Goal: Task Accomplishment & Management: Use online tool/utility

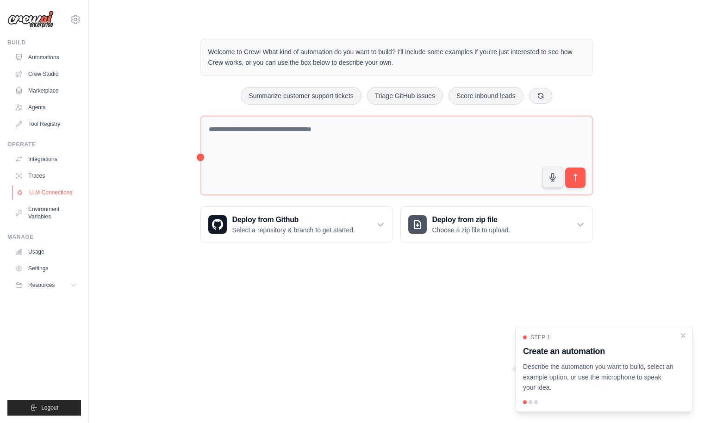
click at [66, 190] on link "LLM Connections" at bounding box center [47, 192] width 70 height 15
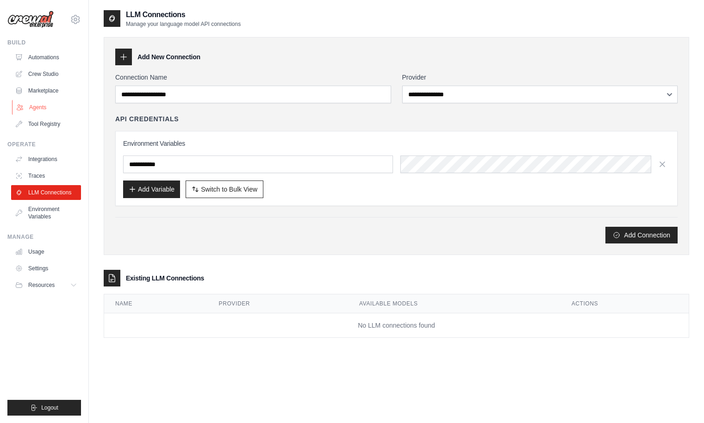
click at [48, 108] on link "Agents" at bounding box center [47, 107] width 70 height 15
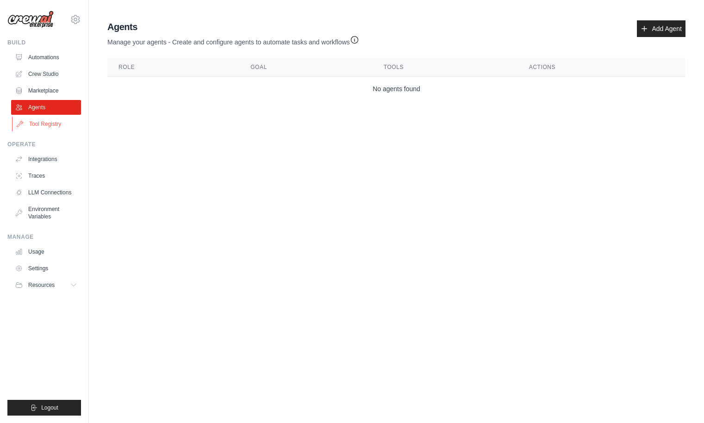
click at [42, 126] on link "Tool Registry" at bounding box center [47, 124] width 70 height 15
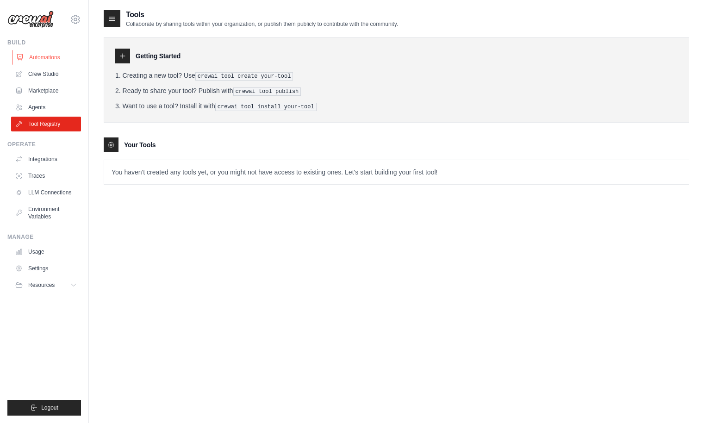
click at [55, 58] on link "Automations" at bounding box center [47, 57] width 70 height 15
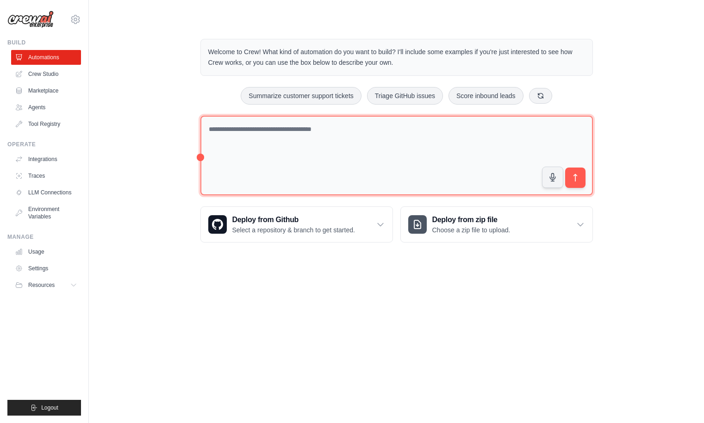
click at [334, 141] on textarea at bounding box center [396, 156] width 392 height 80
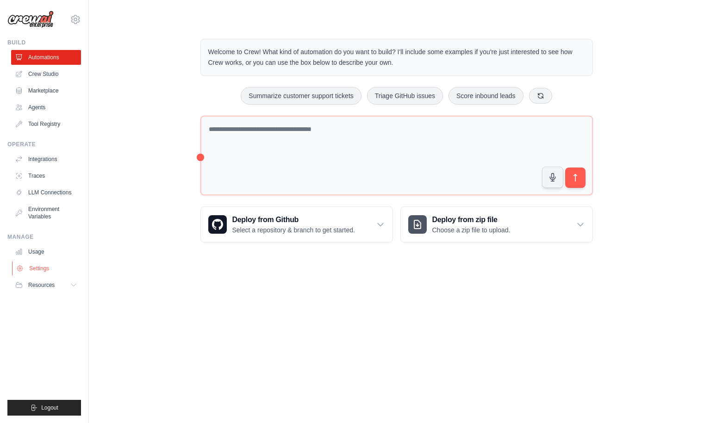
click at [49, 268] on link "Settings" at bounding box center [47, 268] width 70 height 15
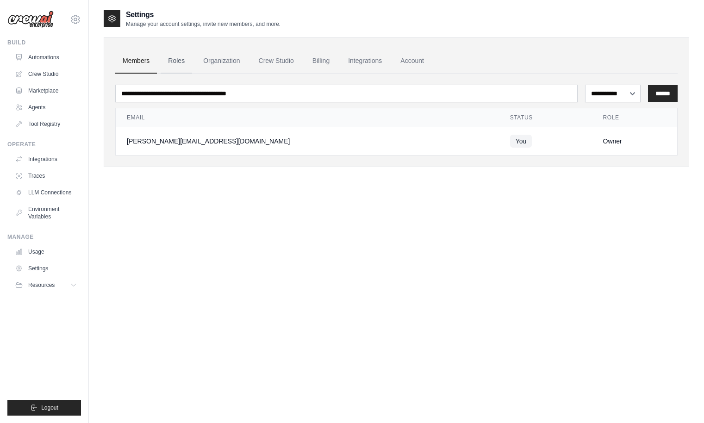
click at [174, 61] on link "Roles" at bounding box center [176, 61] width 31 height 25
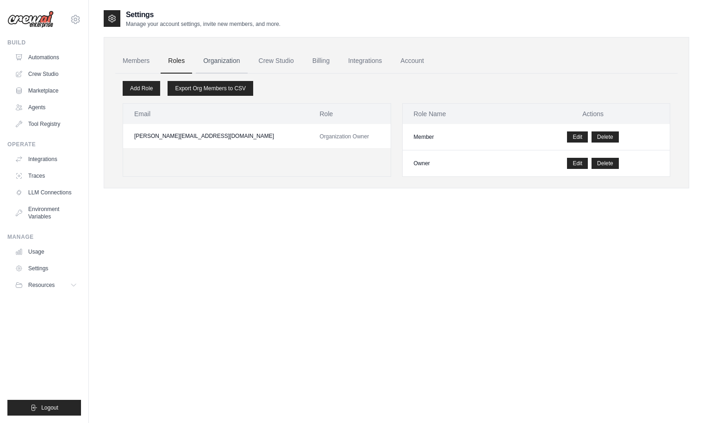
click at [221, 64] on link "Organization" at bounding box center [221, 61] width 51 height 25
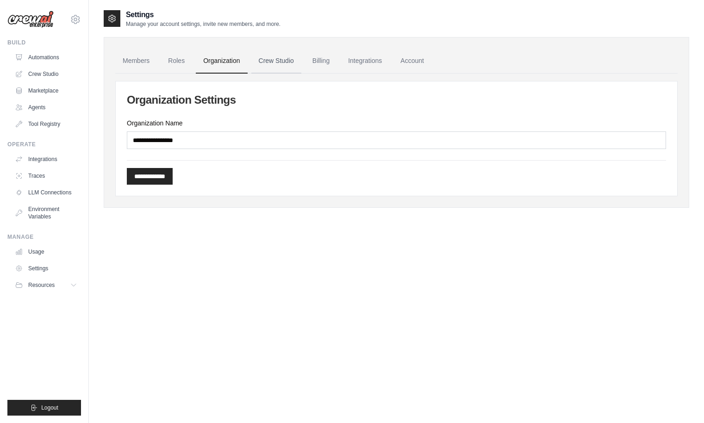
click at [271, 69] on link "Crew Studio" at bounding box center [276, 61] width 50 height 25
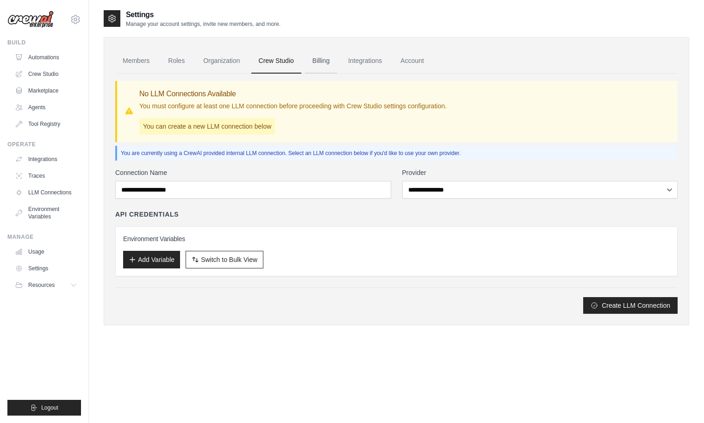
click at [316, 63] on link "Billing" at bounding box center [321, 61] width 32 height 25
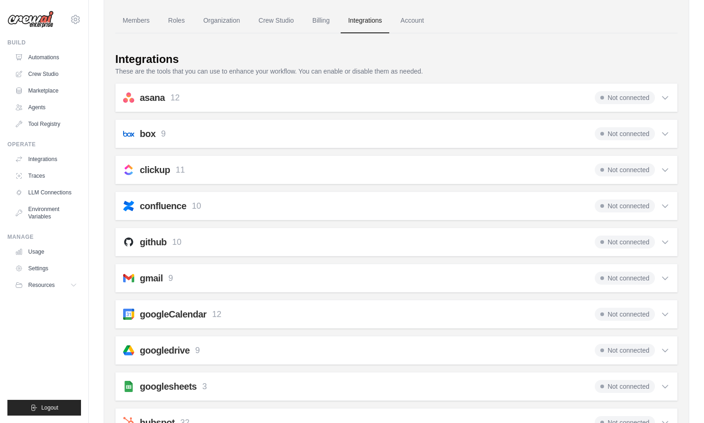
scroll to position [4, 0]
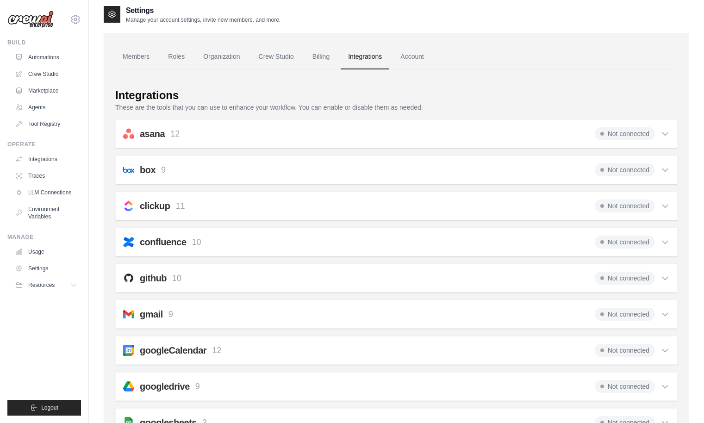
click at [222, 276] on div "github 10 Not connected" at bounding box center [396, 278] width 547 height 13
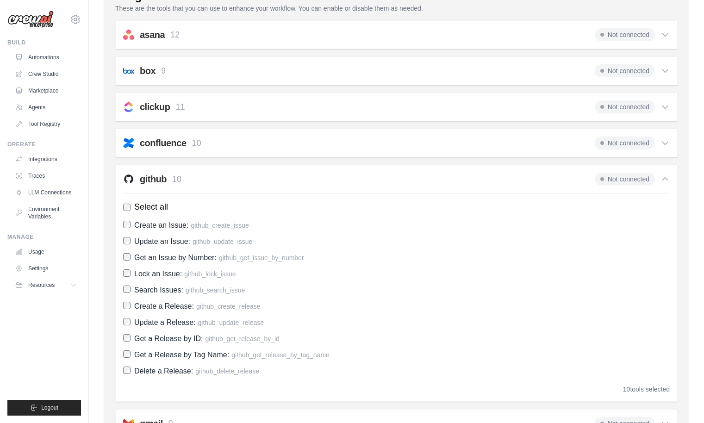
scroll to position [110, 0]
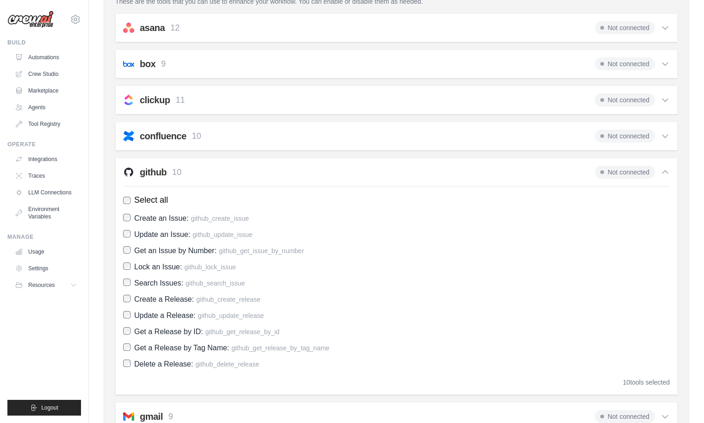
click at [633, 171] on span "Not connected" at bounding box center [625, 172] width 60 height 13
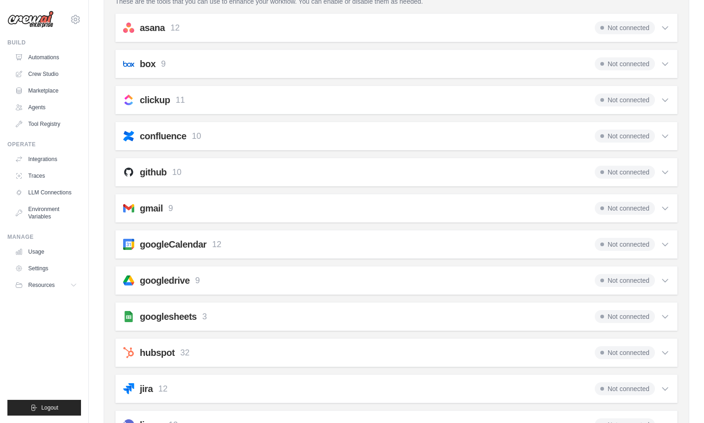
click at [633, 171] on span "Not connected" at bounding box center [625, 172] width 60 height 13
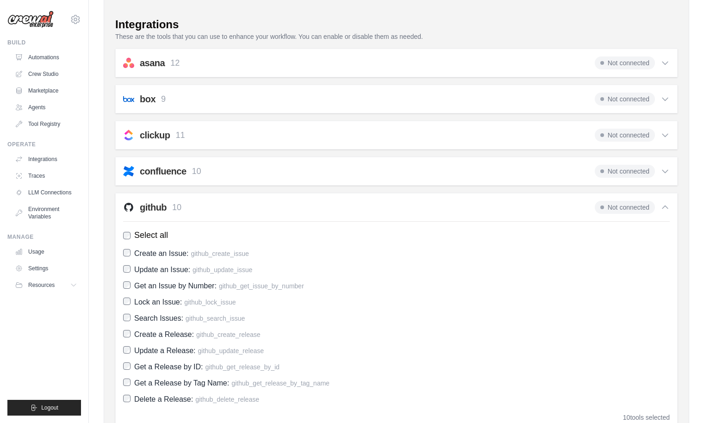
scroll to position [0, 0]
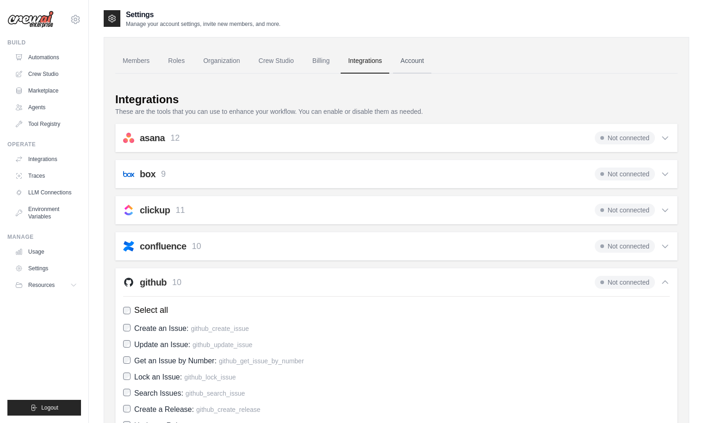
click at [415, 67] on link "Account" at bounding box center [412, 61] width 38 height 25
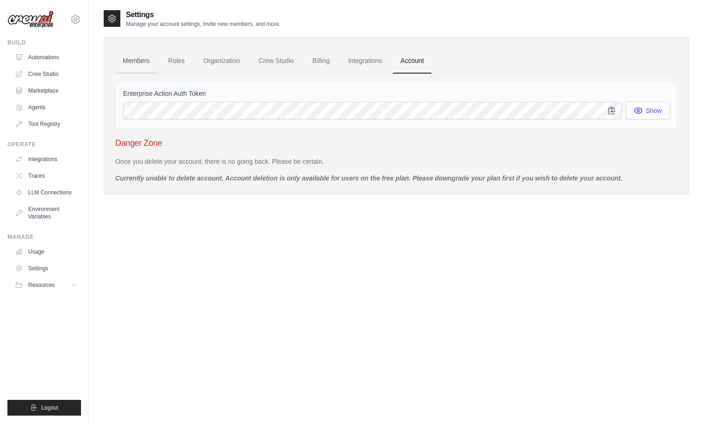
click at [134, 58] on link "Members" at bounding box center [136, 61] width 42 height 25
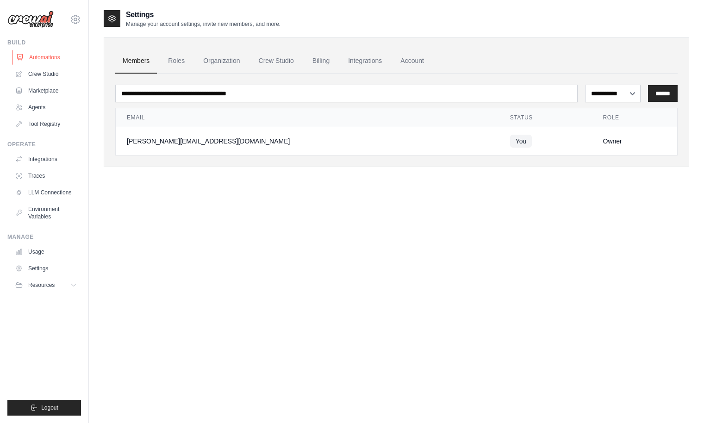
click at [60, 61] on link "Automations" at bounding box center [47, 57] width 70 height 15
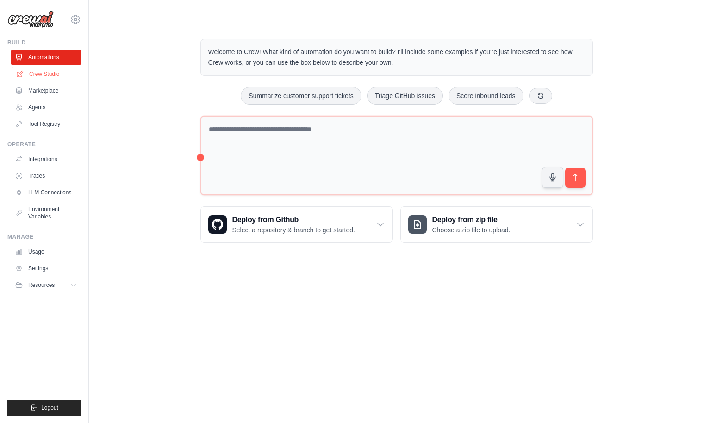
click at [46, 79] on link "Crew Studio" at bounding box center [47, 74] width 70 height 15
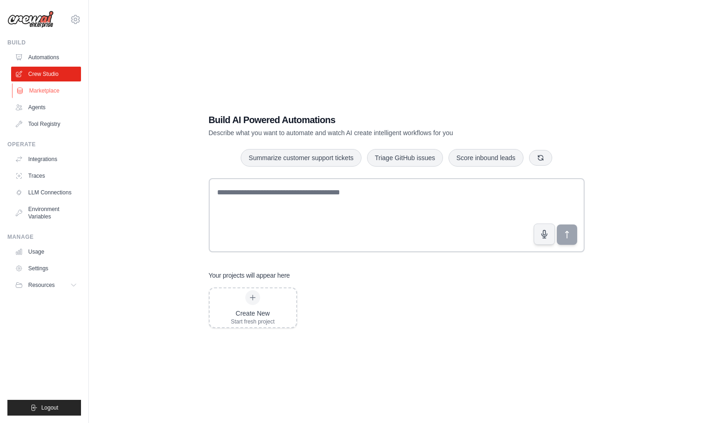
click at [44, 85] on link "Marketplace" at bounding box center [47, 90] width 70 height 15
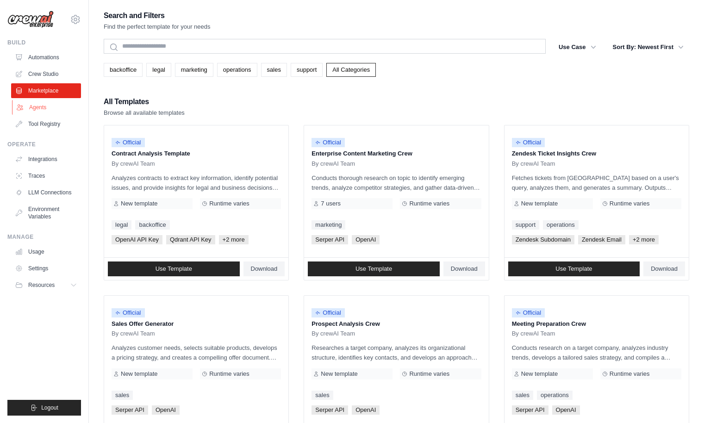
click at [42, 106] on link "Agents" at bounding box center [47, 107] width 70 height 15
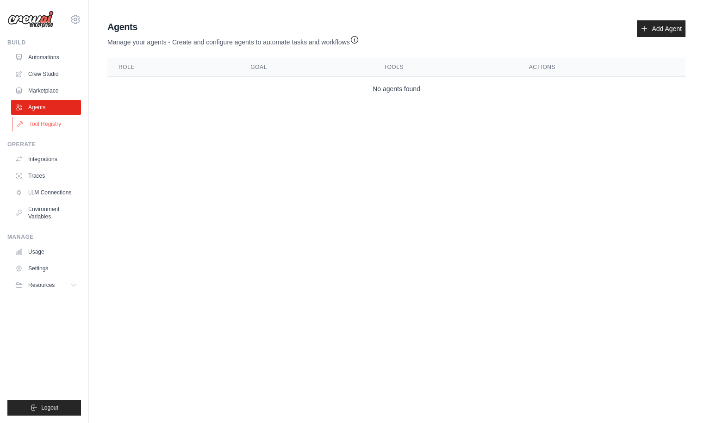
click at [40, 126] on link "Tool Registry" at bounding box center [47, 124] width 70 height 15
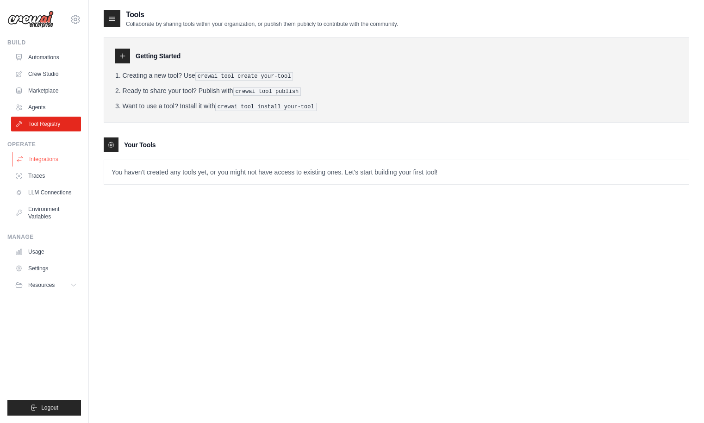
click at [42, 163] on link "Integrations" at bounding box center [47, 159] width 70 height 15
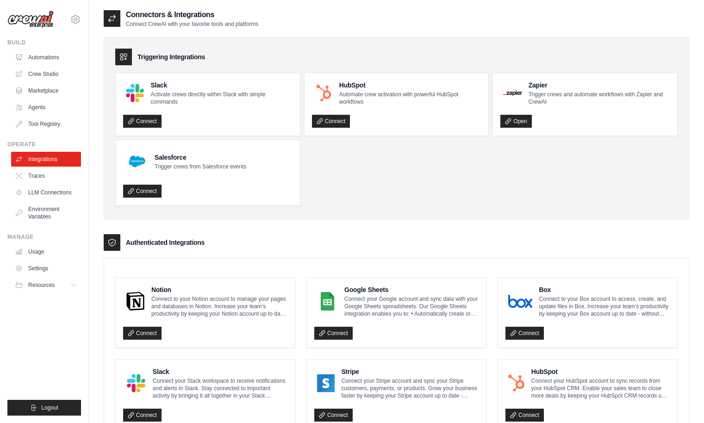
scroll to position [405, 0]
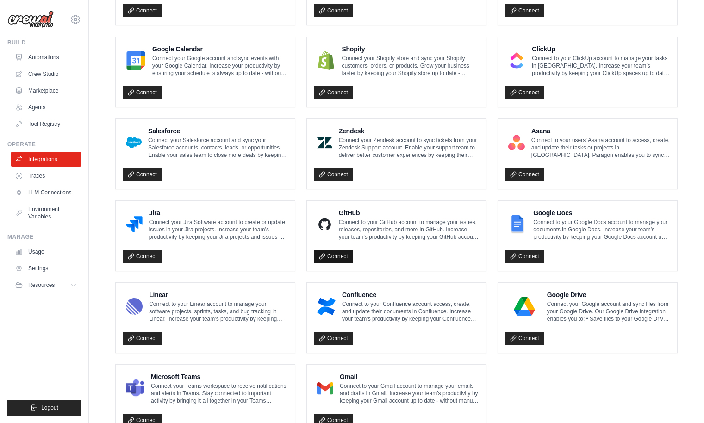
click at [330, 259] on link "Connect" at bounding box center [333, 256] width 38 height 13
click at [62, 194] on link "LLM Connections" at bounding box center [47, 192] width 70 height 15
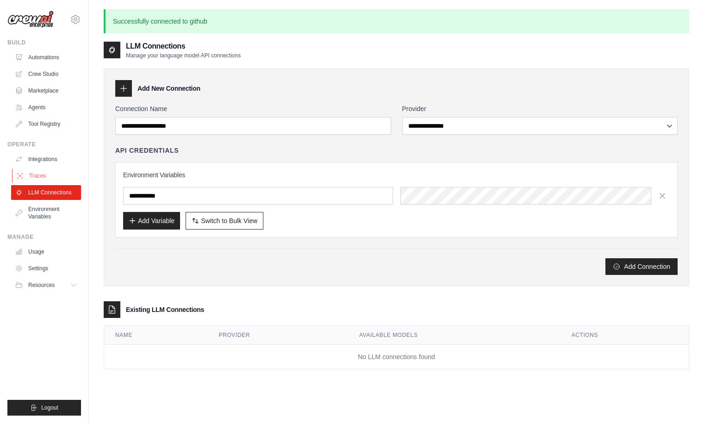
click at [66, 176] on link "Traces" at bounding box center [47, 175] width 70 height 15
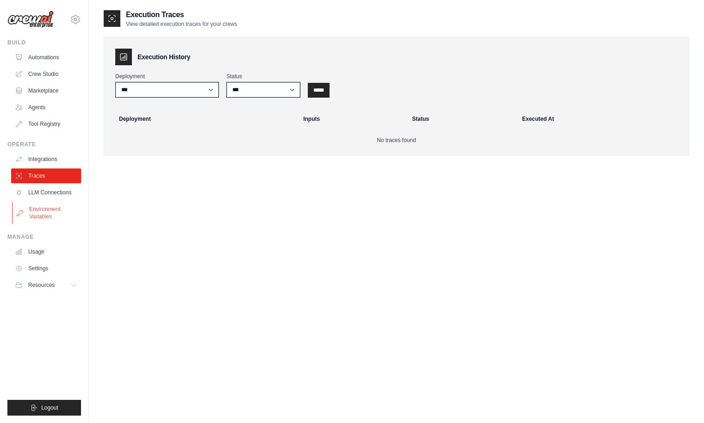
click at [49, 217] on link "Environment Variables" at bounding box center [47, 213] width 70 height 22
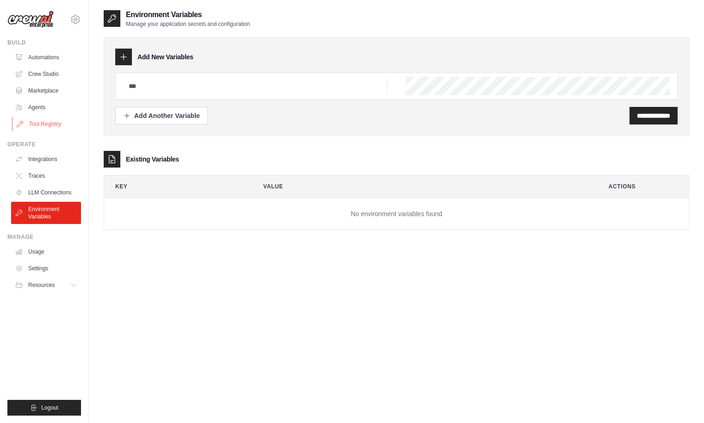
click at [56, 128] on link "Tool Registry" at bounding box center [47, 124] width 70 height 15
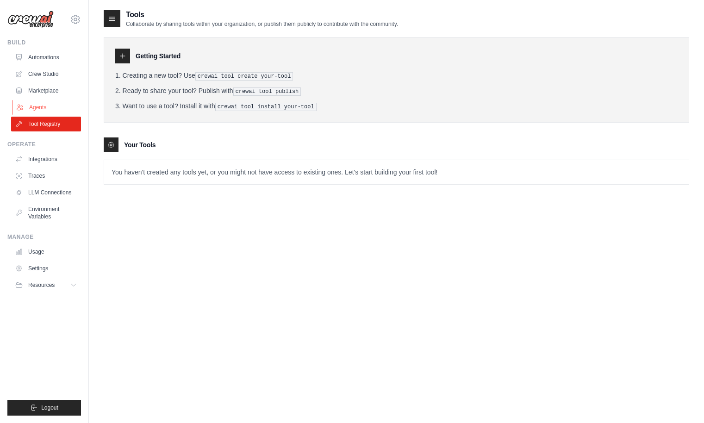
click at [56, 106] on link "Agents" at bounding box center [47, 107] width 70 height 15
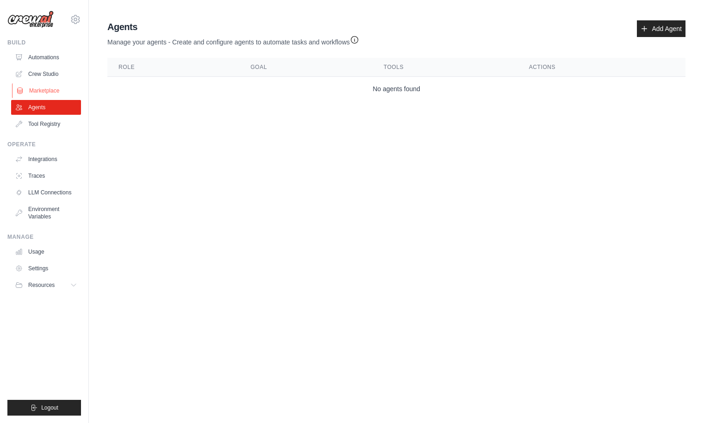
click at [61, 87] on link "Marketplace" at bounding box center [47, 90] width 70 height 15
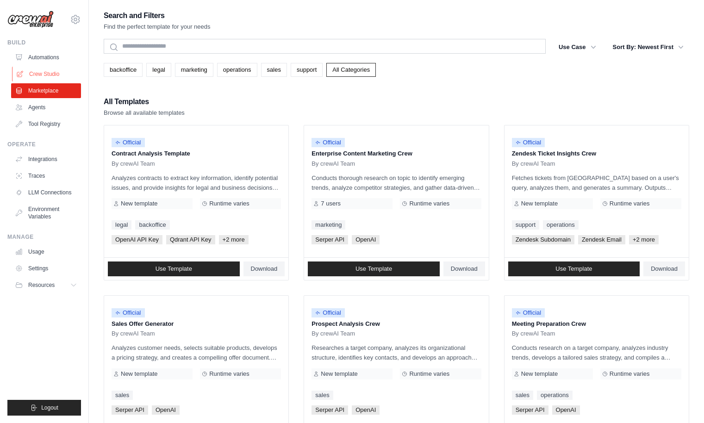
click at [66, 68] on link "Crew Studio" at bounding box center [47, 74] width 70 height 15
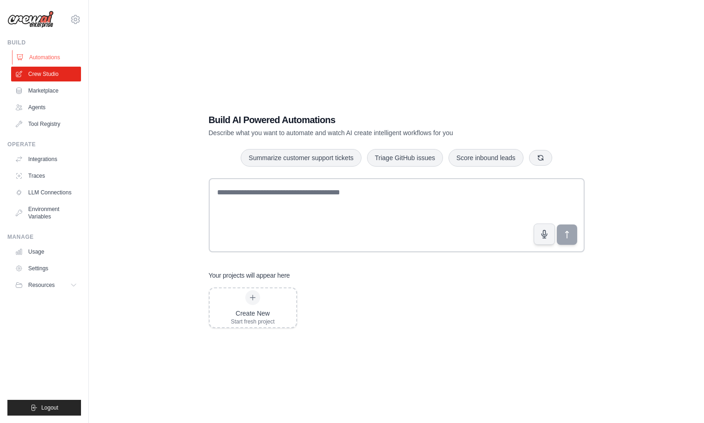
click at [69, 59] on link "Automations" at bounding box center [47, 57] width 70 height 15
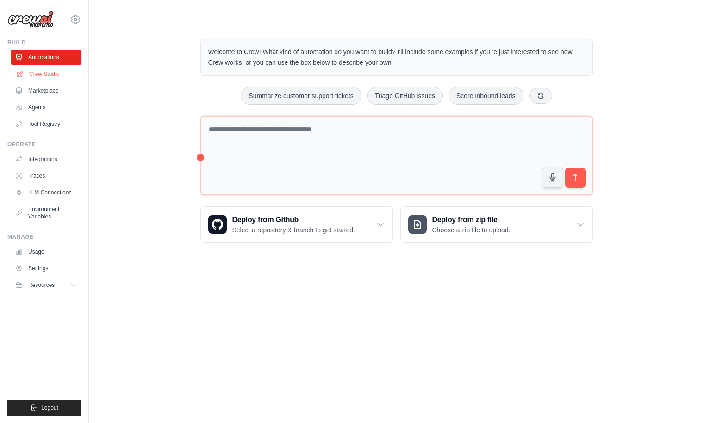
click at [66, 75] on link "Crew Studio" at bounding box center [47, 74] width 70 height 15
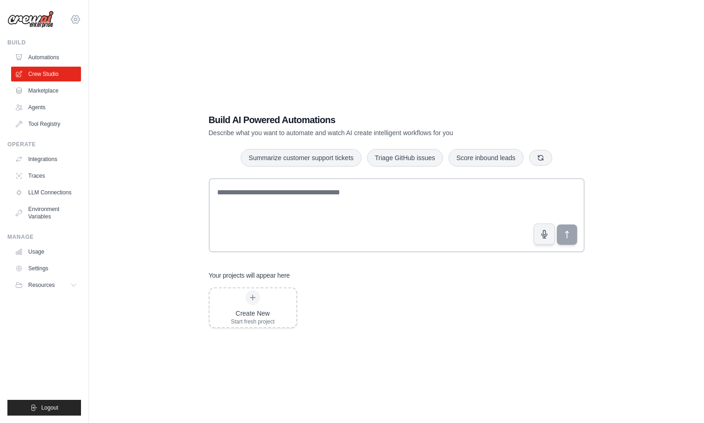
click at [73, 19] on icon at bounding box center [75, 19] width 11 height 11
click at [60, 64] on link "Settings" at bounding box center [75, 62] width 81 height 17
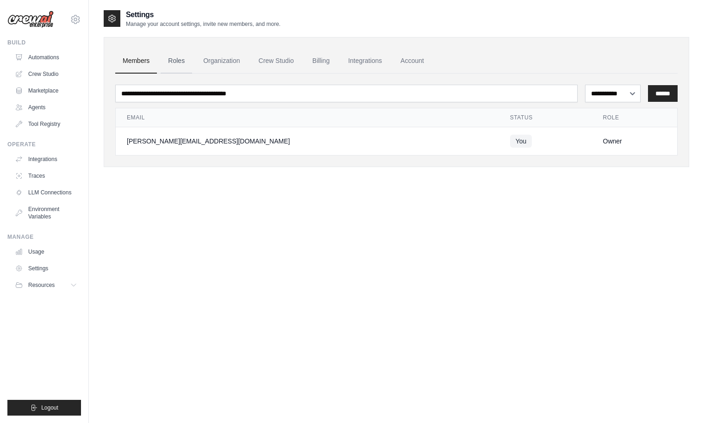
click at [179, 65] on link "Roles" at bounding box center [176, 61] width 31 height 25
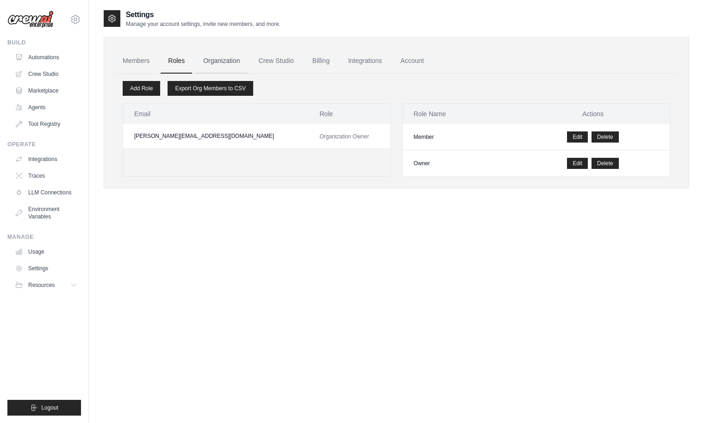
click at [228, 65] on link "Organization" at bounding box center [221, 61] width 51 height 25
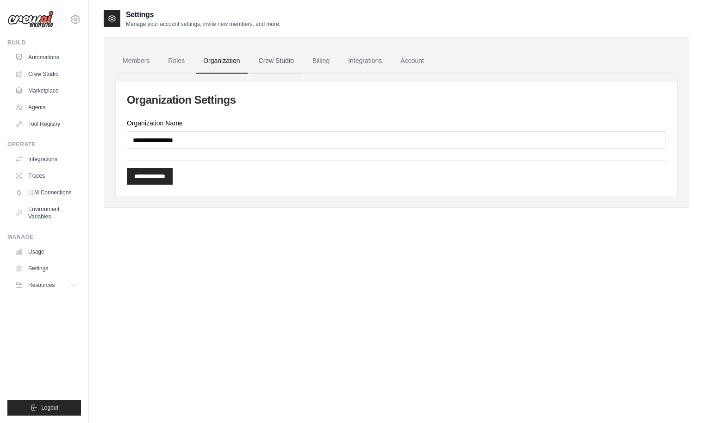
click at [281, 65] on link "Crew Studio" at bounding box center [276, 61] width 50 height 25
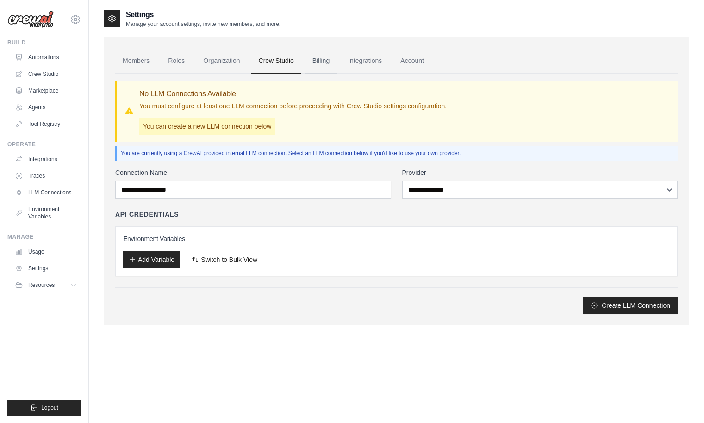
click at [331, 62] on link "Billing" at bounding box center [321, 61] width 32 height 25
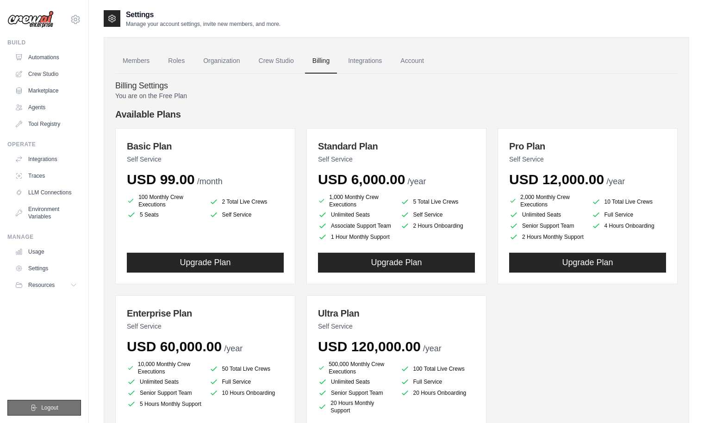
click at [54, 403] on button "Logout" at bounding box center [44, 408] width 74 height 16
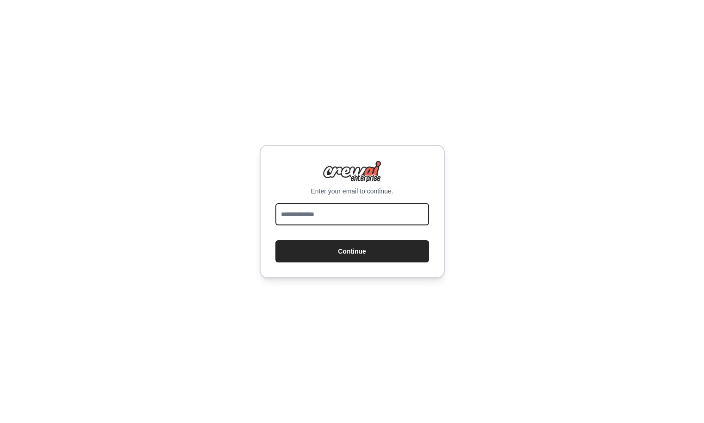
click at [349, 224] on input "email" at bounding box center [352, 214] width 154 height 22
click at [309, 217] on input "email" at bounding box center [352, 214] width 154 height 22
type input "**********"
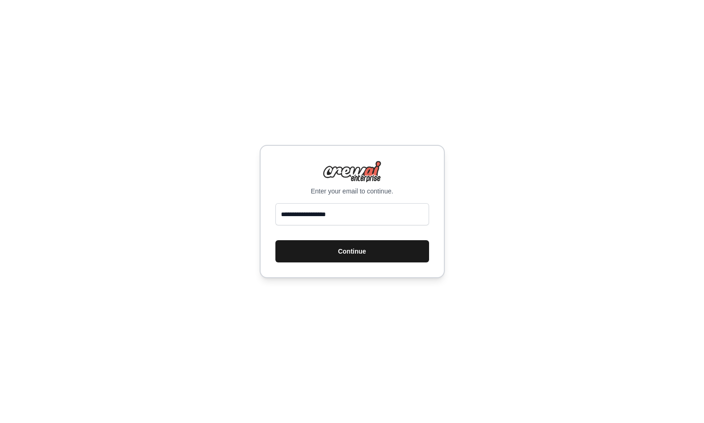
click at [326, 248] on button "Continue" at bounding box center [352, 251] width 154 height 22
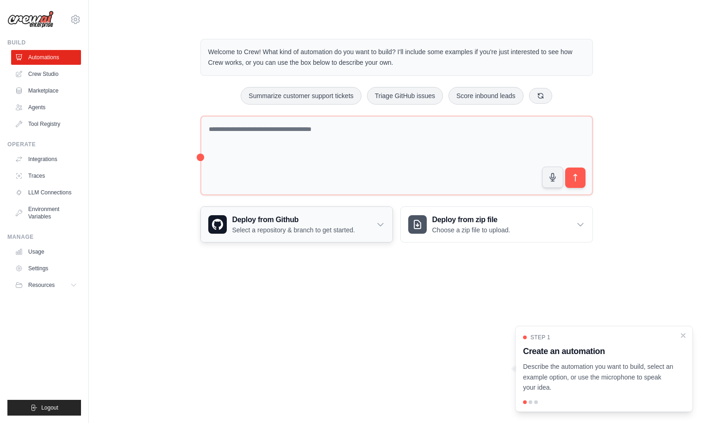
click at [366, 216] on div "Deploy from Github Select a repository & branch to get started." at bounding box center [297, 224] width 192 height 35
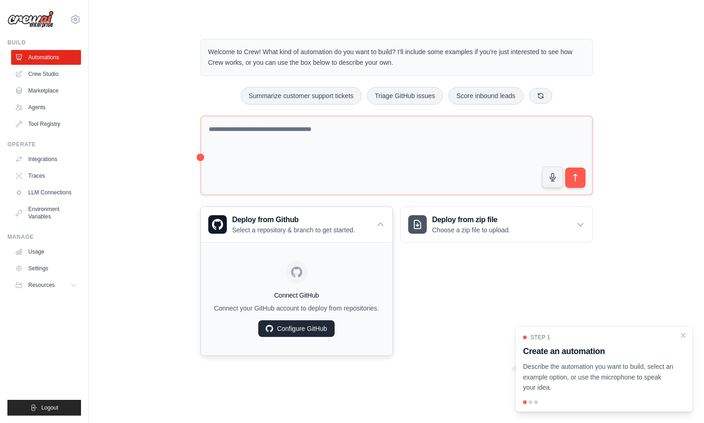
click at [319, 331] on link "Configure GitHub" at bounding box center [296, 328] width 76 height 17
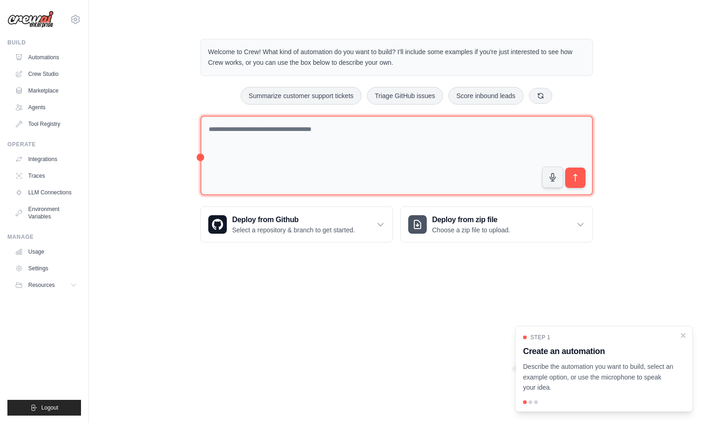
click at [293, 134] on textarea at bounding box center [396, 156] width 392 height 80
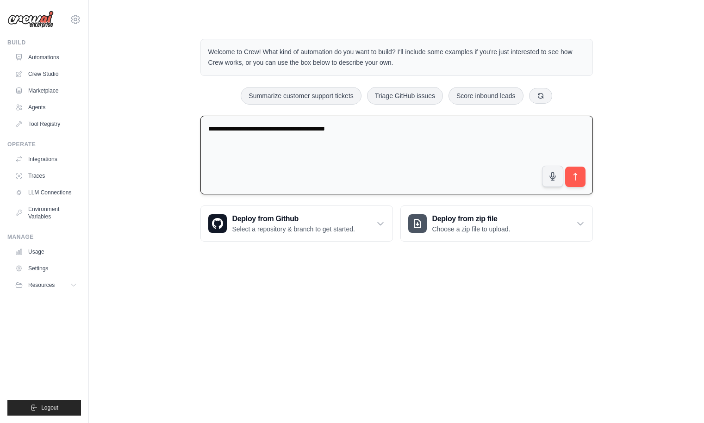
paste textarea "**********"
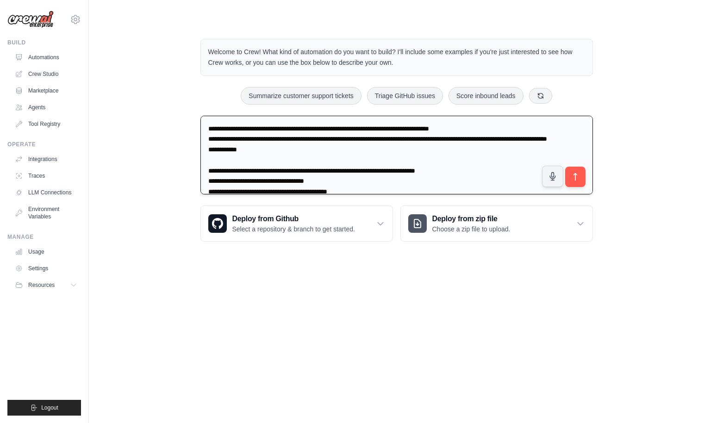
scroll to position [1159, 0]
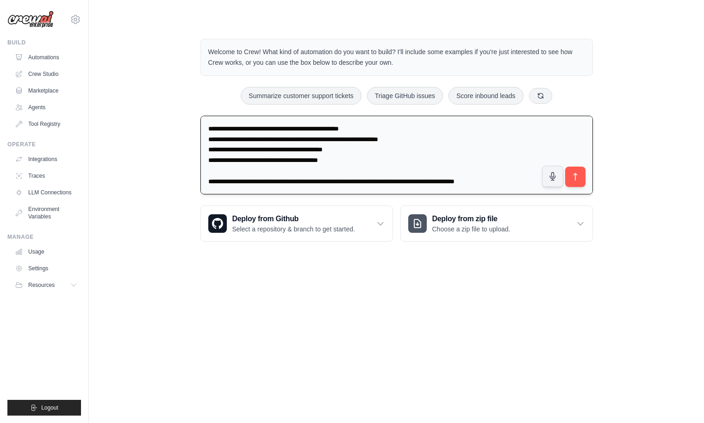
type textarea "**********"
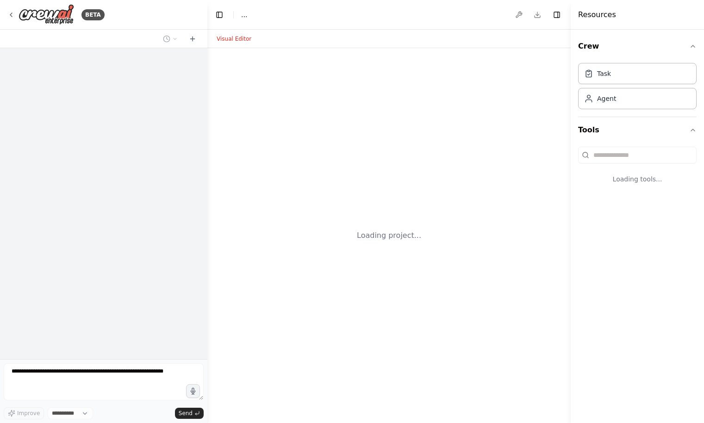
select select "****"
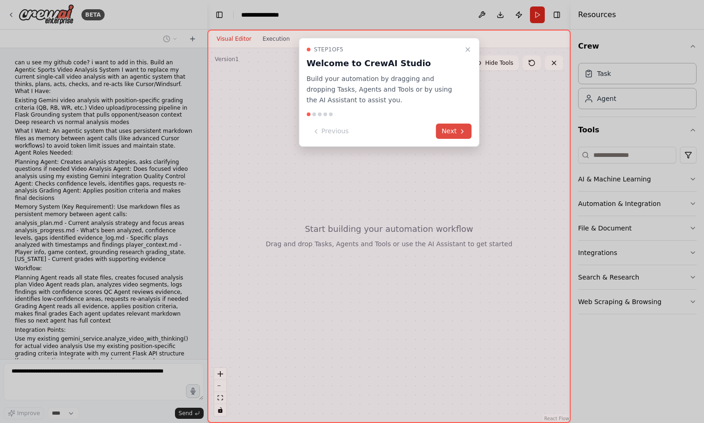
click at [454, 130] on button "Next" at bounding box center [454, 131] width 36 height 15
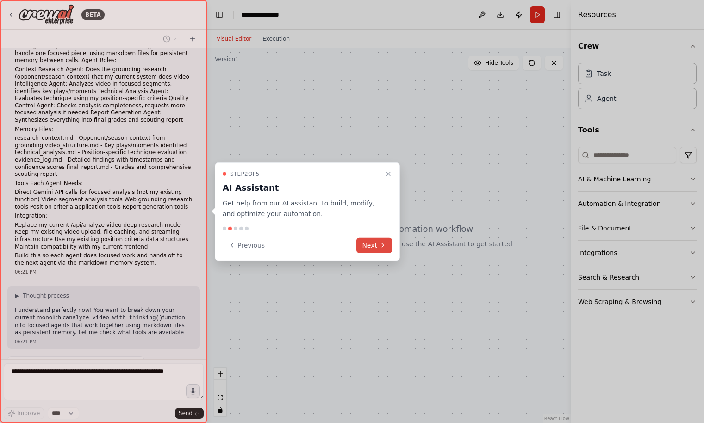
scroll to position [604, 0]
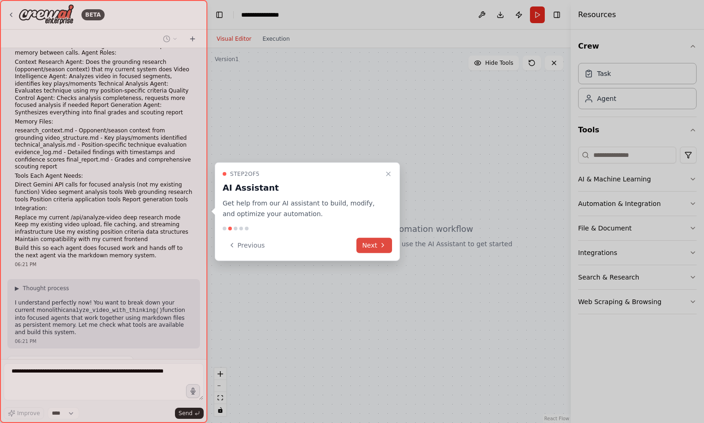
click at [376, 246] on button "Next" at bounding box center [374, 244] width 36 height 15
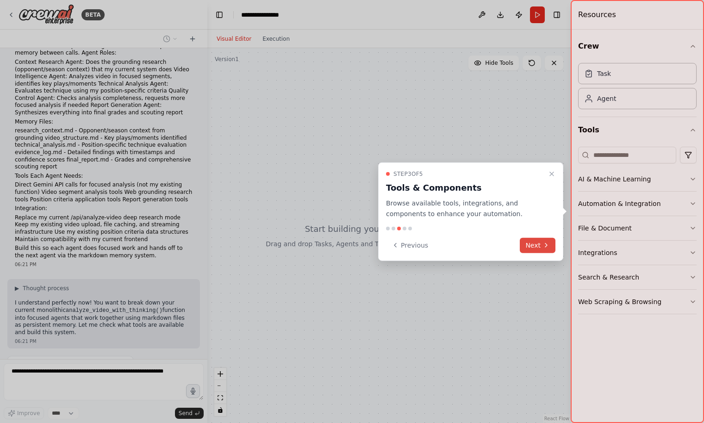
click at [536, 246] on button "Next" at bounding box center [538, 244] width 36 height 15
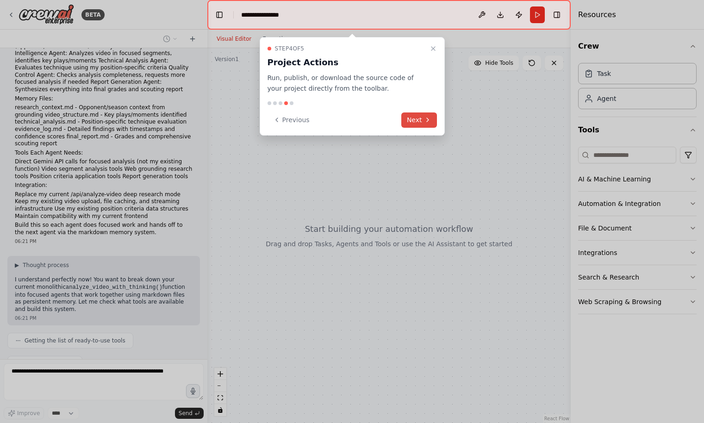
scroll to position [650, 0]
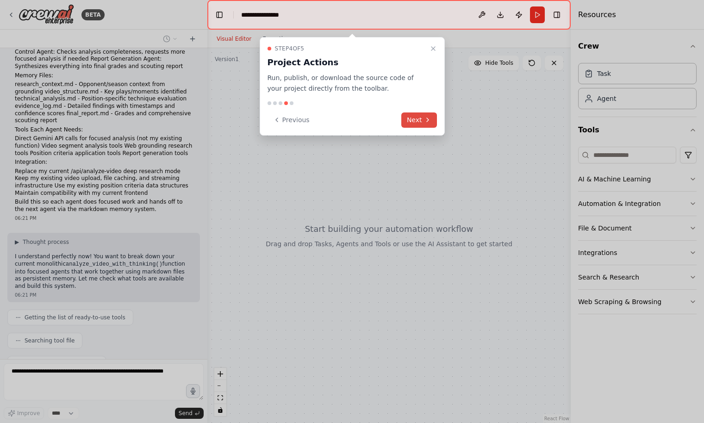
click at [423, 118] on button "Next" at bounding box center [419, 119] width 36 height 15
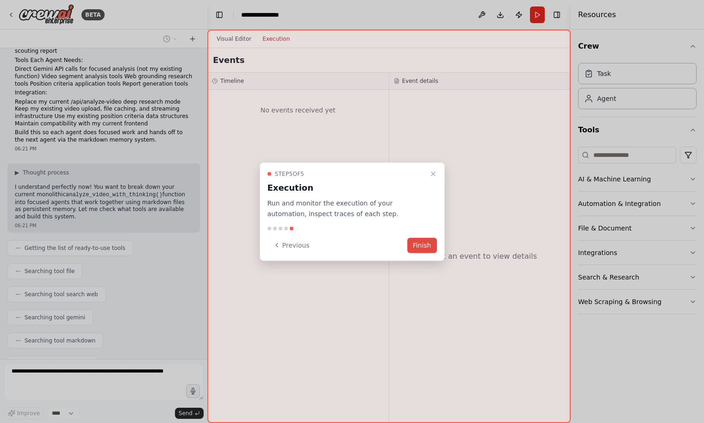
scroll to position [743, 0]
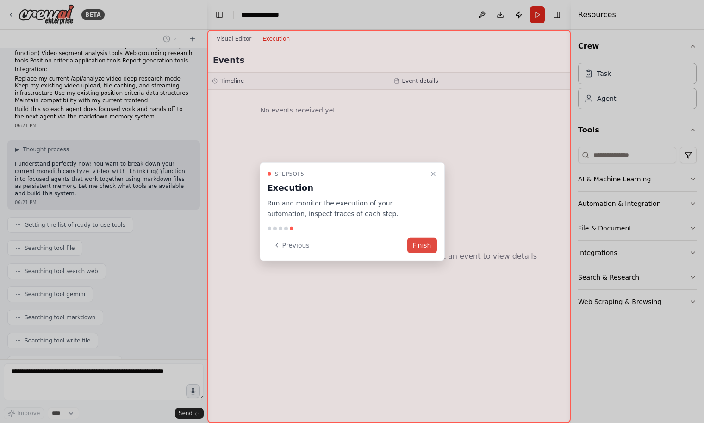
click at [423, 248] on button "Finish" at bounding box center [422, 244] width 30 height 15
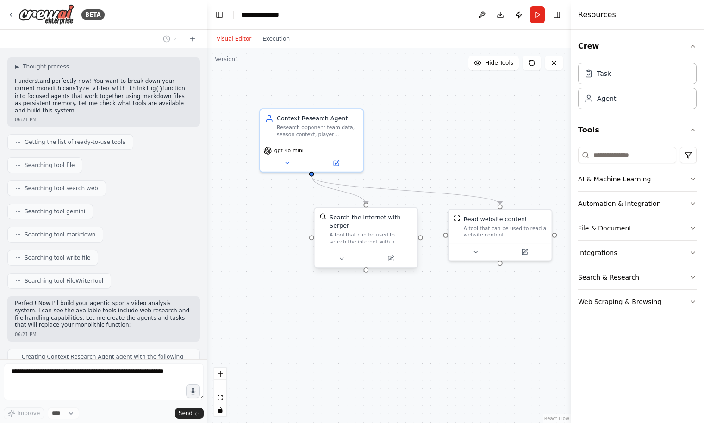
scroll to position [849, 0]
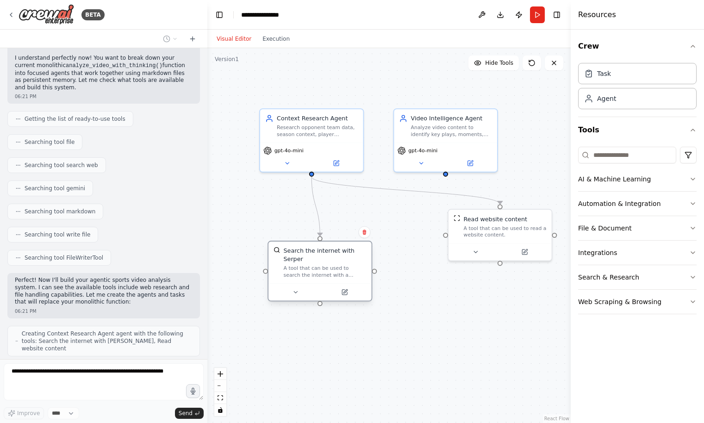
drag, startPoint x: 374, startPoint y: 242, endPoint x: 324, endPoint y: 272, distance: 58.6
click at [324, 272] on div "A tool that can be used to search the internet with a search_query. Supports di…" at bounding box center [325, 271] width 83 height 13
click at [456, 322] on div ".deletable-edge-delete-btn { width: 20px; height: 20px; border: 0px solid #ffff…" at bounding box center [388, 235] width 363 height 375
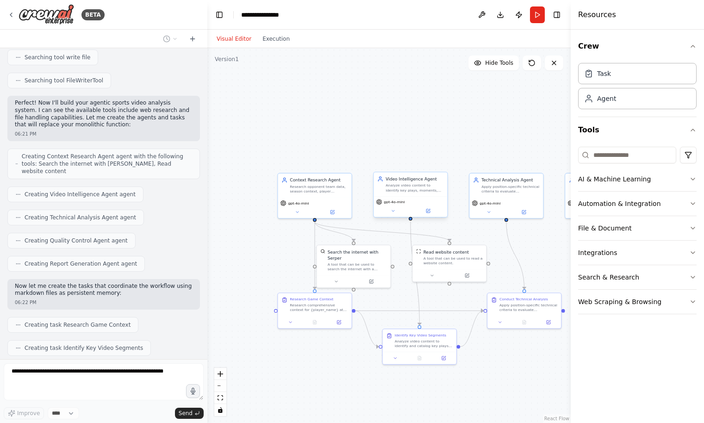
scroll to position [1049, 0]
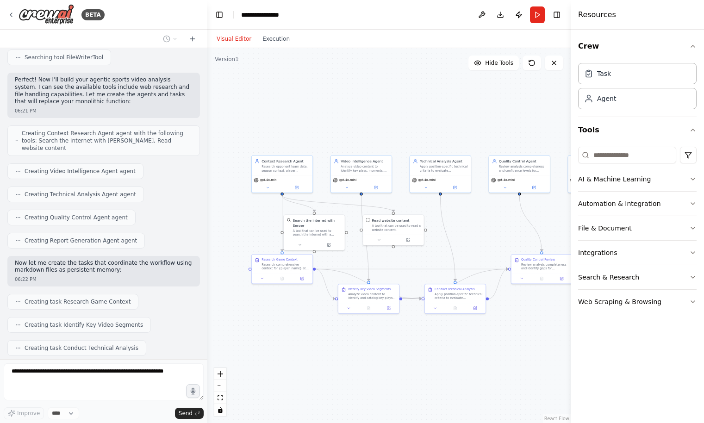
drag, startPoint x: 509, startPoint y: 116, endPoint x: 448, endPoint y: 76, distance: 72.9
click at [448, 76] on div ".deletable-edge-delete-btn { width: 20px; height: 20px; border: 0px solid #ffff…" at bounding box center [388, 235] width 363 height 375
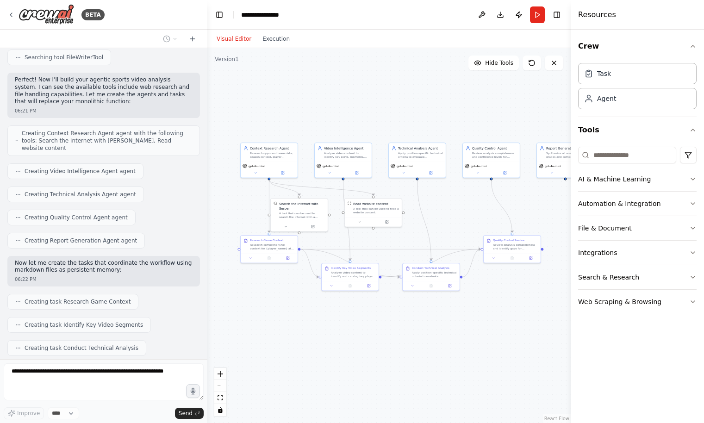
drag, startPoint x: 420, startPoint y: 95, endPoint x: 403, endPoint y: 108, distance: 21.8
click at [403, 108] on div ".deletable-edge-delete-btn { width: 20px; height: 20px; border: 0px solid #ffff…" at bounding box center [388, 235] width 363 height 375
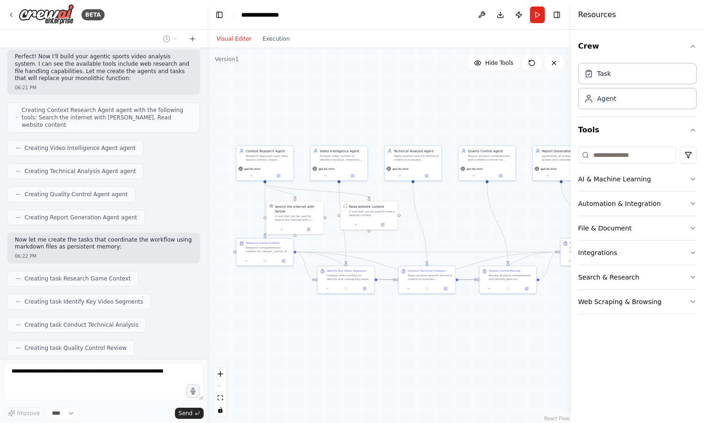
scroll to position [1096, 0]
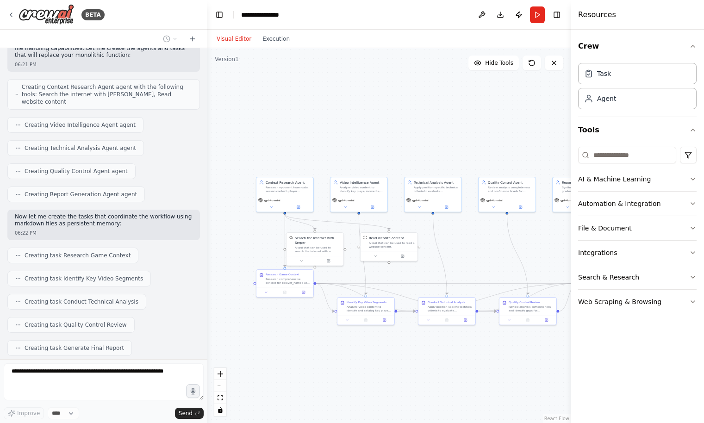
drag, startPoint x: 354, startPoint y: 112, endPoint x: 377, endPoint y: 136, distance: 33.1
click at [377, 136] on div ".deletable-edge-delete-btn { width: 20px; height: 20px; border: 0px solid #ffff…" at bounding box center [388, 235] width 363 height 375
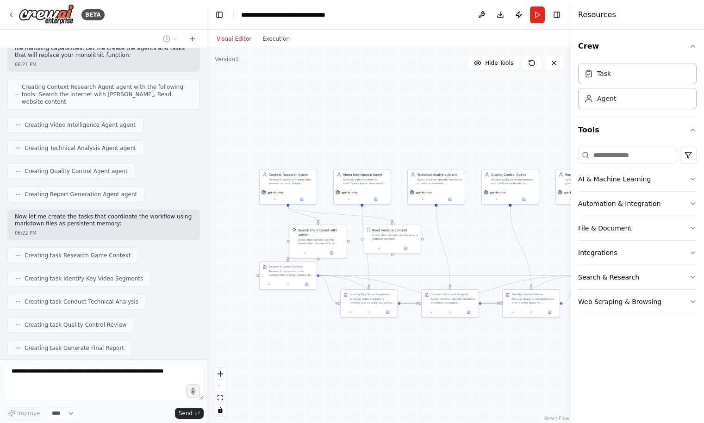
scroll to position [1119, 0]
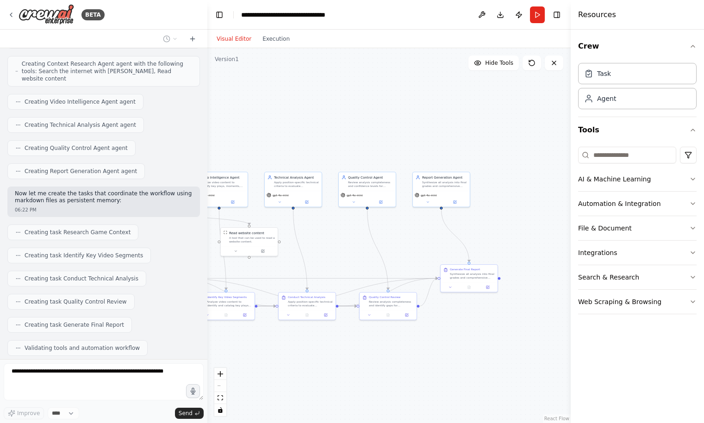
drag, startPoint x: 406, startPoint y: 131, endPoint x: 264, endPoint y: 134, distance: 142.6
click at [264, 134] on div ".deletable-edge-delete-btn { width: 20px; height: 20px; border: 0px solid #ffff…" at bounding box center [388, 235] width 363 height 375
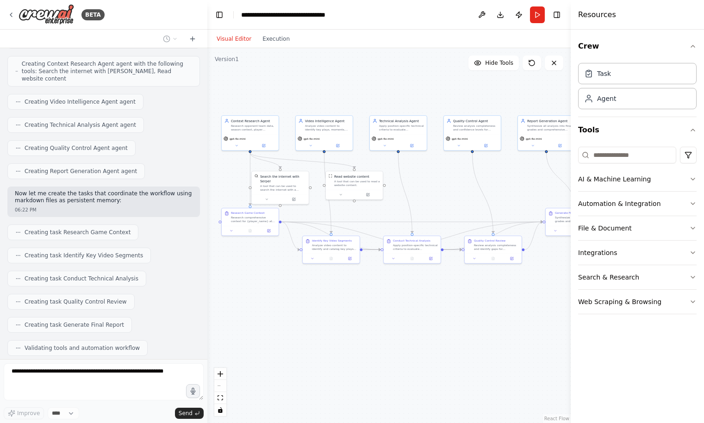
drag, startPoint x: 258, startPoint y: 130, endPoint x: 363, endPoint y: 74, distance: 119.3
click at [363, 74] on div ".deletable-edge-delete-btn { width: 20px; height: 20px; border: 0px solid #ffff…" at bounding box center [388, 235] width 363 height 375
drag, startPoint x: 358, startPoint y: 77, endPoint x: 365, endPoint y: 77, distance: 6.9
click at [365, 77] on div ".deletable-edge-delete-btn { width: 20px; height: 20px; border: 0px solid #ffff…" at bounding box center [388, 235] width 363 height 375
drag, startPoint x: 365, startPoint y: 77, endPoint x: 379, endPoint y: 78, distance: 13.5
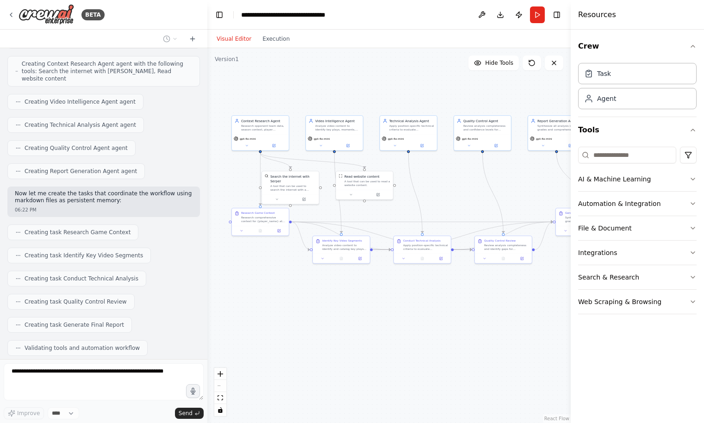
click at [379, 78] on div ".deletable-edge-delete-btn { width: 20px; height: 20px; border: 0px solid #ffff…" at bounding box center [388, 235] width 363 height 375
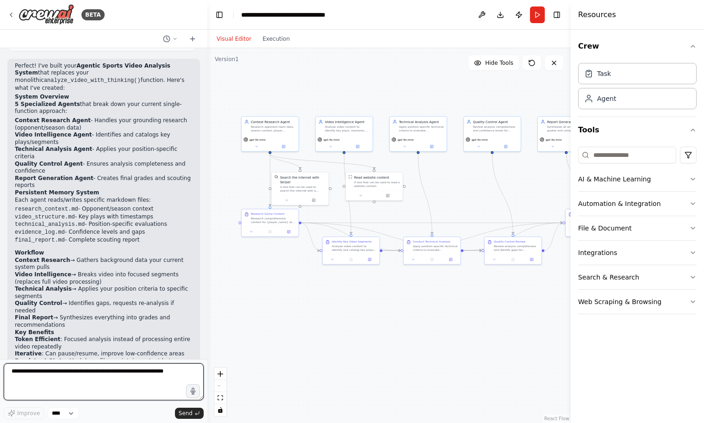
scroll to position [1454, 0]
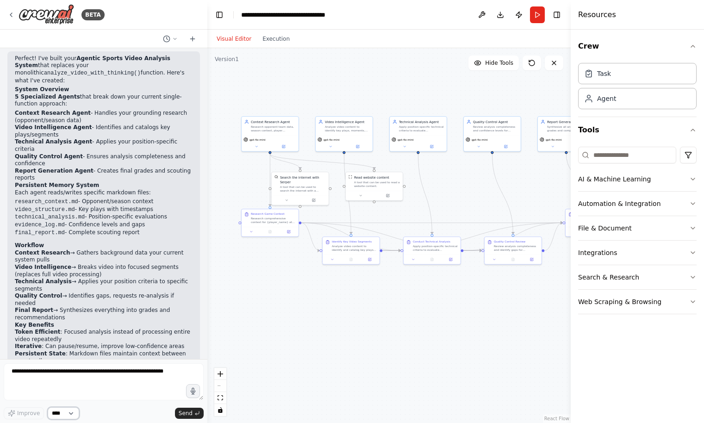
click at [66, 414] on select "****" at bounding box center [63, 413] width 31 height 12
click at [103, 365] on textarea at bounding box center [104, 381] width 200 height 37
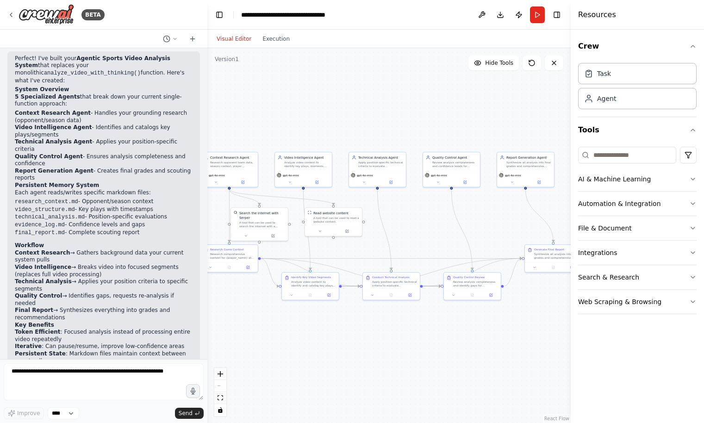
drag, startPoint x: 302, startPoint y: 78, endPoint x: 262, endPoint y: 113, distance: 54.1
click at [262, 113] on div ".deletable-edge-delete-btn { width: 20px; height: 20px; border: 0px solid #ffff…" at bounding box center [388, 235] width 363 height 375
drag, startPoint x: 267, startPoint y: 121, endPoint x: 326, endPoint y: 116, distance: 59.4
click at [326, 117] on div ".deletable-edge-delete-btn { width: 20px; height: 20px; border: 0px solid #ffff…" at bounding box center [388, 235] width 363 height 375
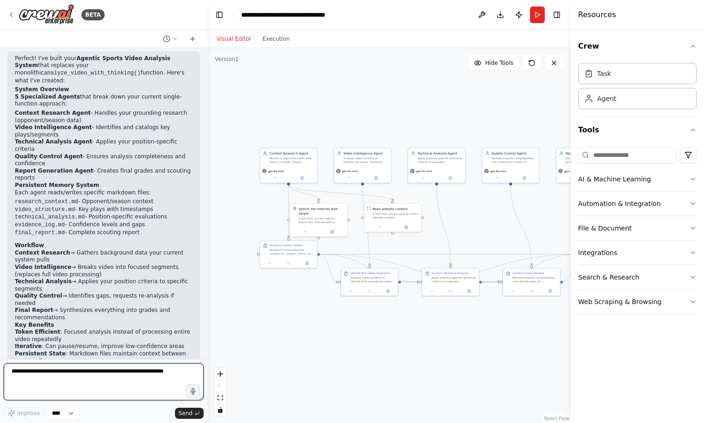
click at [68, 375] on textarea at bounding box center [104, 381] width 200 height 37
click at [91, 373] on textarea "**********" at bounding box center [104, 381] width 200 height 37
type textarea "**********"
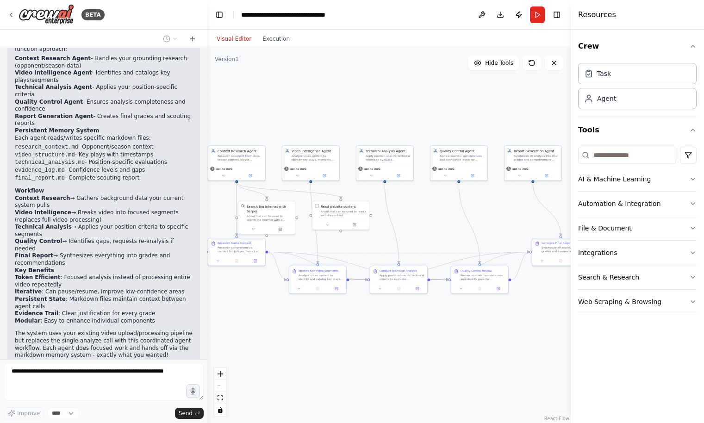
drag, startPoint x: 440, startPoint y: 347, endPoint x: 388, endPoint y: 345, distance: 51.9
click at [388, 345] on div ".deletable-edge-delete-btn { width: 20px; height: 20px; border: 0px solid #ffff…" at bounding box center [388, 235] width 363 height 375
click at [691, 182] on icon "button" at bounding box center [692, 178] width 7 height 7
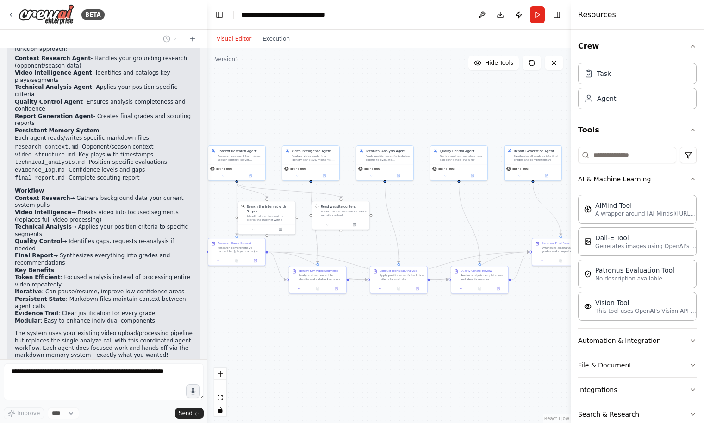
click at [691, 182] on icon "button" at bounding box center [692, 178] width 7 height 7
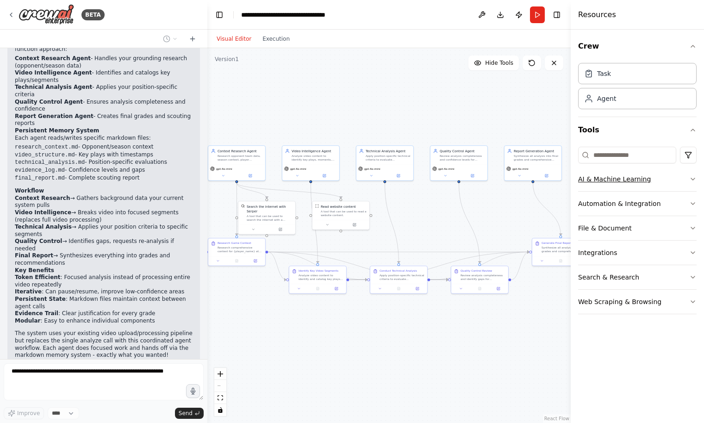
click at [691, 182] on icon "button" at bounding box center [692, 178] width 7 height 7
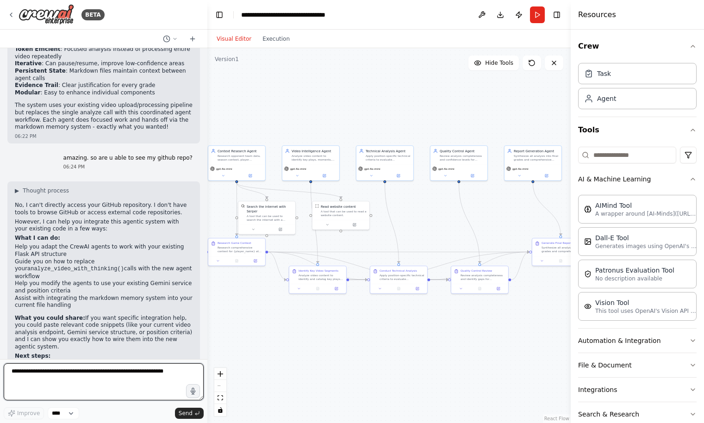
scroll to position [1738, 0]
paste textarea "**********"
click at [71, 372] on textarea at bounding box center [104, 381] width 200 height 37
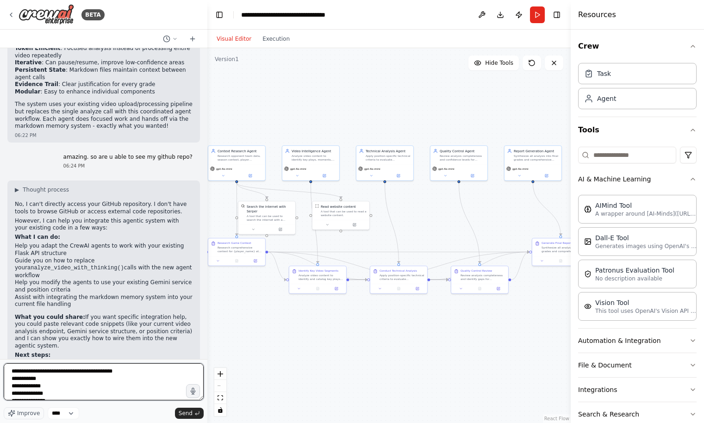
click at [135, 374] on textarea at bounding box center [104, 381] width 200 height 37
click at [100, 373] on textarea at bounding box center [104, 381] width 200 height 37
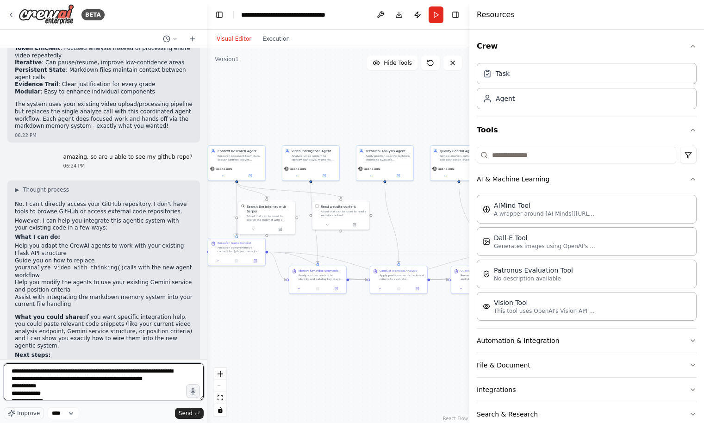
drag, startPoint x: 570, startPoint y: 308, endPoint x: 469, endPoint y: 327, distance: 102.8
click at [469, 327] on div at bounding box center [471, 211] width 4 height 423
click at [524, 316] on div "Vision Tool This tool uses OpenAI's Vision API to describe the contents of an i…" at bounding box center [587, 306] width 220 height 29
click at [119, 381] on textarea at bounding box center [104, 381] width 200 height 37
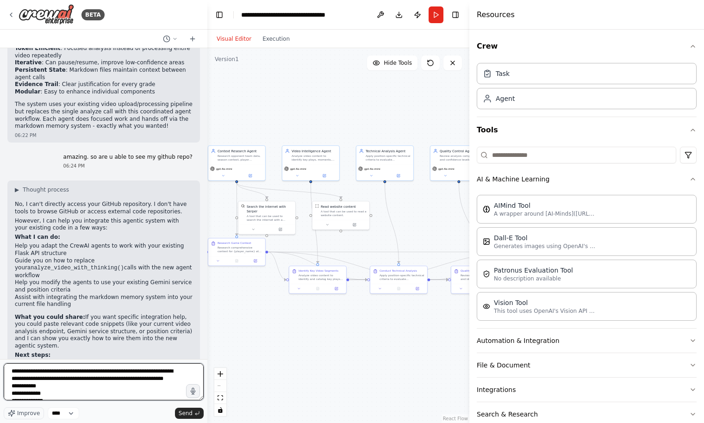
click at [62, 380] on textarea at bounding box center [104, 381] width 200 height 37
click at [113, 388] on textarea at bounding box center [104, 381] width 200 height 37
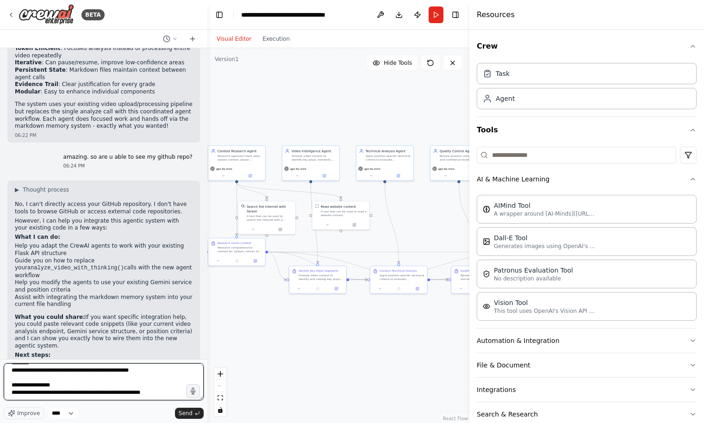
paste textarea "**********"
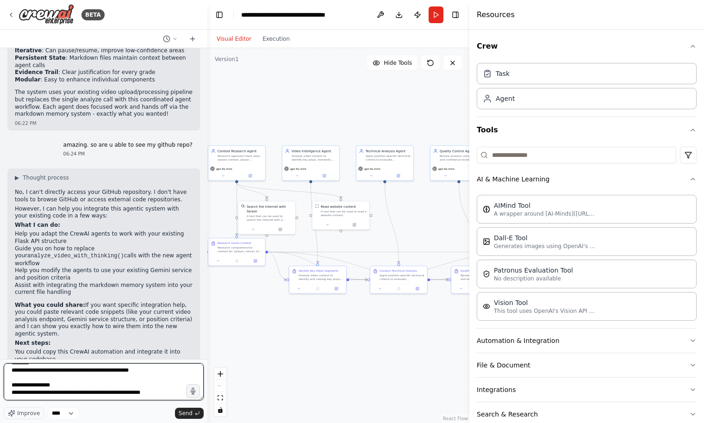
click at [109, 394] on textarea at bounding box center [104, 381] width 200 height 37
paste textarea "**********"
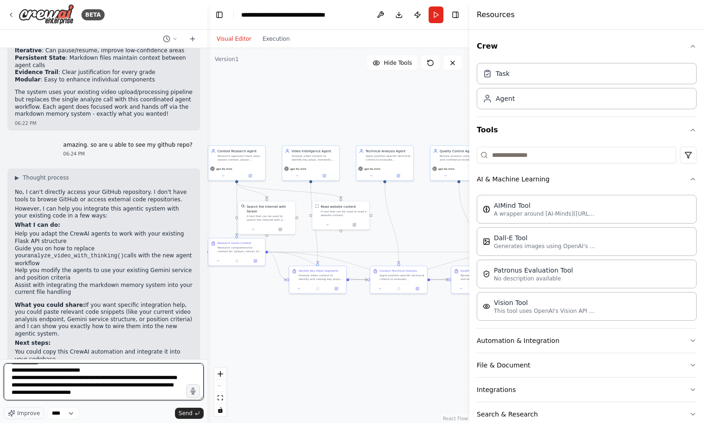
paste textarea "**********"
type textarea "**********"
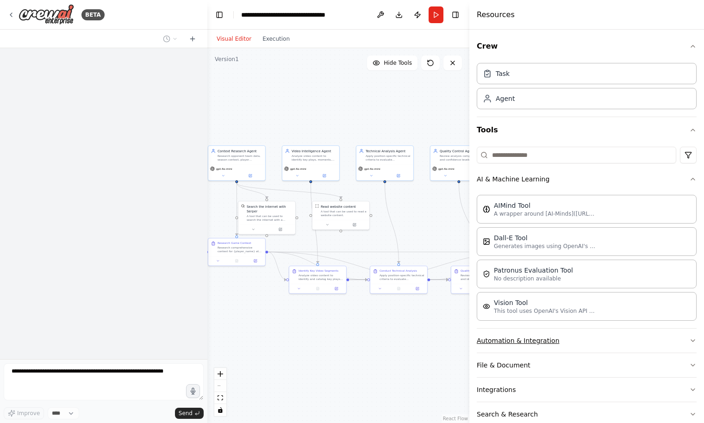
scroll to position [43, 0]
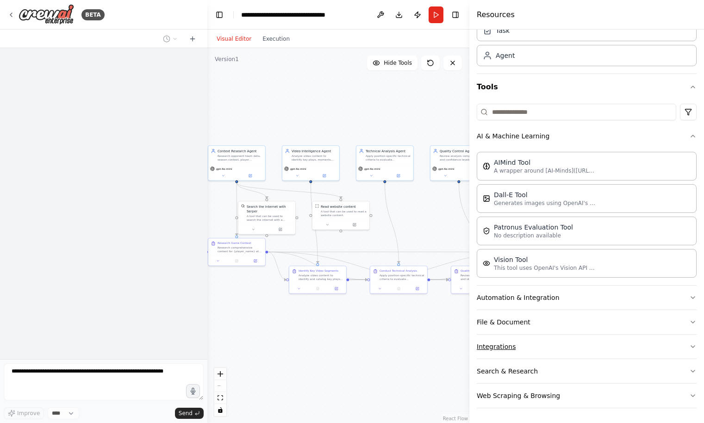
click at [527, 342] on button "Integrations" at bounding box center [587, 347] width 220 height 24
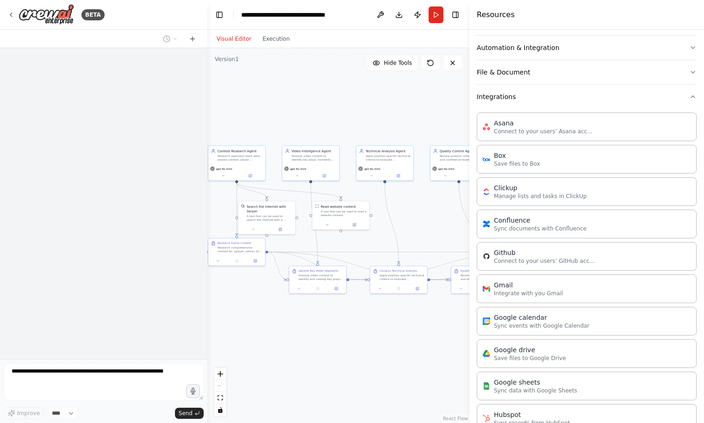
scroll to position [266, 0]
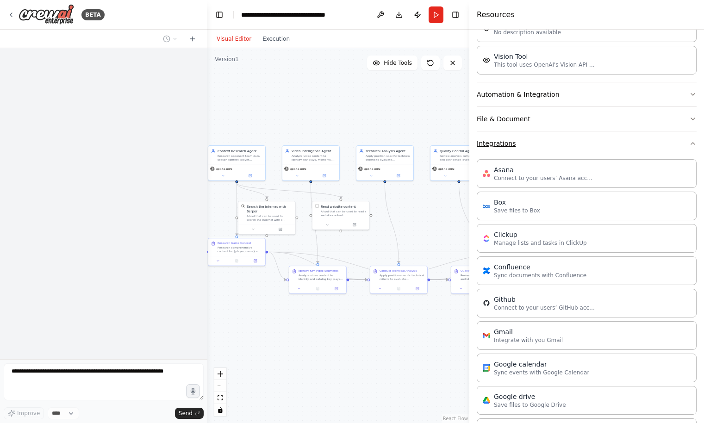
click at [597, 145] on button "Integrations" at bounding box center [587, 143] width 220 height 24
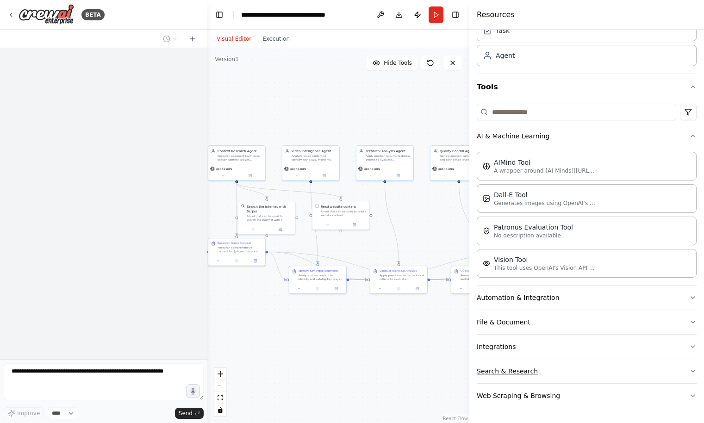
click at [567, 368] on button "Search & Research" at bounding box center [587, 371] width 220 height 24
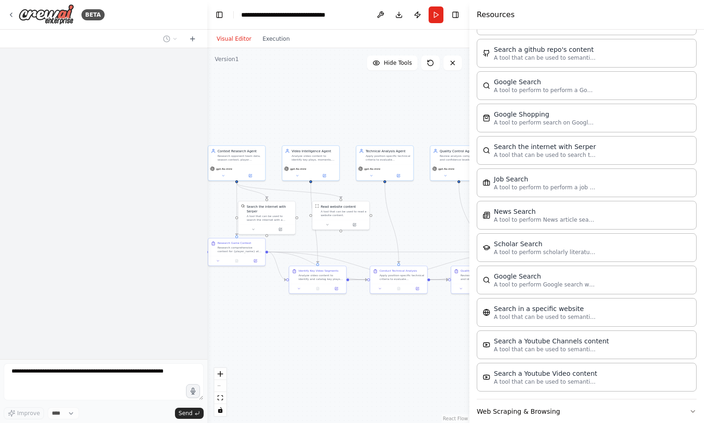
scroll to position [504, 0]
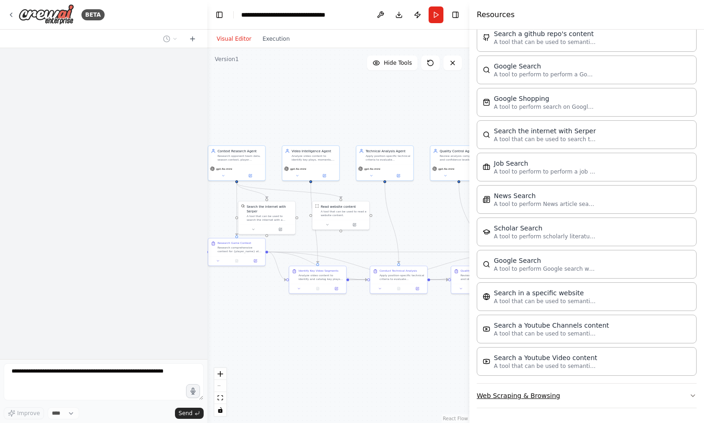
click at [553, 394] on button "Web Scraping & Browsing" at bounding box center [587, 396] width 220 height 24
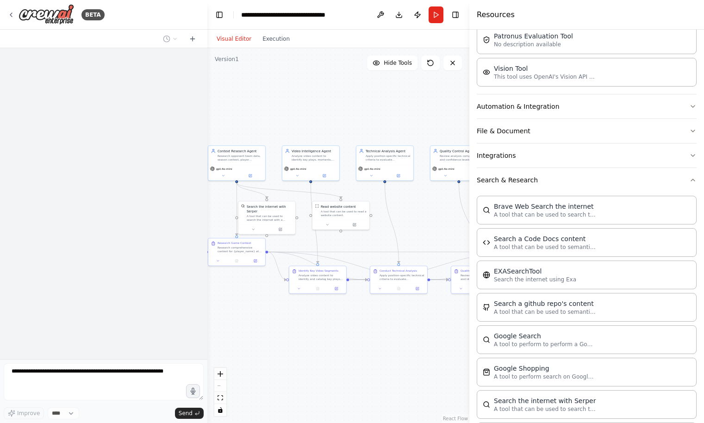
scroll to position [51796, 0]
click at [204, 355] on div at bounding box center [206, 211] width 4 height 423
click at [158, 330] on div "can u see my github code? i want to add in this. Build an Agentic Sports Video …" at bounding box center [103, 203] width 207 height 311
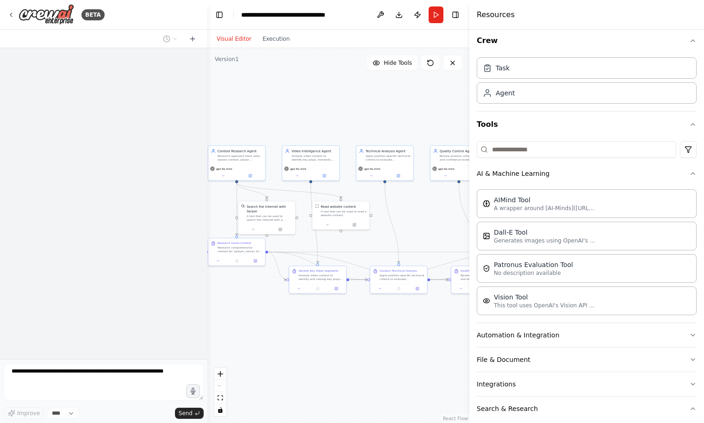
scroll to position [0, 0]
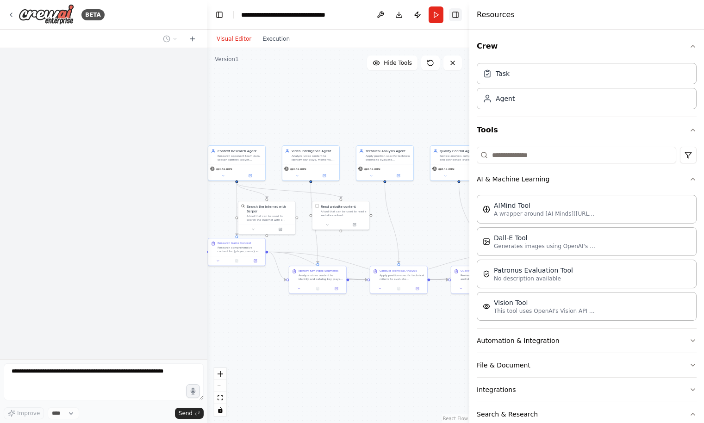
click at [454, 15] on button "Toggle Right Sidebar" at bounding box center [455, 14] width 13 height 13
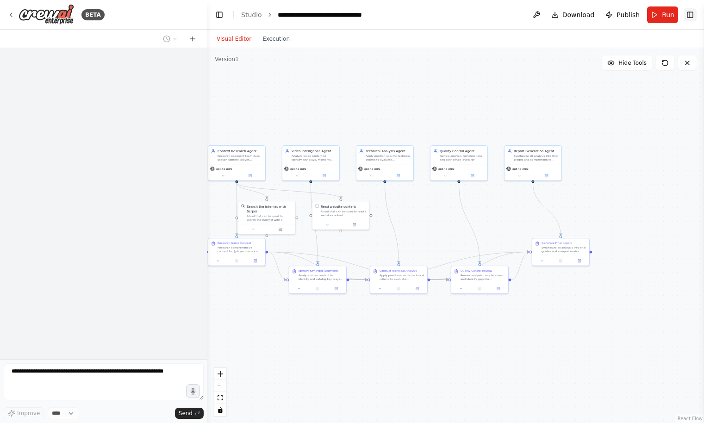
click at [690, 12] on button "Toggle Right Sidebar" at bounding box center [690, 14] width 13 height 13
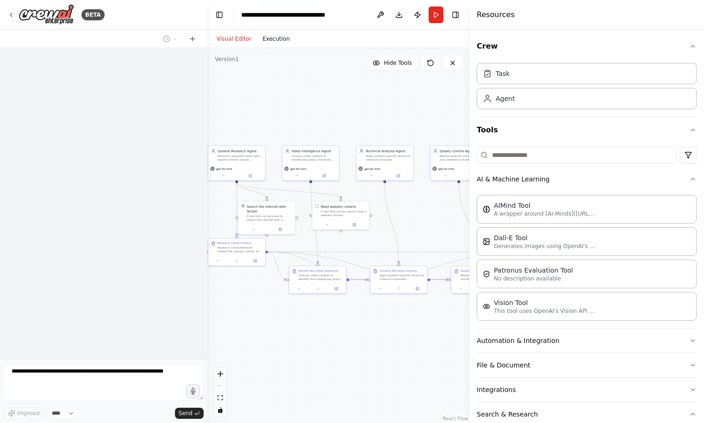
click at [279, 37] on button "Execution" at bounding box center [276, 38] width 38 height 11
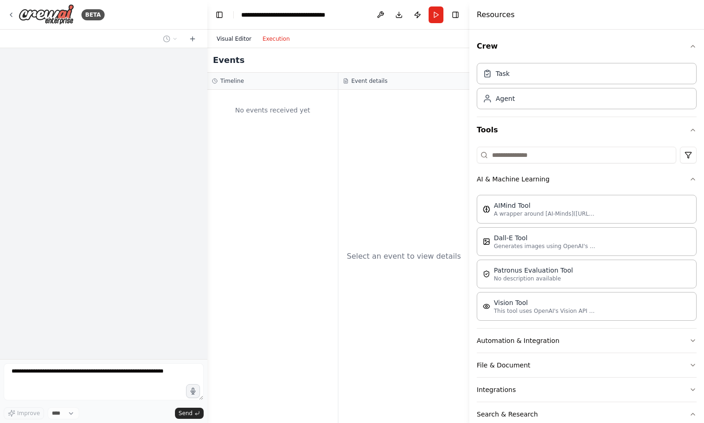
click at [243, 38] on button "Visual Editor" at bounding box center [234, 38] width 46 height 11
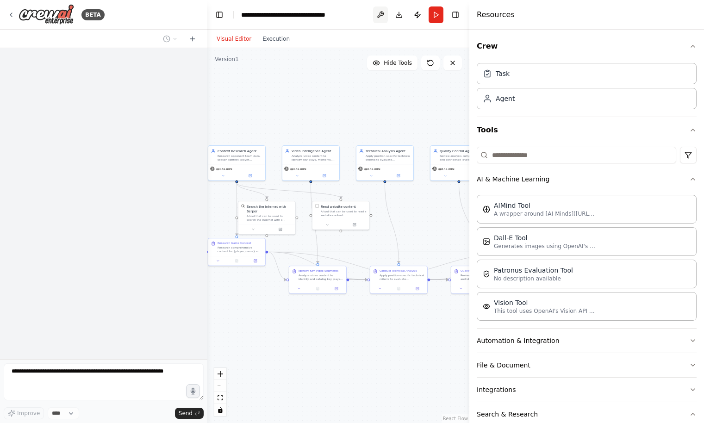
click at [377, 14] on button at bounding box center [380, 14] width 15 height 17
click at [413, 15] on button "Publish" at bounding box center [417, 14] width 15 height 17
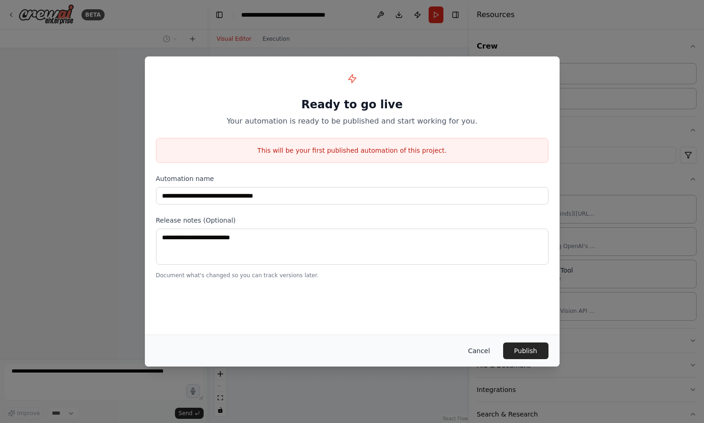
click at [490, 355] on button "Cancel" at bounding box center [479, 351] width 37 height 17
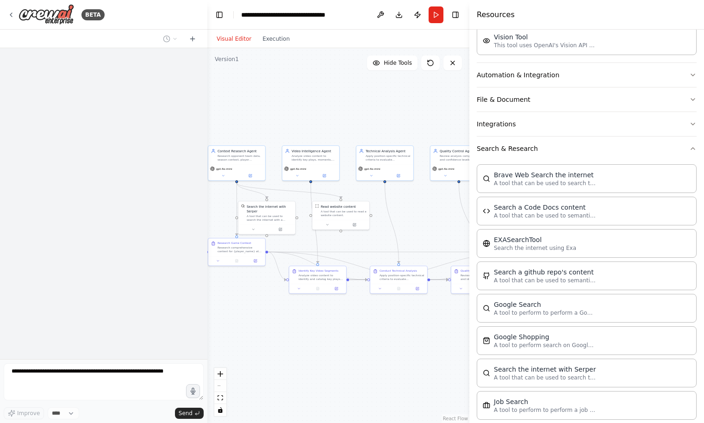
scroll to position [183, 0]
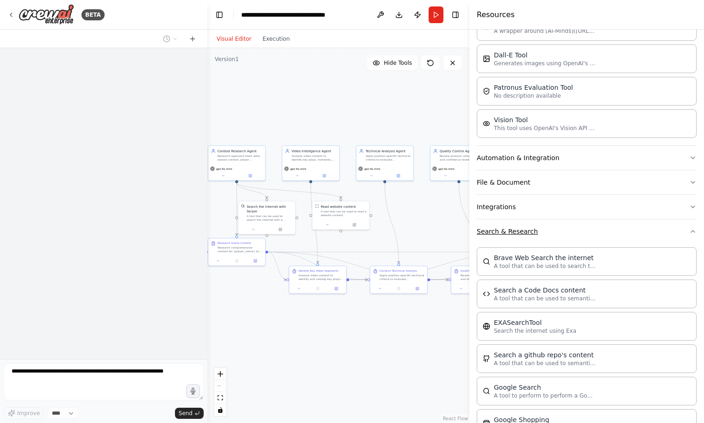
click at [690, 228] on icon "button" at bounding box center [692, 231] width 7 height 7
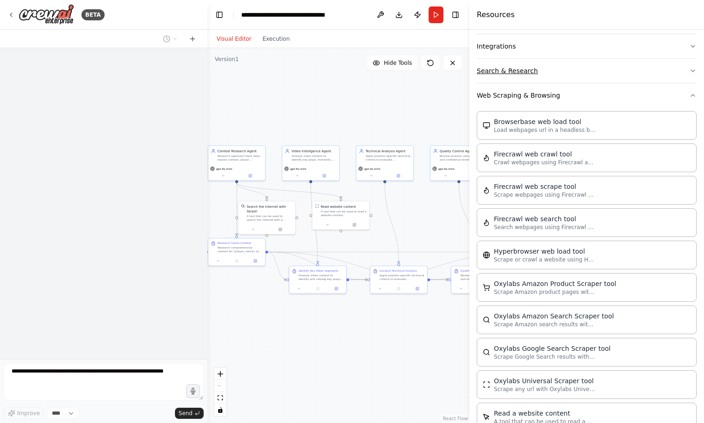
scroll to position [356, 0]
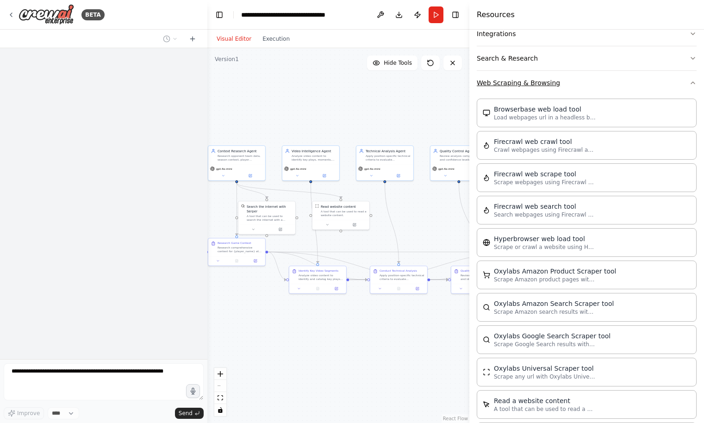
click at [692, 83] on icon "button" at bounding box center [693, 83] width 4 height 2
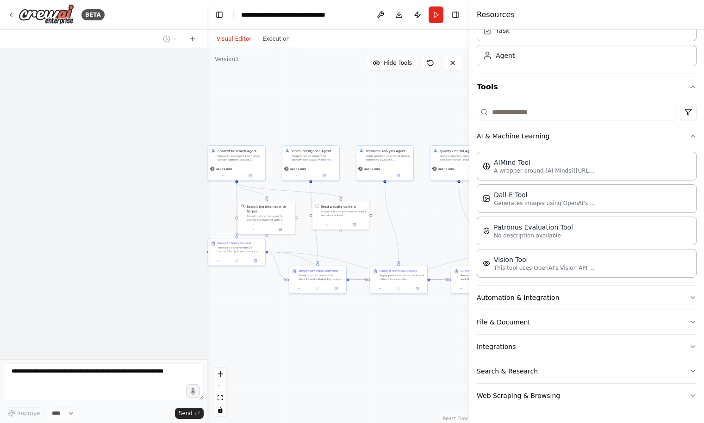
scroll to position [0, 0]
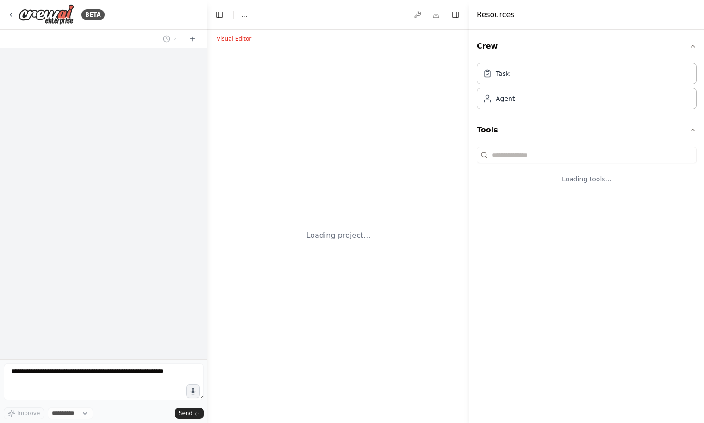
select select "****"
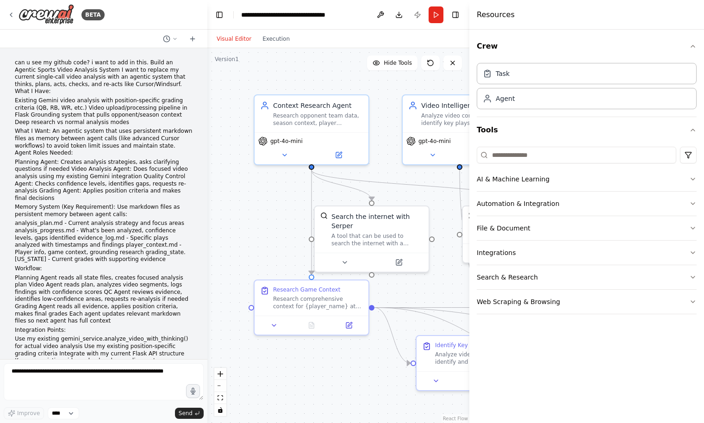
scroll to position [52127, 0]
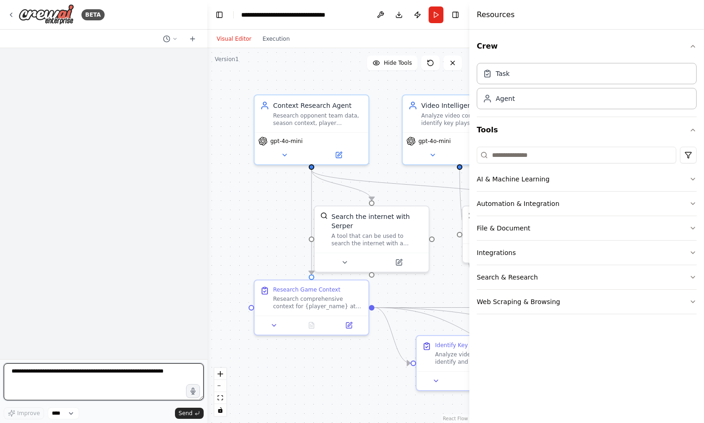
click at [130, 372] on textarea at bounding box center [104, 381] width 200 height 37
type textarea "******"
click at [692, 303] on icon "button" at bounding box center [692, 301] width 7 height 7
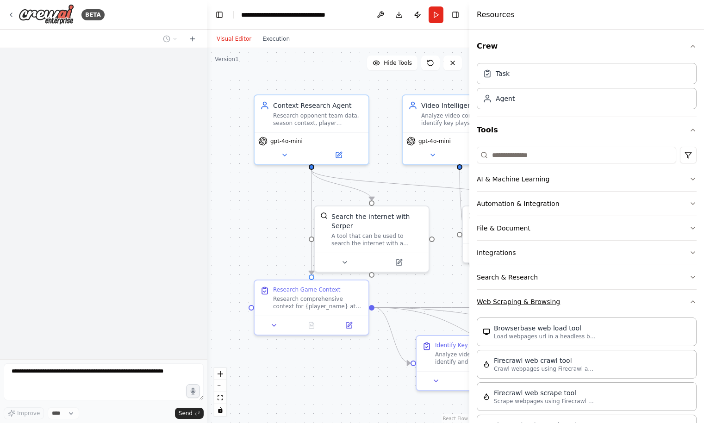
click at [692, 303] on icon "button" at bounding box center [692, 301] width 7 height 7
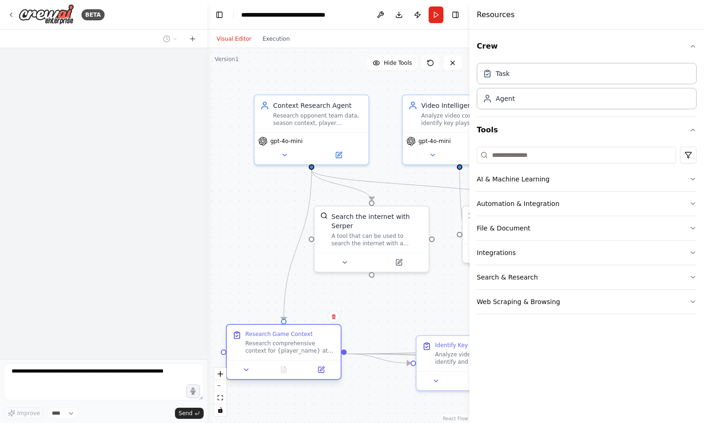
drag, startPoint x: 320, startPoint y: 309, endPoint x: 295, endPoint y: 358, distance: 54.9
click at [295, 358] on div "Research Game Context Research comprehensive context for {player_name} at {posi…" at bounding box center [284, 342] width 114 height 35
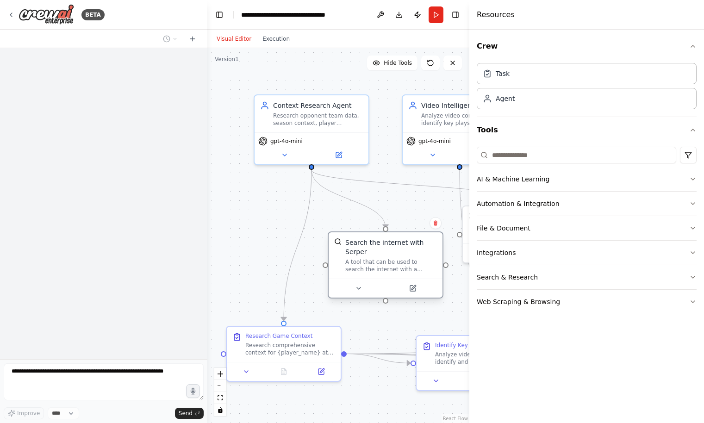
drag, startPoint x: 395, startPoint y: 234, endPoint x: 408, endPoint y: 267, distance: 35.3
click at [408, 267] on div "Search the internet with Serper A tool that can be used to search the internet …" at bounding box center [391, 255] width 92 height 35
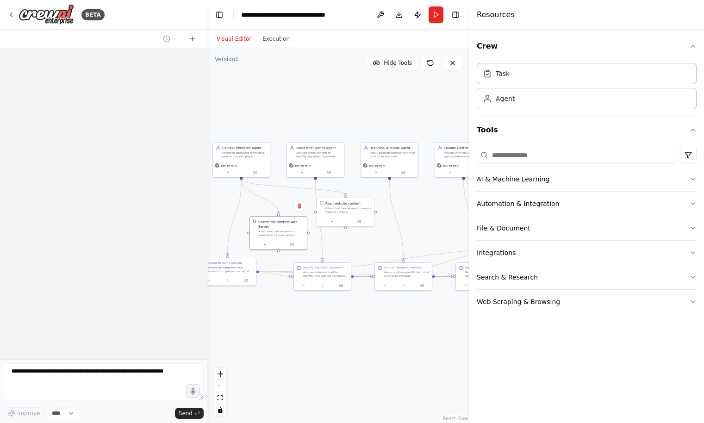
drag, startPoint x: 414, startPoint y: 112, endPoint x: 290, endPoint y: 96, distance: 125.0
click at [290, 96] on div ".deletable-edge-delete-btn { width: 20px; height: 20px; border: 0px solid #ffff…" at bounding box center [338, 235] width 262 height 375
drag, startPoint x: 362, startPoint y: 205, endPoint x: 328, endPoint y: 98, distance: 112.7
click at [328, 98] on div "Read website content A tool that can be used to read a website content." at bounding box center [309, 99] width 46 height 13
drag, startPoint x: 283, startPoint y: 227, endPoint x: 248, endPoint y: 100, distance: 131.2
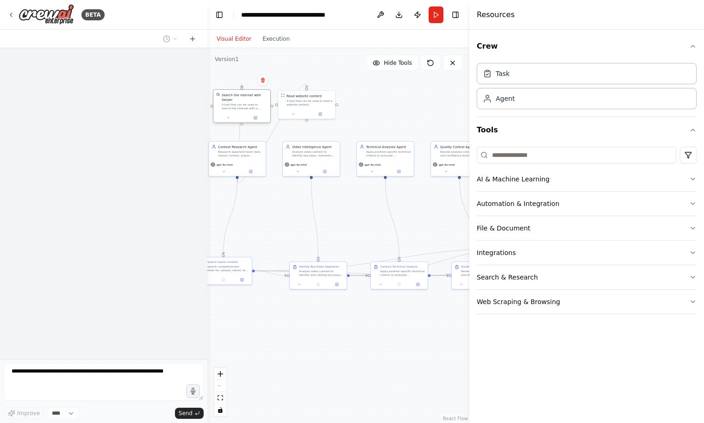
click at [248, 100] on div "Search the internet with Serper A tool that can be used to search the internet …" at bounding box center [245, 102] width 46 height 18
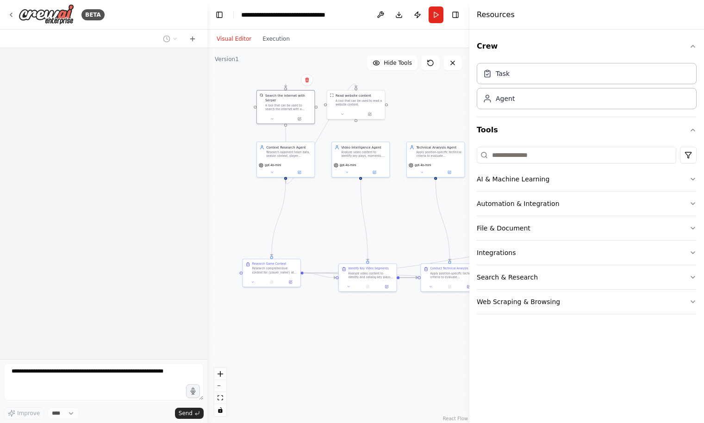
drag, startPoint x: 338, startPoint y: 130, endPoint x: 391, endPoint y: 130, distance: 52.8
click at [391, 130] on div ".deletable-edge-delete-btn { width: 20px; height: 20px; border: 0px solid #ffff…" at bounding box center [338, 235] width 262 height 375
click at [275, 172] on icon at bounding box center [275, 171] width 4 height 4
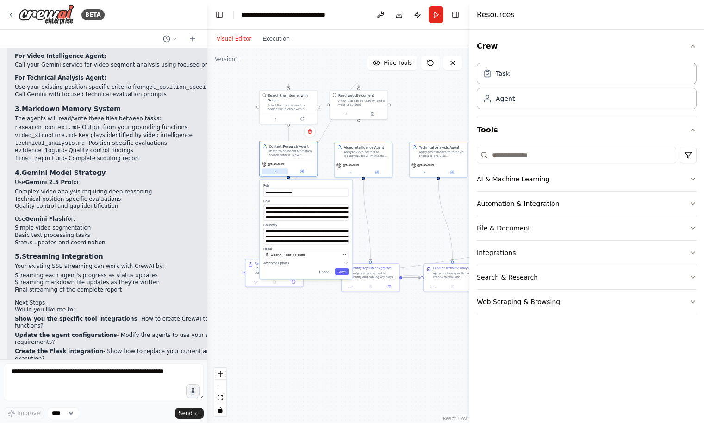
scroll to position [52771, 0]
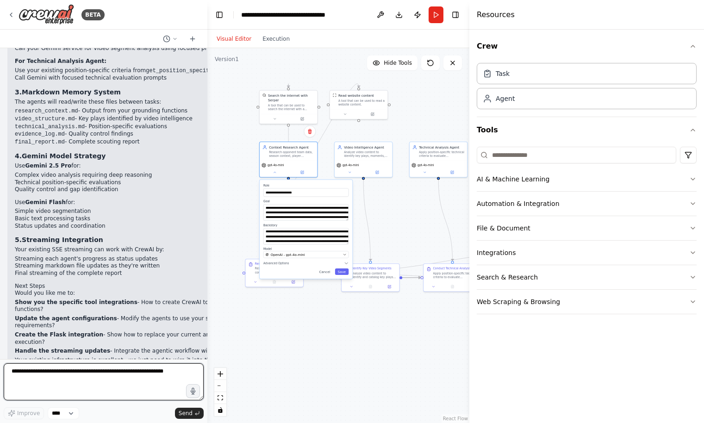
click at [110, 374] on textarea at bounding box center [104, 381] width 200 height 37
type textarea "*"
click at [114, 374] on textarea "*****" at bounding box center [104, 381] width 200 height 37
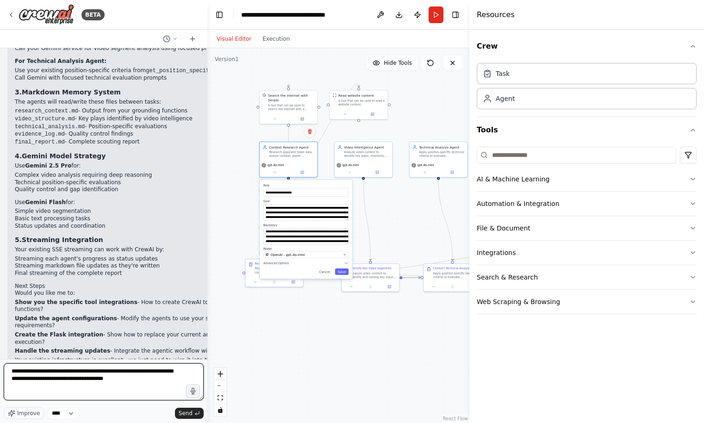
type textarea "**********"
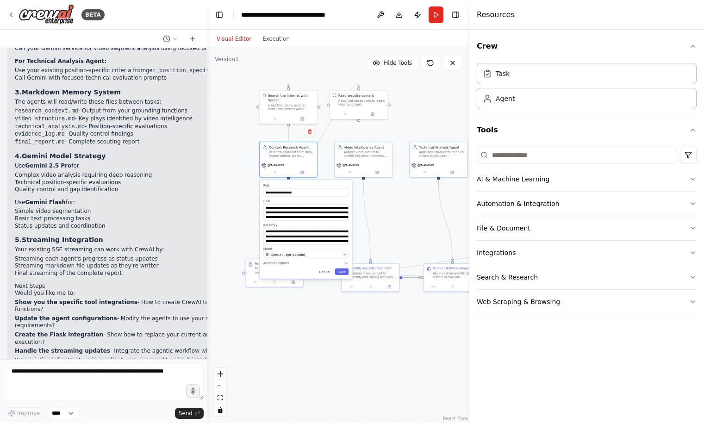
scroll to position [52833, 0]
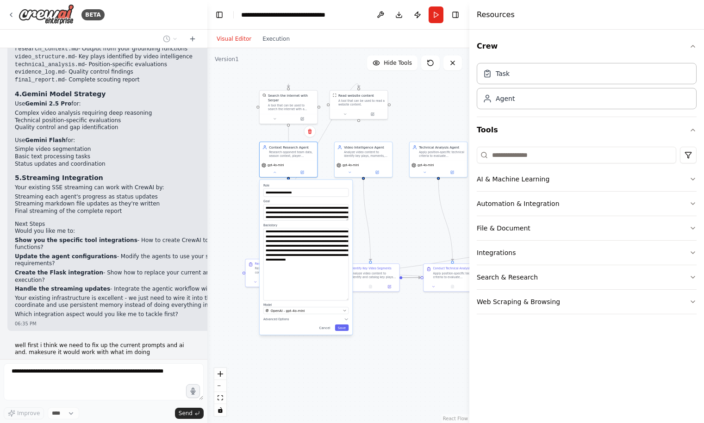
type textarea "**********"
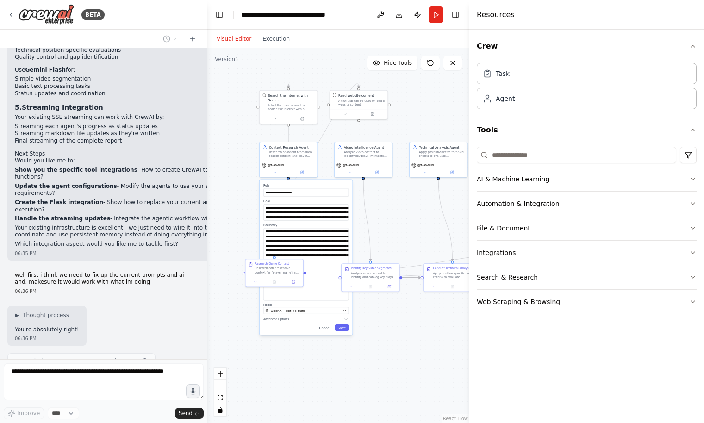
drag, startPoint x: 348, startPoint y: 244, endPoint x: 345, endPoint y: 300, distance: 56.1
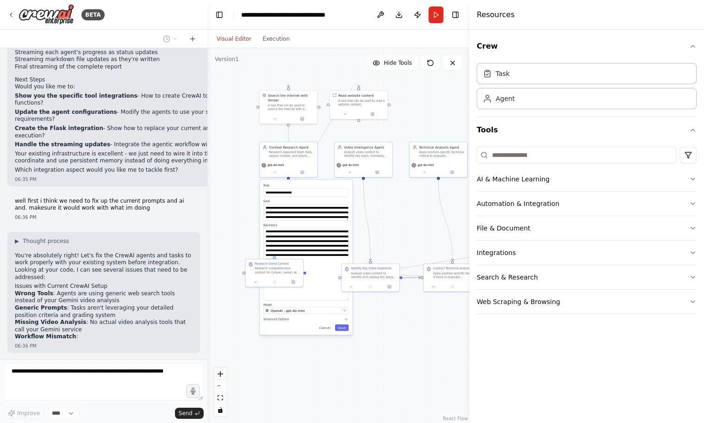
scroll to position [52992, 0]
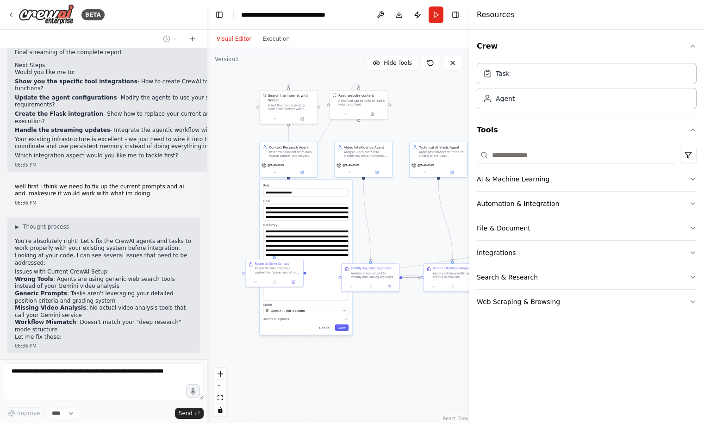
click at [217, 161] on div "**********" at bounding box center [338, 235] width 262 height 375
click at [218, 161] on div "**********" at bounding box center [338, 235] width 262 height 375
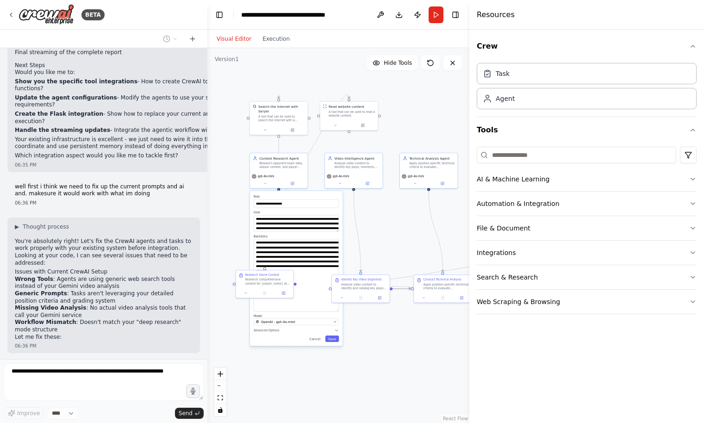
drag, startPoint x: 231, startPoint y: 154, endPoint x: 218, endPoint y: 168, distance: 18.7
click at [218, 168] on div "**********" at bounding box center [338, 235] width 262 height 375
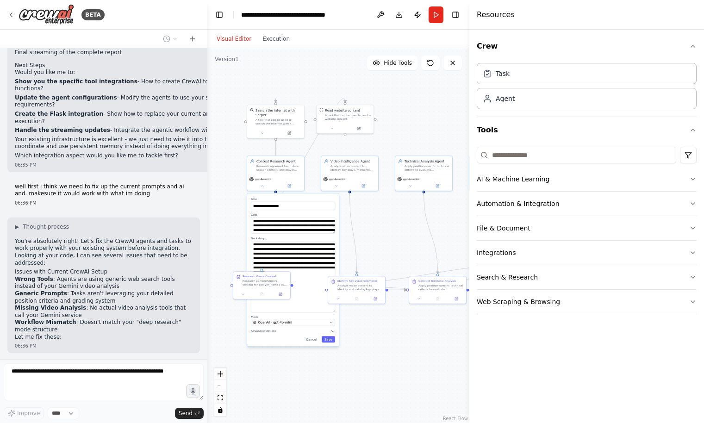
scroll to position [53015, 0]
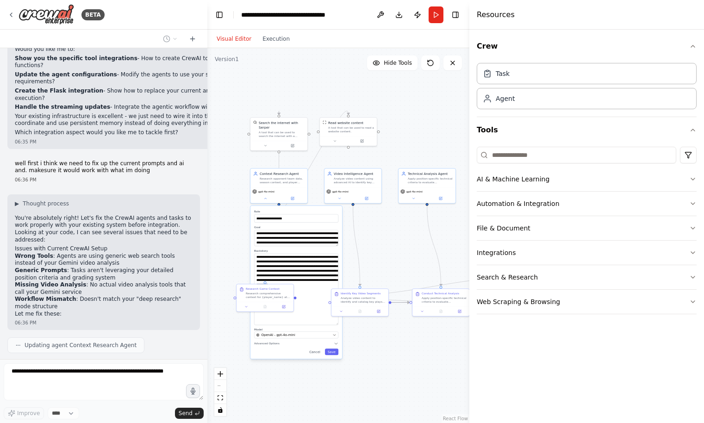
drag, startPoint x: 233, startPoint y: 136, endPoint x: 237, endPoint y: 149, distance: 12.9
click at [237, 149] on div "**********" at bounding box center [338, 235] width 262 height 375
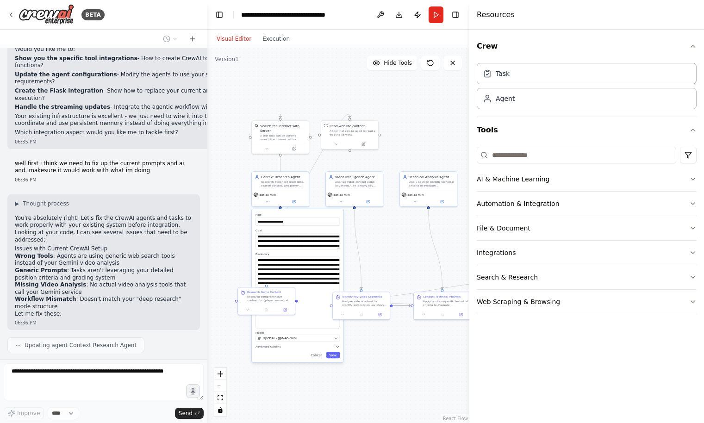
click at [255, 85] on div "**********" at bounding box center [338, 235] width 262 height 375
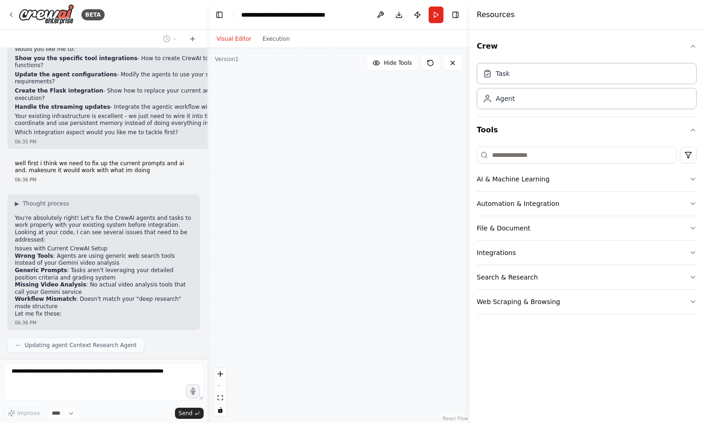
scroll to position [53038, 0]
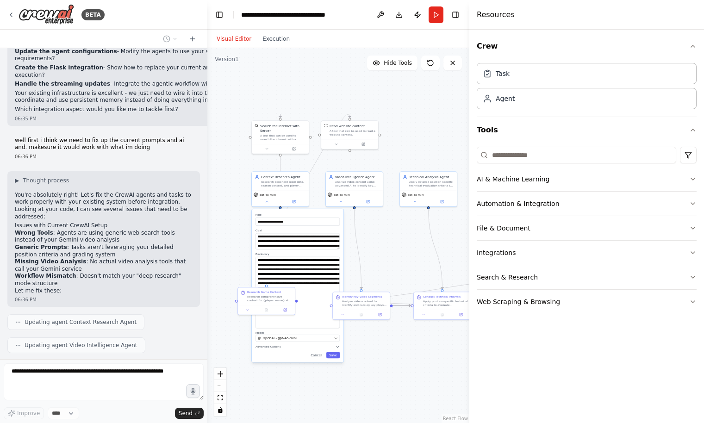
click at [245, 86] on div "**********" at bounding box center [338, 235] width 262 height 375
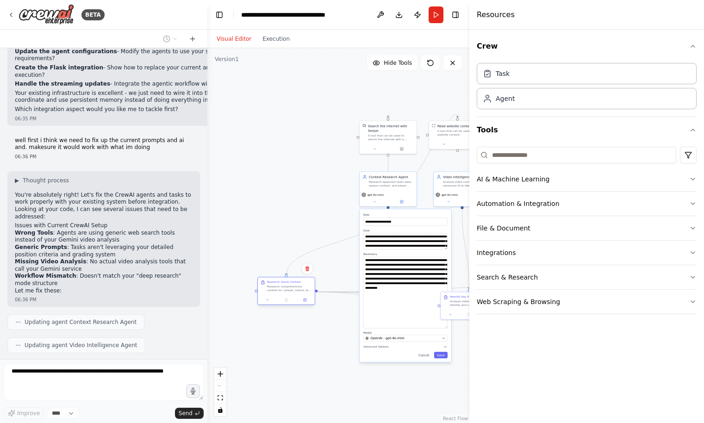
drag, startPoint x: 268, startPoint y: 296, endPoint x: 295, endPoint y: 287, distance: 28.6
click at [295, 287] on div "Research comprehensive context for {player_name} at {position} vs {opponent} in…" at bounding box center [289, 288] width 45 height 7
click at [272, 229] on div "**********" at bounding box center [338, 235] width 262 height 375
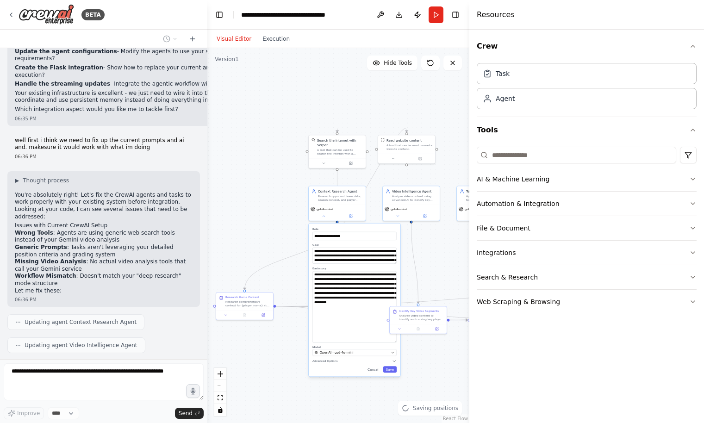
drag, startPoint x: 308, startPoint y: 132, endPoint x: 234, endPoint y: 146, distance: 75.7
click at [234, 146] on div "**********" at bounding box center [338, 235] width 262 height 375
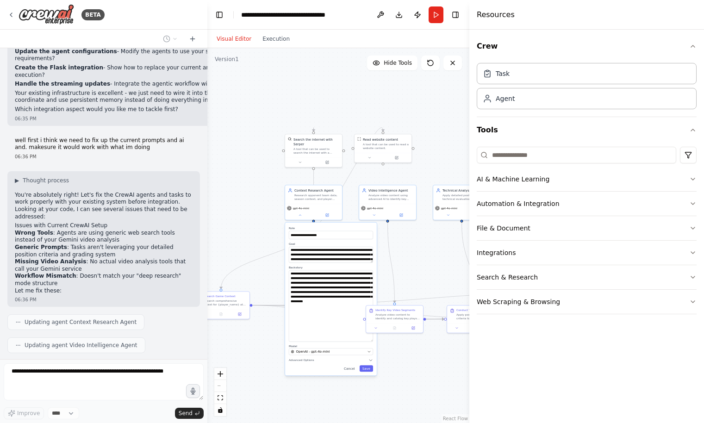
scroll to position [53061, 0]
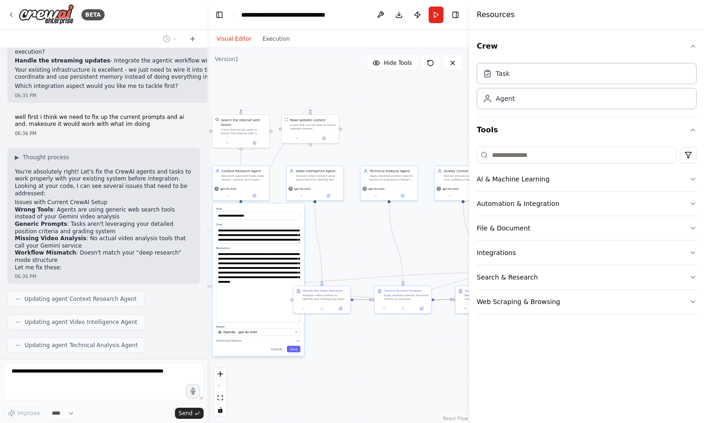
drag, startPoint x: 296, startPoint y: 84, endPoint x: 223, endPoint y: 65, distance: 75.7
click at [223, 65] on div "**********" at bounding box center [338, 235] width 262 height 375
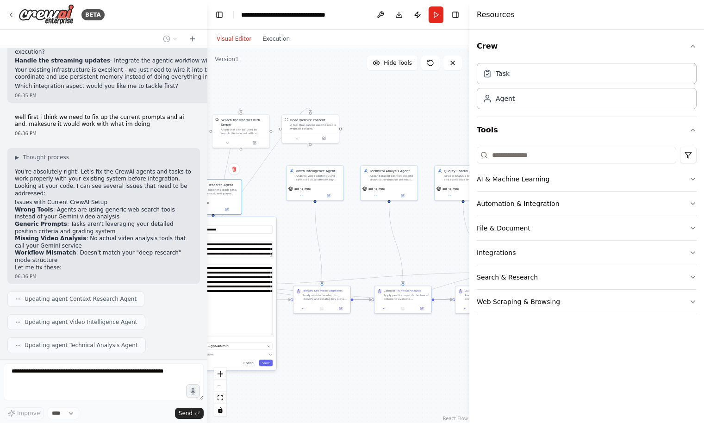
drag, startPoint x: 299, startPoint y: 204, endPoint x: 273, endPoint y: 220, distance: 30.3
click at [273, 220] on div "**********" at bounding box center [231, 293] width 92 height 153
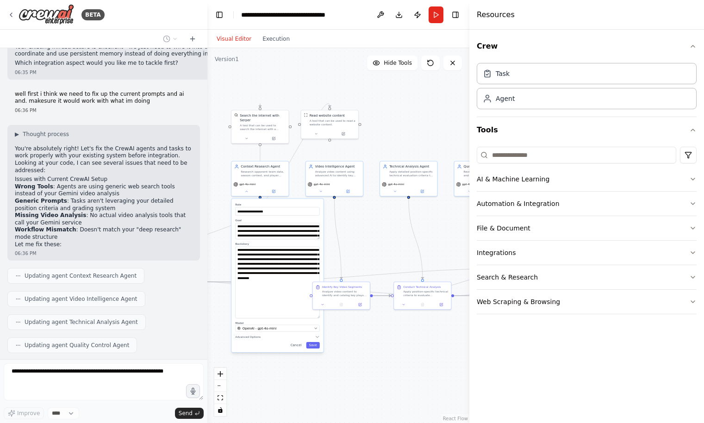
drag, startPoint x: 380, startPoint y: 238, endPoint x: 399, endPoint y: 234, distance: 19.5
click at [399, 234] on div "**********" at bounding box center [338, 235] width 262 height 375
click at [386, 241] on div "**********" at bounding box center [338, 235] width 262 height 375
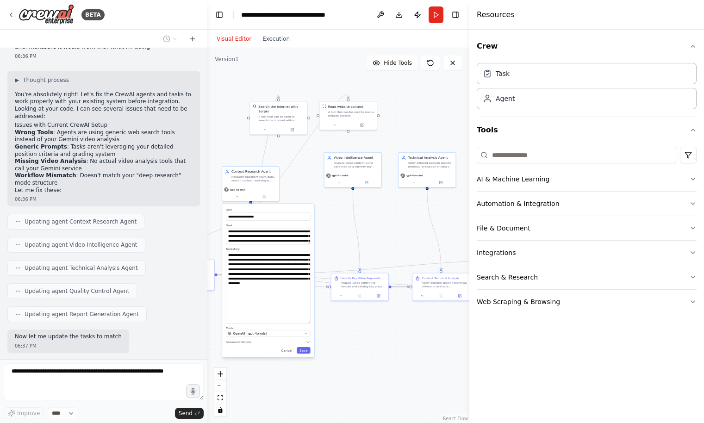
scroll to position [53146, 0]
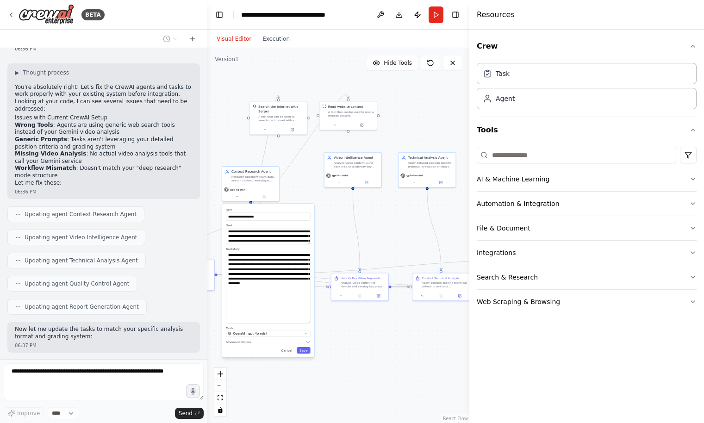
drag, startPoint x: 378, startPoint y: 241, endPoint x: 397, endPoint y: 233, distance: 20.7
click at [397, 233] on div "**********" at bounding box center [338, 235] width 262 height 375
click at [291, 293] on textarea "**********" at bounding box center [268, 288] width 85 height 72
click at [382, 230] on div "**********" at bounding box center [338, 235] width 262 height 375
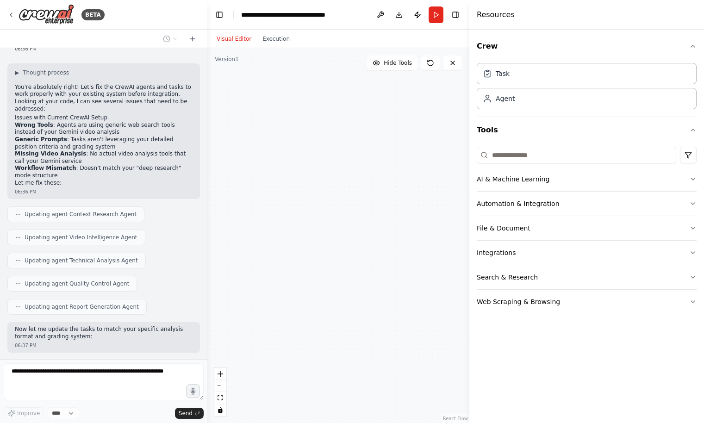
scroll to position [53169, 0]
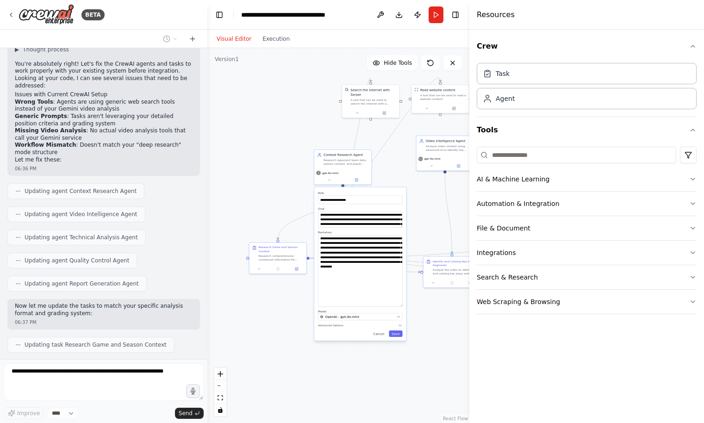
drag, startPoint x: 382, startPoint y: 230, endPoint x: 474, endPoint y: 213, distance: 93.6
click at [474, 213] on div "BETA can u see my github code? i want to add in this. Build an Agentic Sports V…" at bounding box center [352, 211] width 704 height 423
drag, startPoint x: 401, startPoint y: 305, endPoint x: 405, endPoint y: 204, distance: 101.0
click at [405, 204] on div "**********" at bounding box center [360, 235] width 92 height 96
click at [412, 180] on div "**********" at bounding box center [338, 235] width 262 height 375
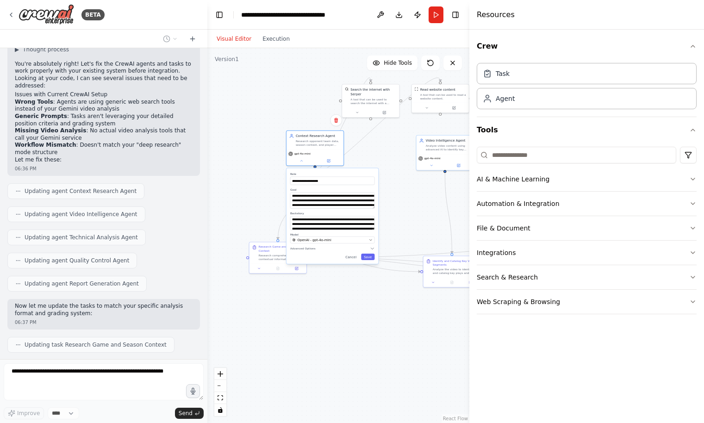
drag, startPoint x: 392, startPoint y: 189, endPoint x: 367, endPoint y: 173, distance: 30.6
click at [366, 170] on div "**********" at bounding box center [332, 216] width 92 height 96
click at [351, 256] on button "Cancel" at bounding box center [351, 257] width 17 height 6
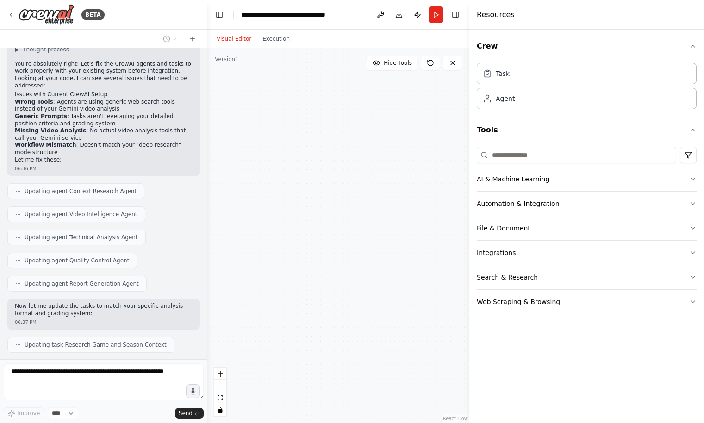
scroll to position [53192, 0]
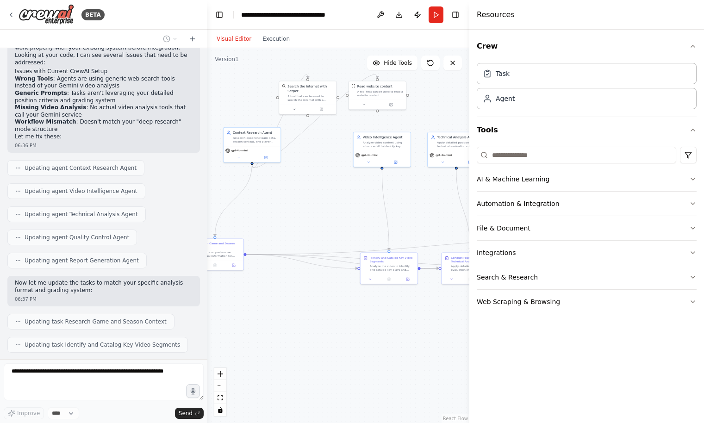
drag, startPoint x: 383, startPoint y: 194, endPoint x: 343, endPoint y: 190, distance: 40.1
click at [343, 190] on div ".deletable-edge-delete-btn { width: 20px; height: 20px; border: 0px solid #ffff…" at bounding box center [338, 235] width 262 height 375
drag, startPoint x: 396, startPoint y: 281, endPoint x: 326, endPoint y: 319, distance: 79.9
click at [326, 319] on div "Identify and Catalog Key Video Segments Analyze the video to identify and catal…" at bounding box center [340, 304] width 58 height 32
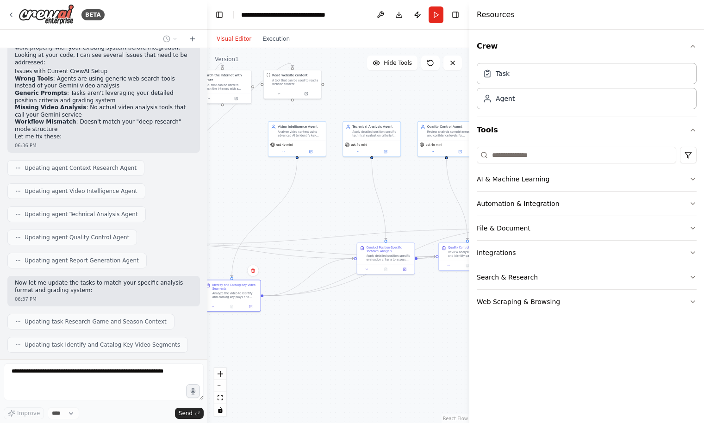
drag, startPoint x: 436, startPoint y: 221, endPoint x: 336, endPoint y: 212, distance: 100.8
click at [336, 212] on div ".deletable-edge-delete-btn { width: 20px; height: 20px; border: 0px solid #ffff…" at bounding box center [338, 235] width 262 height 375
drag, startPoint x: 396, startPoint y: 271, endPoint x: 370, endPoint y: 337, distance: 70.5
click at [370, 337] on div at bounding box center [362, 334] width 57 height 10
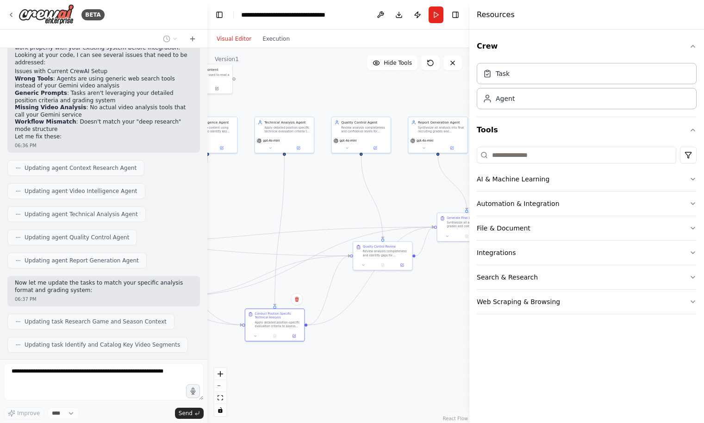
drag, startPoint x: 320, startPoint y: 203, endPoint x: 321, endPoint y: 197, distance: 6.1
click at [321, 197] on div ".deletable-edge-delete-btn { width: 20px; height: 20px; border: 0px solid #ffff…" at bounding box center [338, 235] width 262 height 375
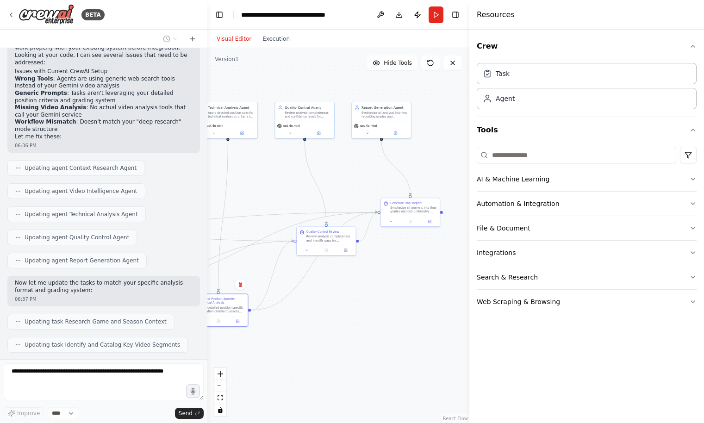
drag, startPoint x: 324, startPoint y: 199, endPoint x: 266, endPoint y: 189, distance: 58.6
click at [266, 189] on div ".deletable-edge-delete-btn { width: 20px; height: 20px; border: 0px solid #ffff…" at bounding box center [338, 235] width 262 height 375
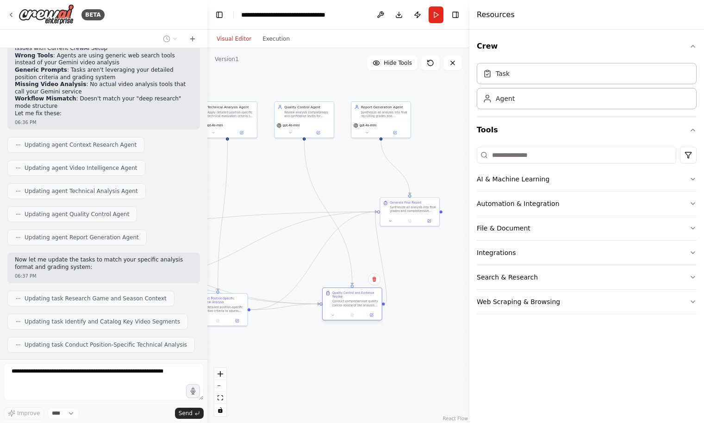
drag, startPoint x: 299, startPoint y: 239, endPoint x: 325, endPoint y: 301, distance: 67.8
click at [325, 301] on div "Quality Control and Evidence Review Conduct comprehensive quality control revie…" at bounding box center [351, 299] width 53 height 16
drag, startPoint x: 433, startPoint y: 206, endPoint x: 453, endPoint y: 213, distance: 21.4
click at [453, 213] on div "Generate Final Report Synthesize all analysis into final grades and comprehensi…" at bounding box center [428, 215] width 59 height 18
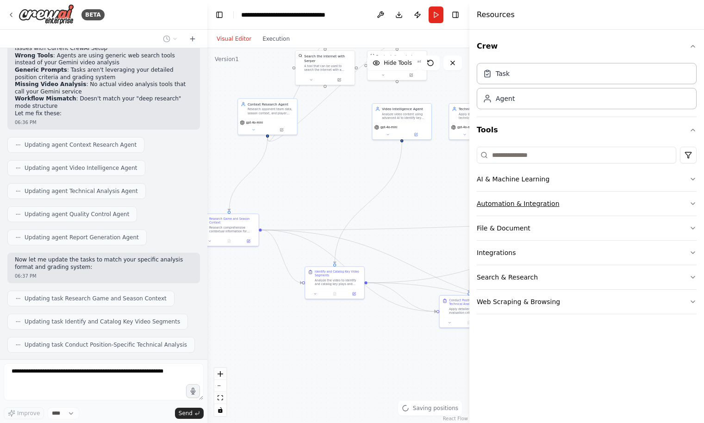
drag, startPoint x: 344, startPoint y: 191, endPoint x: 607, endPoint y: 193, distance: 263.4
click at [607, 193] on div "BETA can u see my github code? i want to add in this. Build an Agentic Sports V…" at bounding box center [352, 211] width 704 height 423
drag, startPoint x: 330, startPoint y: 187, endPoint x: 345, endPoint y: 187, distance: 15.7
click at [345, 187] on div ".deletable-edge-delete-btn { width: 20px; height: 20px; border: 0px solid #ffff…" at bounding box center [338, 235] width 262 height 375
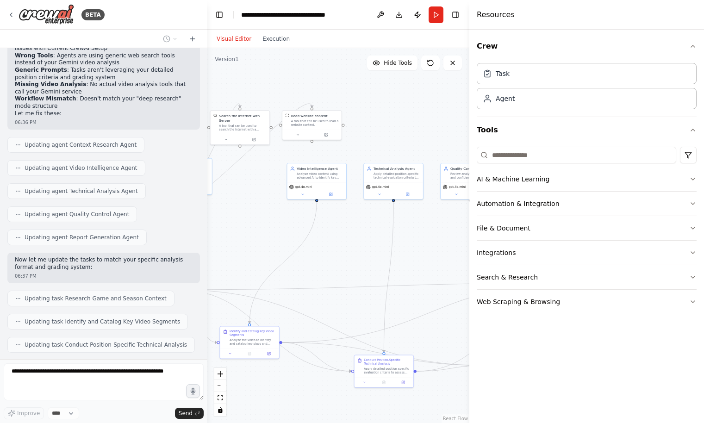
drag, startPoint x: 349, startPoint y: 189, endPoint x: 248, endPoint y: 249, distance: 117.2
click at [248, 249] on div ".deletable-edge-delete-btn { width: 20px; height: 20px; border: 0px solid #ffff…" at bounding box center [338, 235] width 262 height 375
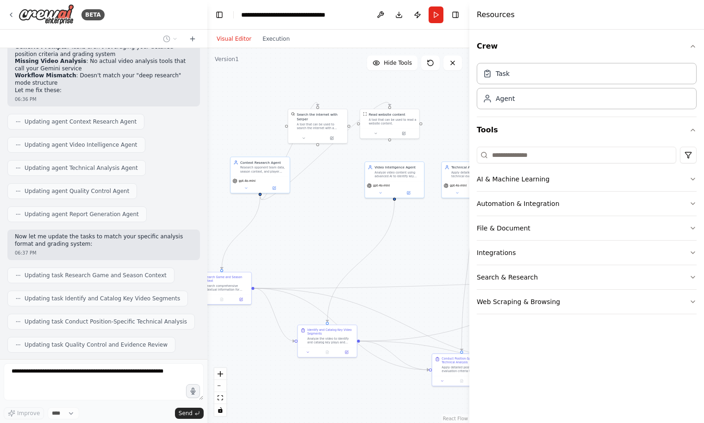
drag, startPoint x: 334, startPoint y: 255, endPoint x: 413, endPoint y: 253, distance: 79.2
click at [413, 253] on div ".deletable-edge-delete-btn { width: 20px; height: 20px; border: 0px solid #ffff…" at bounding box center [338, 235] width 262 height 375
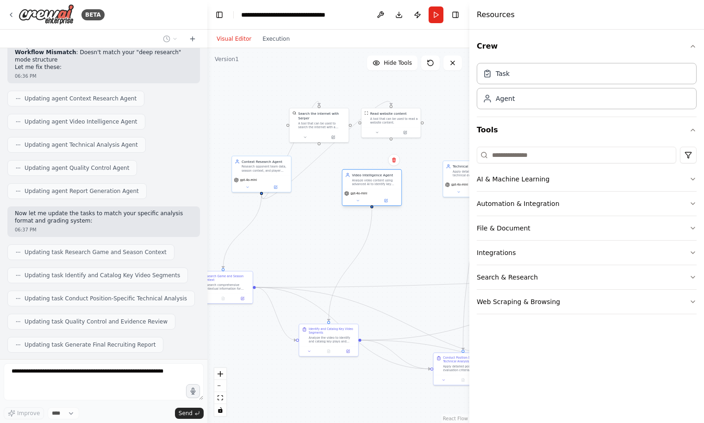
drag, startPoint x: 420, startPoint y: 173, endPoint x: 394, endPoint y: 181, distance: 27.2
click at [394, 181] on div "Analyze video content using advanced AI to identify key plays, segments, and mo…" at bounding box center [375, 182] width 47 height 8
click at [403, 234] on div ".deletable-edge-delete-btn { width: 20px; height: 20px; border: 0px solid #ffff…" at bounding box center [338, 235] width 262 height 375
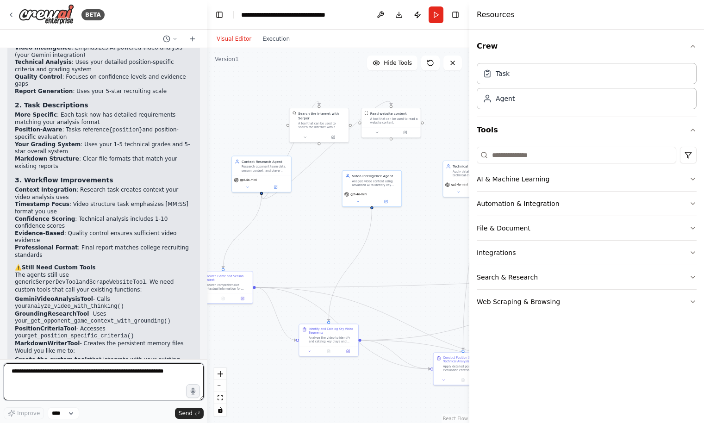
scroll to position [53663, 0]
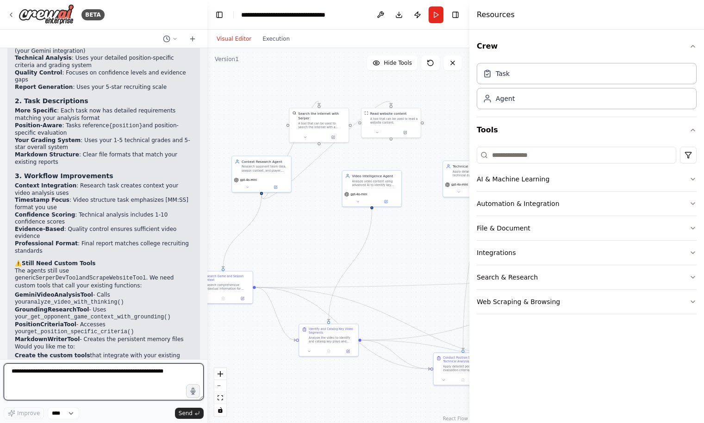
click at [92, 380] on textarea at bounding box center [104, 381] width 200 height 37
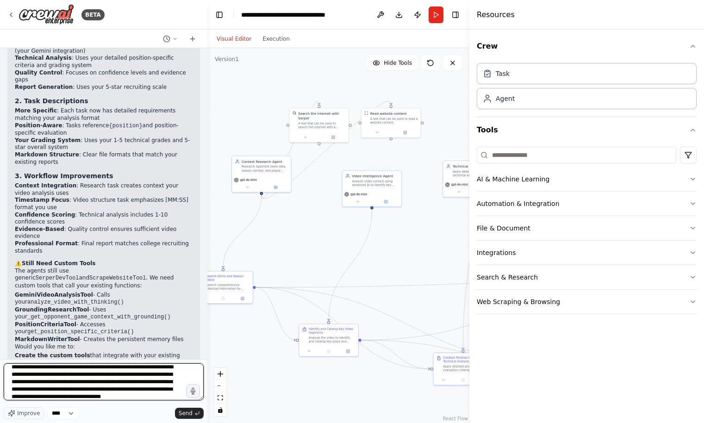
scroll to position [8, 0]
drag, startPoint x: 103, startPoint y: 398, endPoint x: 160, endPoint y: 398, distance: 57.4
click at [160, 398] on textarea "**********" at bounding box center [104, 381] width 200 height 37
click at [102, 395] on textarea "**********" at bounding box center [104, 381] width 200 height 37
click at [138, 395] on textarea "**********" at bounding box center [104, 381] width 200 height 37
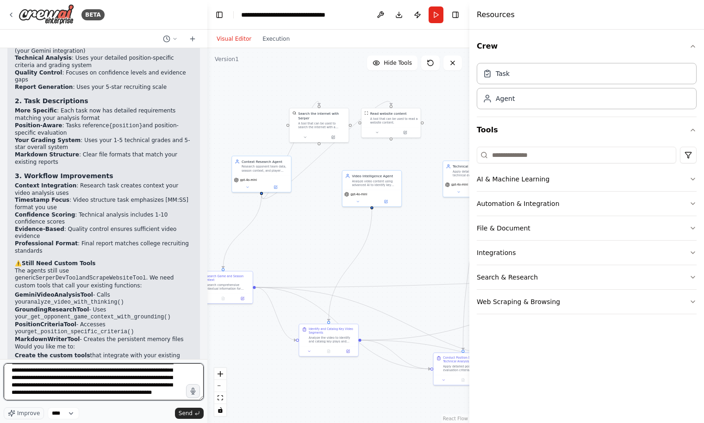
type textarea "**********"
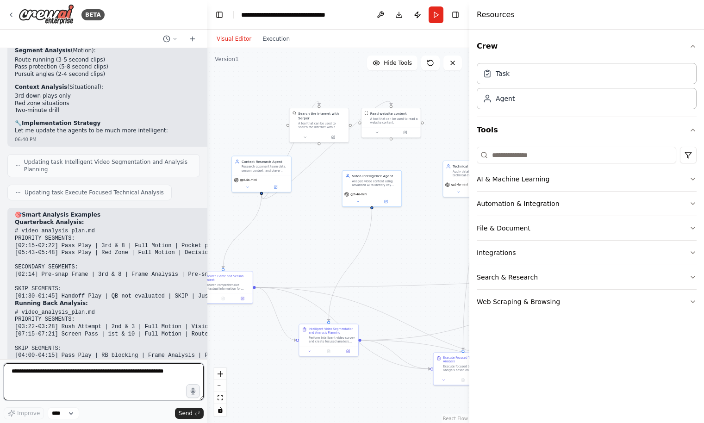
scroll to position [54392, 0]
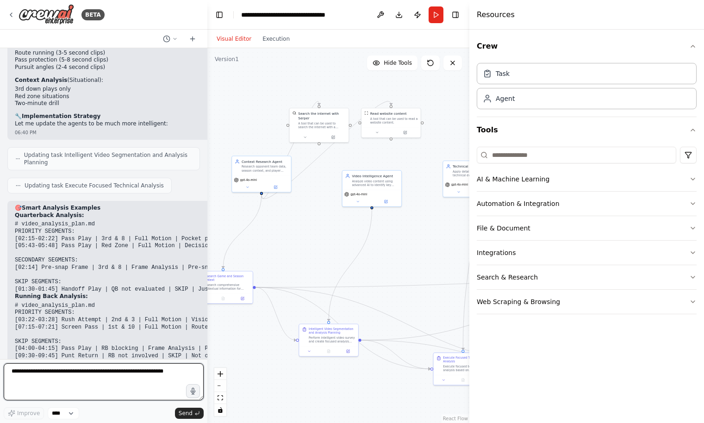
click at [109, 390] on textarea at bounding box center [104, 381] width 200 height 37
click at [385, 179] on div "Analyze video content using advanced AI to identify key plays, segments, and mo…" at bounding box center [375, 182] width 47 height 8
click at [380, 184] on div "Analyze video content using advanced AI to identify key plays, segments, and mo…" at bounding box center [375, 182] width 47 height 8
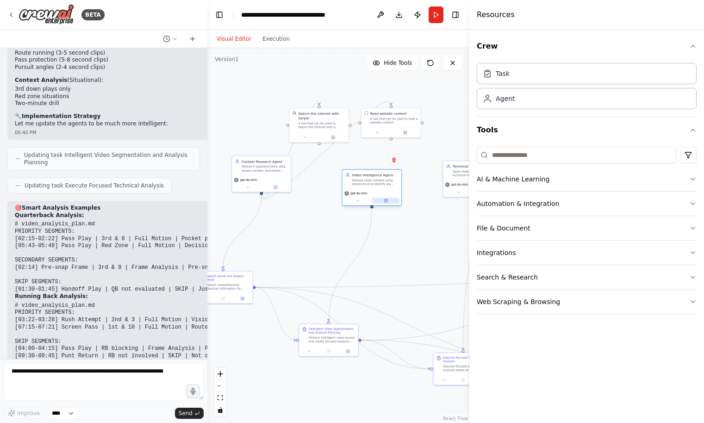
click at [387, 202] on icon at bounding box center [386, 201] width 4 height 4
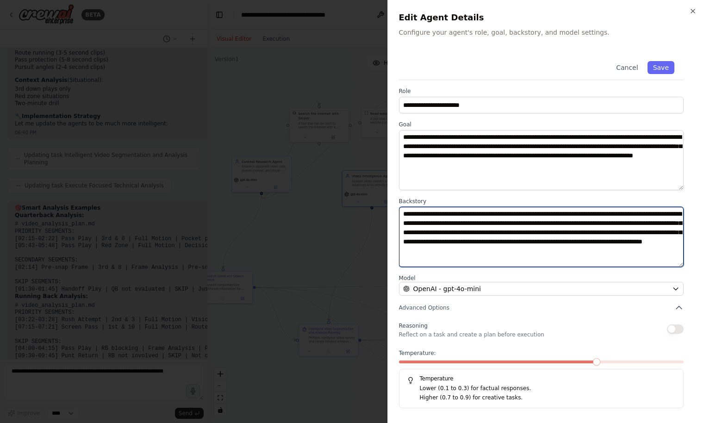
click at [452, 236] on textarea "**********" at bounding box center [541, 237] width 285 height 60
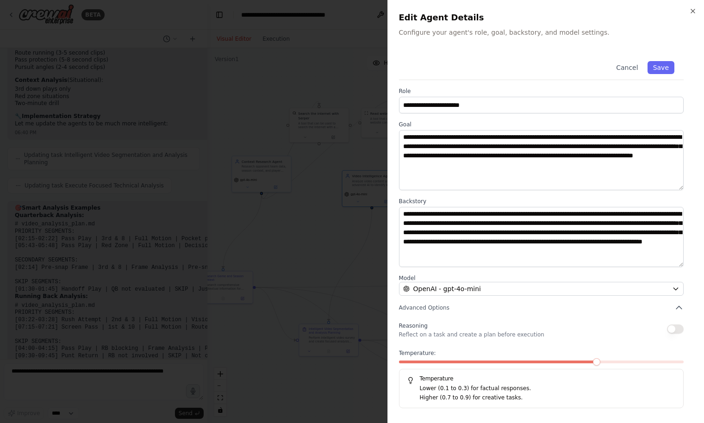
drag, startPoint x: 426, startPoint y: 358, endPoint x: 406, endPoint y: 358, distance: 19.4
click at [406, 358] on div "Temperature: Temperature Lower (0.1 to 0.3) for factual responses. Higher (0.7 …" at bounding box center [541, 378] width 285 height 59
click at [403, 360] on div "Temperature: Temperature Lower (0.1 to 0.3) for factual responses. Higher (0.7 …" at bounding box center [541, 378] width 285 height 59
click at [403, 361] on span at bounding box center [498, 362] width 199 height 3
click at [406, 361] on span at bounding box center [402, 361] width 7 height 7
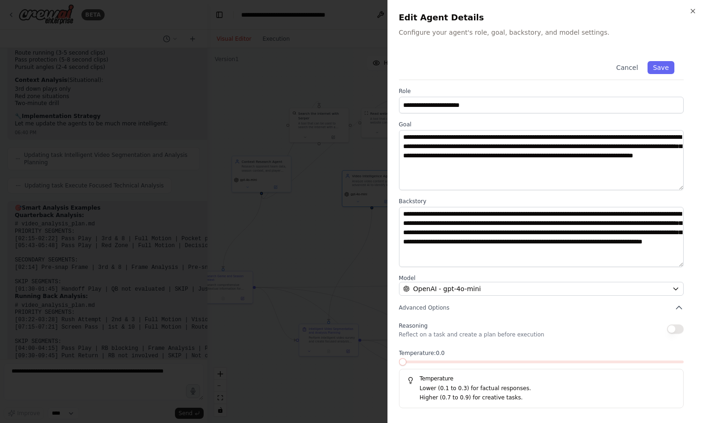
click at [411, 361] on span at bounding box center [541, 362] width 285 height 3
click at [428, 360] on span at bounding box center [430, 361] width 7 height 7
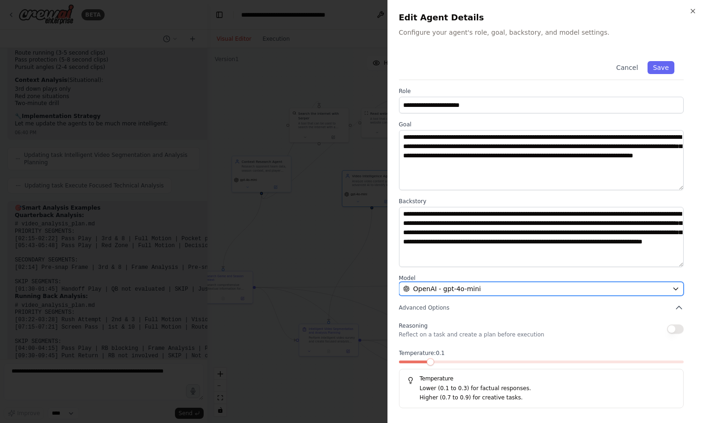
click at [457, 285] on span "OpenAI - gpt-4o-mini" at bounding box center [447, 288] width 68 height 9
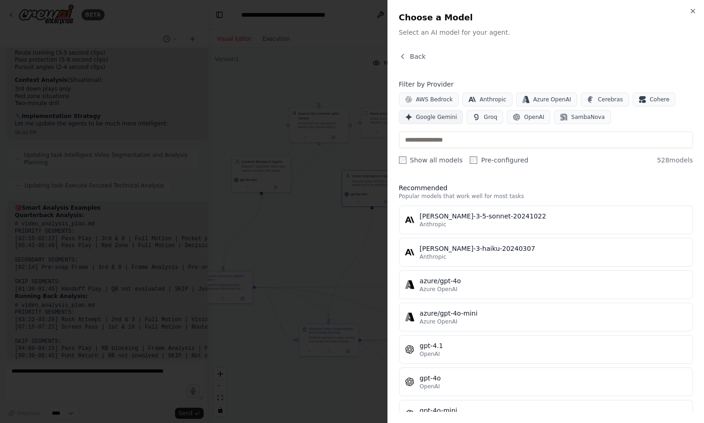
click at [442, 120] on span "Google Gemini" at bounding box center [436, 116] width 41 height 7
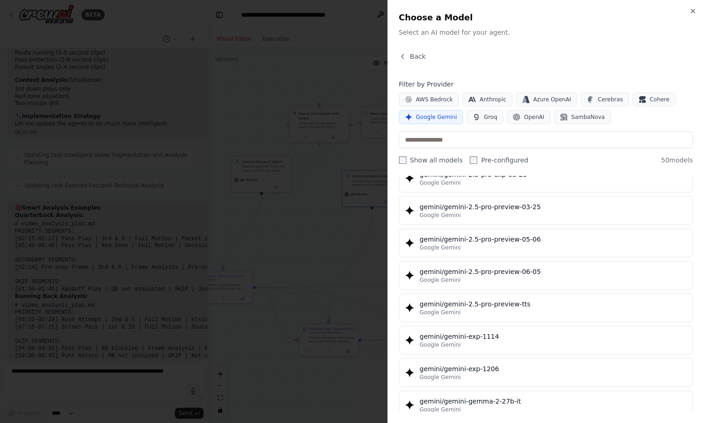
scroll to position [876, 0]
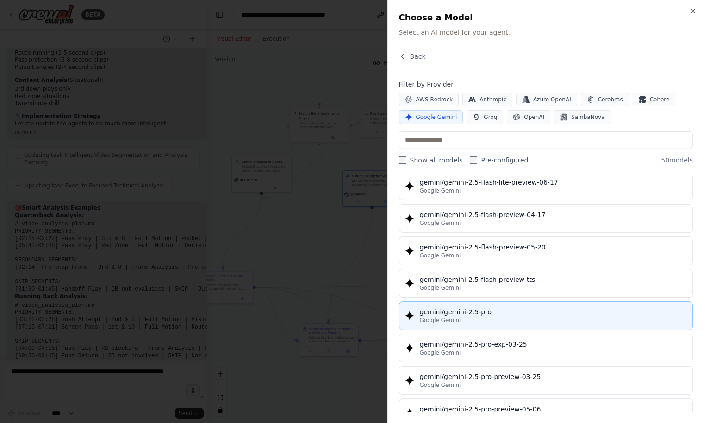
click at [468, 311] on div "gemini/gemini-2.5-pro" at bounding box center [553, 311] width 267 height 9
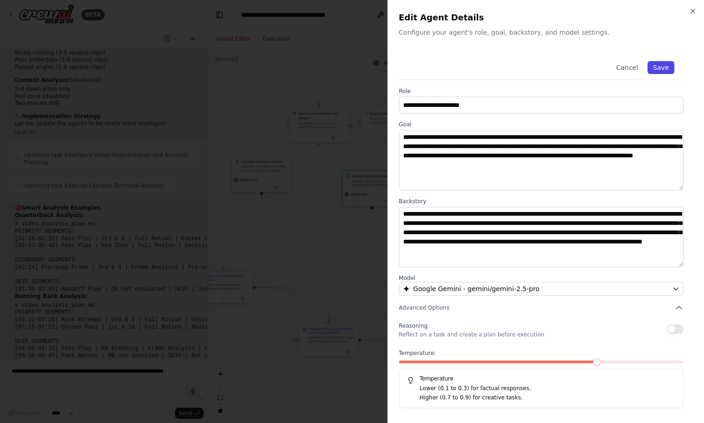
click at [660, 68] on button "Save" at bounding box center [661, 67] width 27 height 13
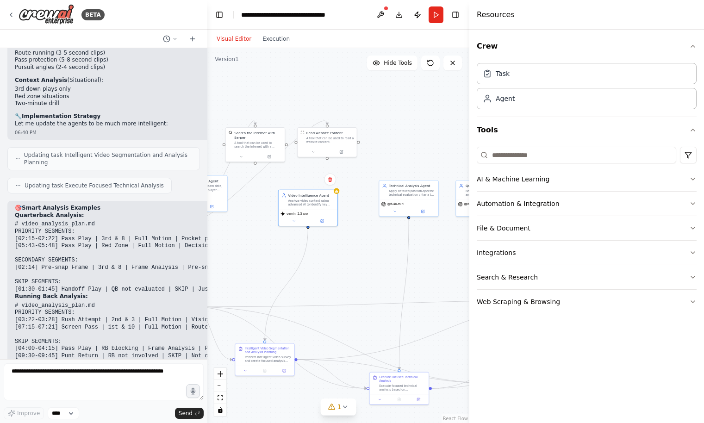
drag, startPoint x: 433, startPoint y: 216, endPoint x: 369, endPoint y: 235, distance: 66.8
click at [369, 235] on div ".deletable-edge-delete-btn { width: 20px; height: 20px; border: 0px solid #ffff…" at bounding box center [338, 235] width 262 height 375
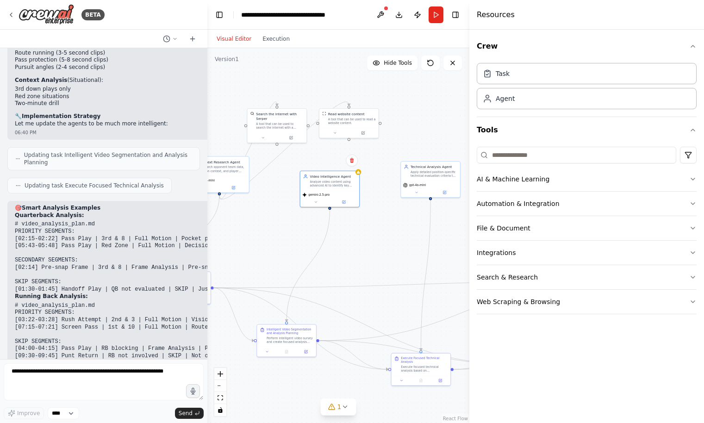
drag, startPoint x: 355, startPoint y: 246, endPoint x: 319, endPoint y: 247, distance: 35.2
click at [319, 247] on div ".deletable-edge-delete-btn { width: 20px; height: 20px; border: 0px solid #ffff…" at bounding box center [338, 235] width 262 height 375
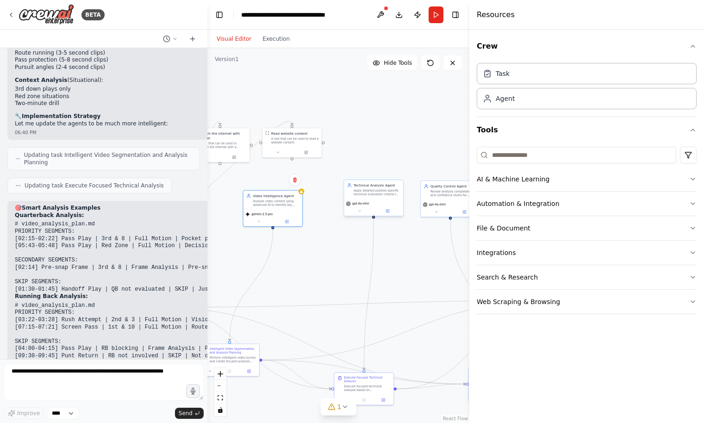
click at [369, 199] on div "Technical Analysis Agent Apply detailed position-specific technical evaluation …" at bounding box center [373, 189] width 59 height 19
click at [389, 210] on icon at bounding box center [388, 210] width 2 height 2
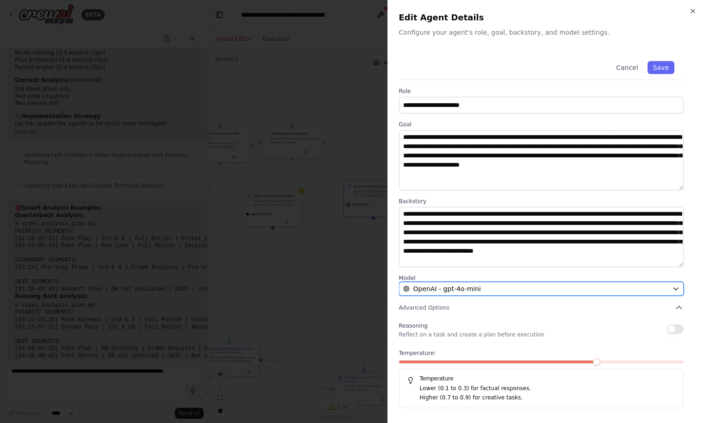
click at [433, 290] on span "OpenAI - gpt-4o-mini" at bounding box center [447, 288] width 68 height 9
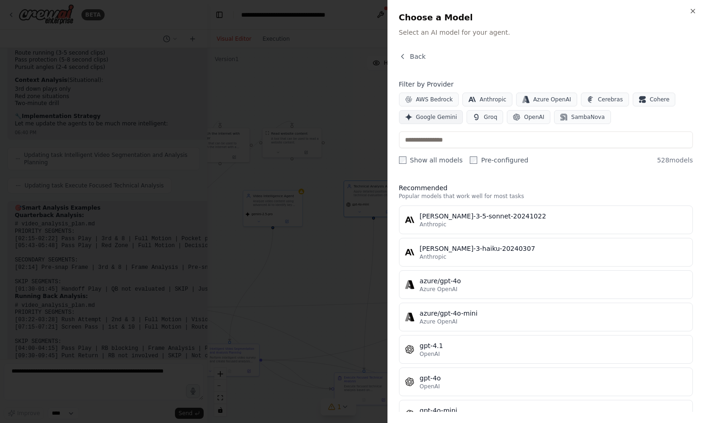
click at [438, 115] on span "Google Gemini" at bounding box center [436, 116] width 41 height 7
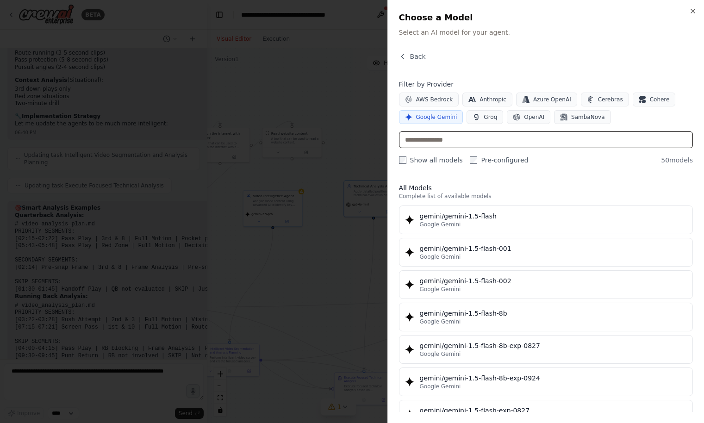
click at [459, 137] on input "text" at bounding box center [546, 139] width 294 height 17
type input "***"
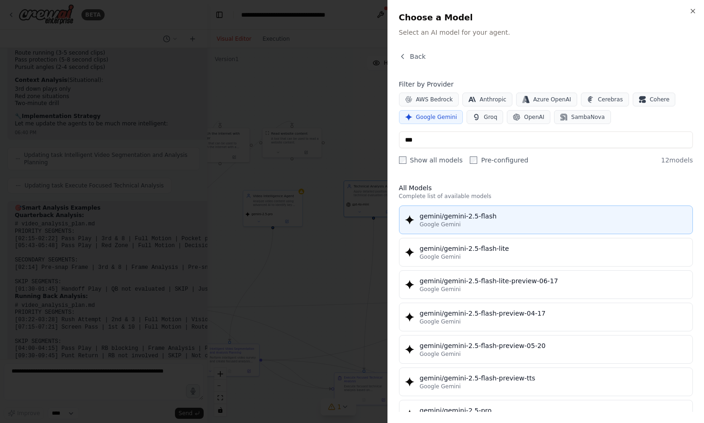
click at [468, 221] on div "Google Gemini" at bounding box center [553, 224] width 267 height 7
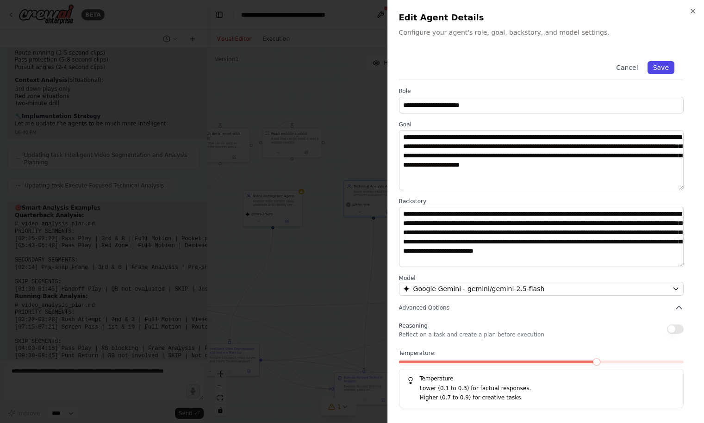
click at [664, 65] on button "Save" at bounding box center [661, 67] width 27 height 13
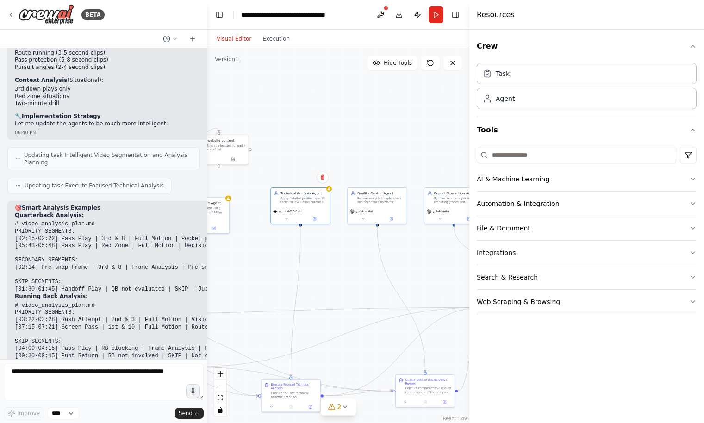
drag, startPoint x: 415, startPoint y: 244, endPoint x: 337, endPoint y: 251, distance: 78.1
click at [337, 251] on div ".deletable-edge-delete-btn { width: 20px; height: 20px; border: 0px solid #ffff…" at bounding box center [338, 235] width 262 height 375
drag, startPoint x: 281, startPoint y: 210, endPoint x: 272, endPoint y: 214, distance: 10.2
click at [272, 214] on span "gemini-2.5-flash" at bounding box center [277, 215] width 24 height 4
click at [361, 211] on span "gpt-4o-mini" at bounding box center [359, 211] width 17 height 4
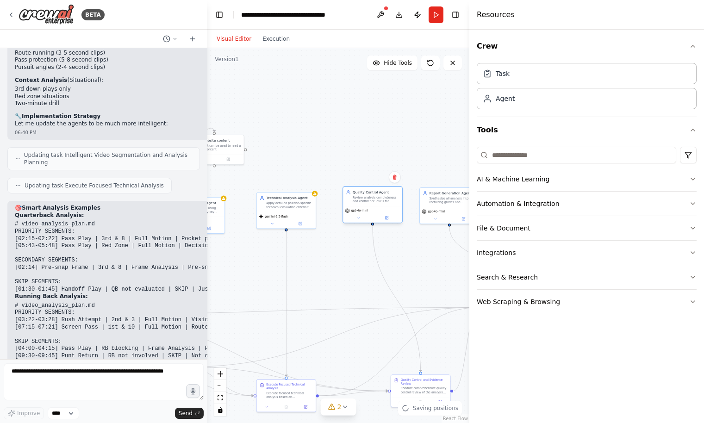
click at [367, 207] on div "gpt-4o-mini" at bounding box center [372, 214] width 59 height 17
click at [388, 218] on icon at bounding box center [386, 218] width 3 height 3
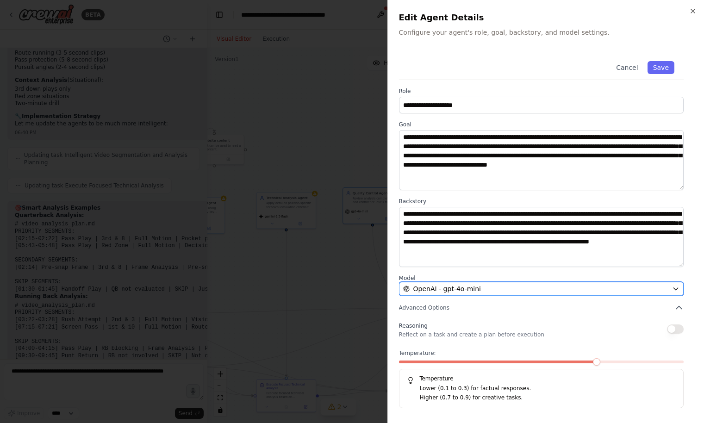
click at [475, 287] on span "OpenAI - gpt-4o-mini" at bounding box center [447, 288] width 68 height 9
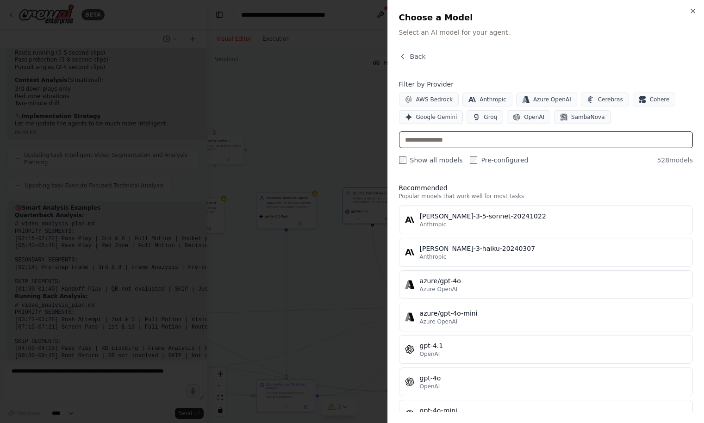
click at [482, 138] on input "text" at bounding box center [546, 139] width 294 height 17
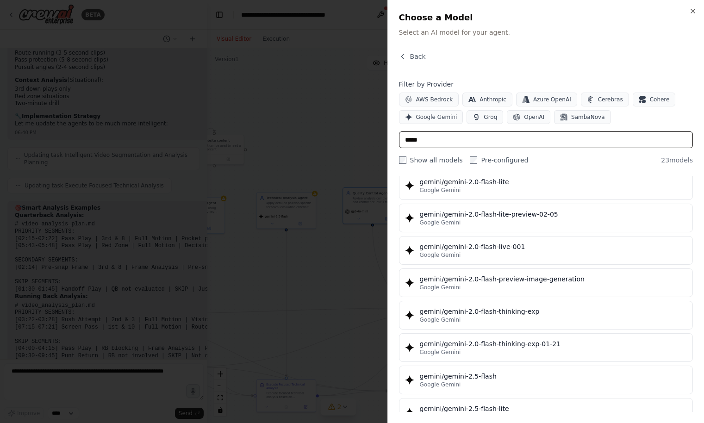
scroll to position [473, 0]
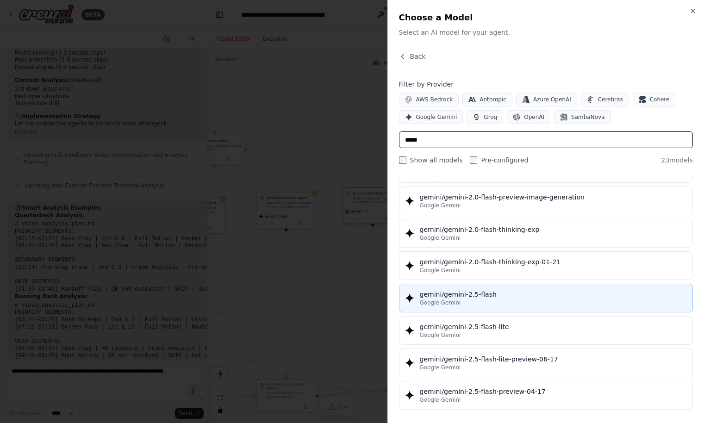
type input "*****"
click at [472, 293] on div "gemini/gemini-2.5-flash" at bounding box center [553, 294] width 267 height 9
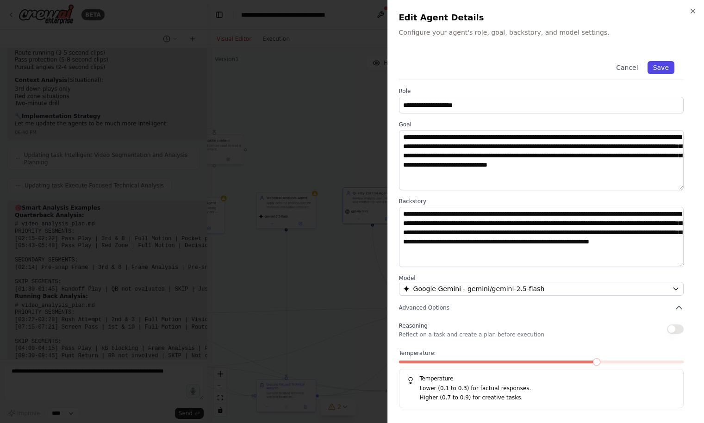
click at [663, 62] on button "Save" at bounding box center [661, 67] width 27 height 13
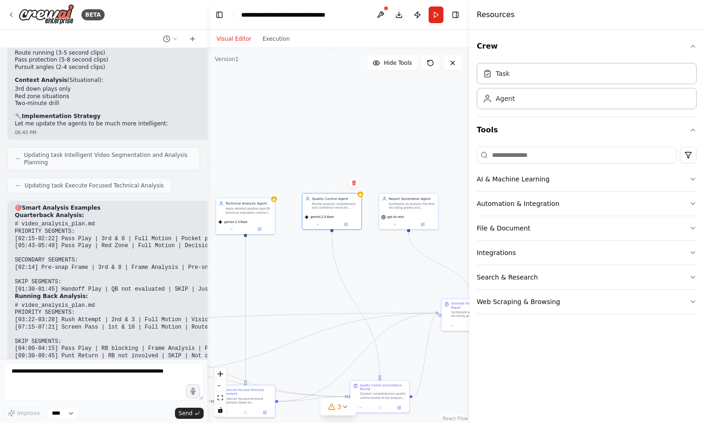
drag, startPoint x: 436, startPoint y: 155, endPoint x: 353, endPoint y: 155, distance: 83.3
click at [353, 155] on div ".deletable-edge-delete-btn { width: 20px; height: 20px; border: 0px solid #ffff…" at bounding box center [338, 235] width 262 height 375
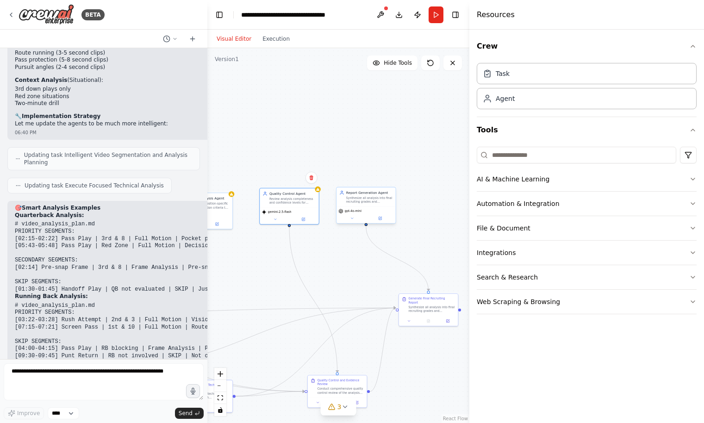
click at [359, 203] on div "Synthesize all analysis into final recruiting grades and comprehensive scouting…" at bounding box center [369, 200] width 47 height 8
click at [380, 219] on icon at bounding box center [380, 218] width 3 height 3
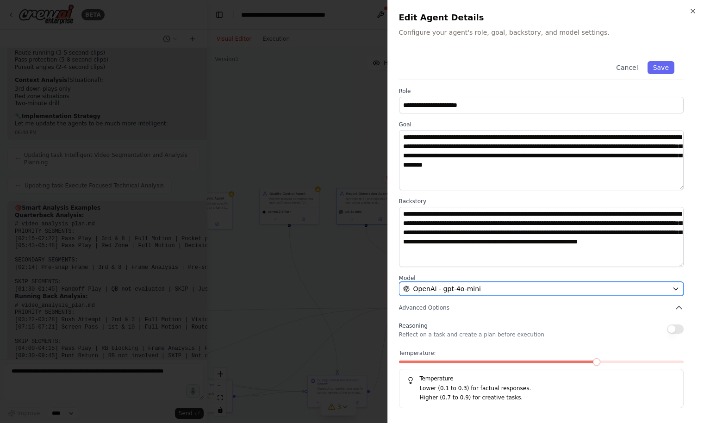
click at [460, 288] on span "OpenAI - gpt-4o-mini" at bounding box center [447, 288] width 68 height 9
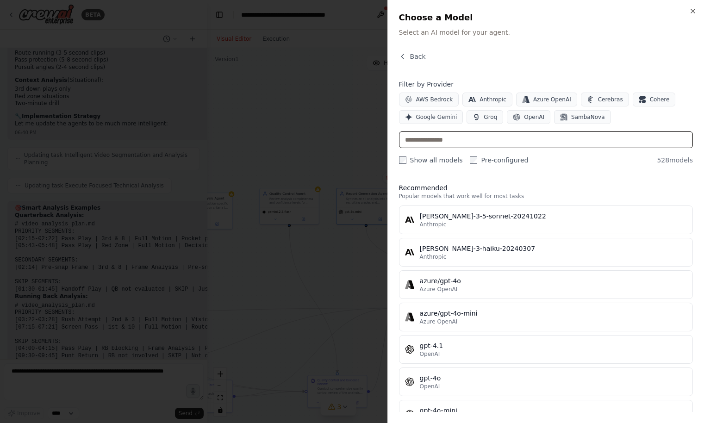
click at [472, 133] on input "text" at bounding box center [546, 139] width 294 height 17
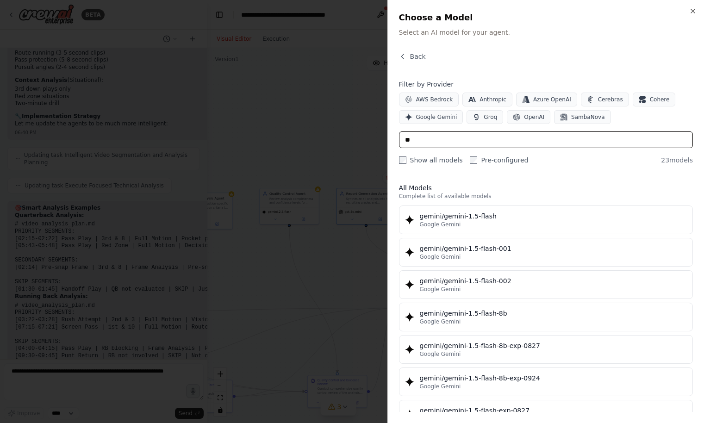
type input "*"
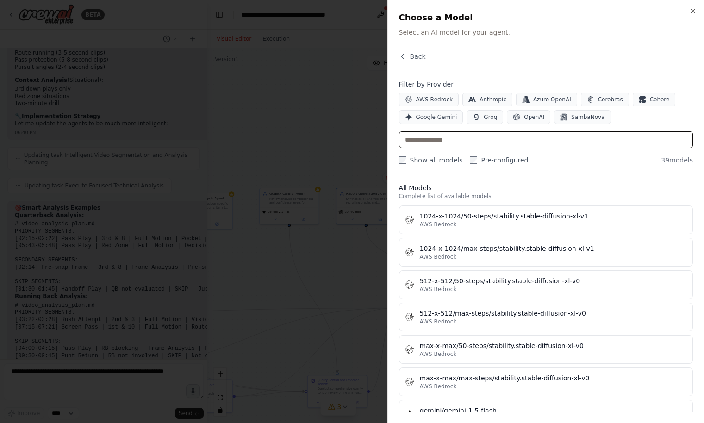
type input "*"
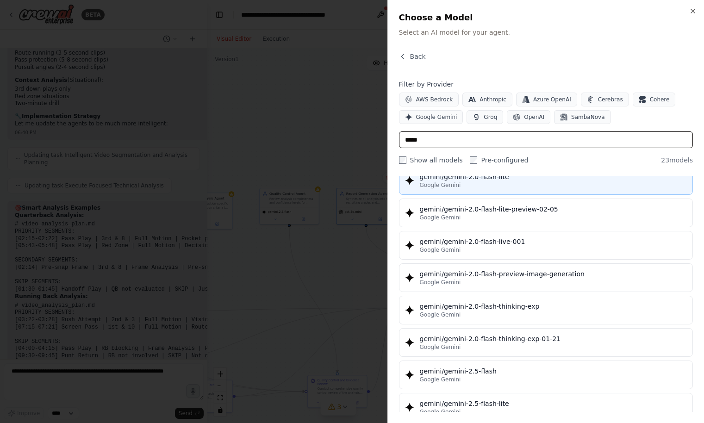
scroll to position [399, 0]
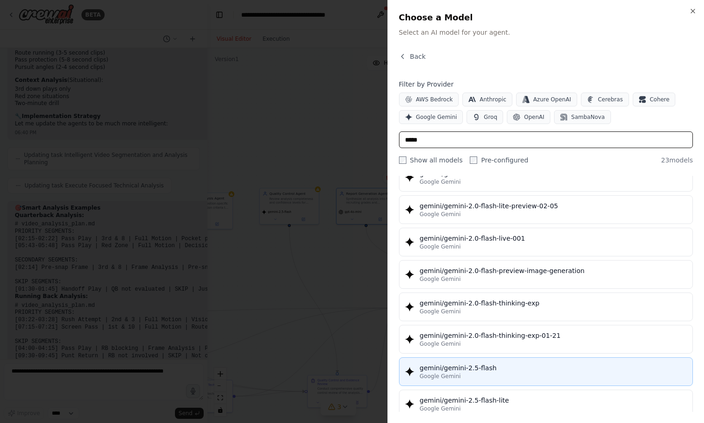
type input "*****"
click at [479, 366] on div "gemini/gemini-2.5-flash" at bounding box center [553, 367] width 267 height 9
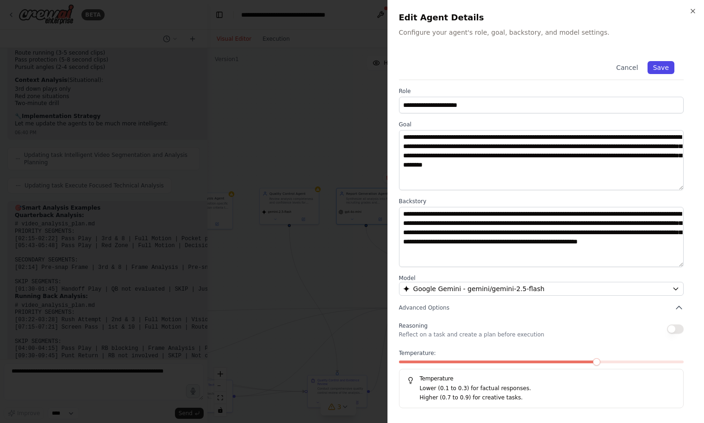
click at [662, 68] on button "Save" at bounding box center [661, 67] width 27 height 13
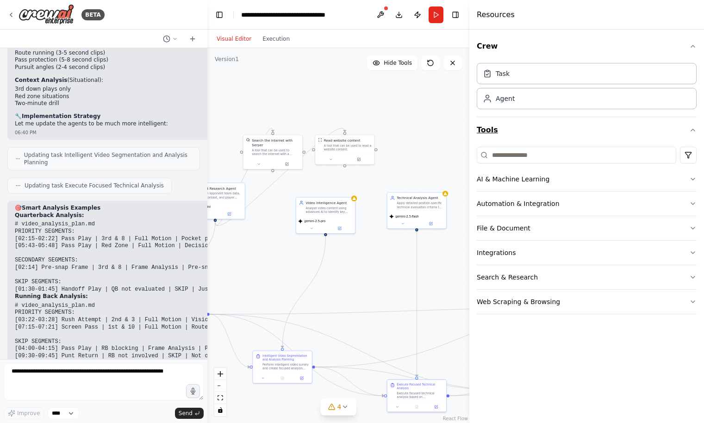
drag, startPoint x: 354, startPoint y: 124, endPoint x: 599, endPoint y: 131, distance: 245.4
click at [598, 131] on div "BETA can u see my github code? i want to add in this. Build an Agentic Sports V…" at bounding box center [352, 211] width 704 height 423
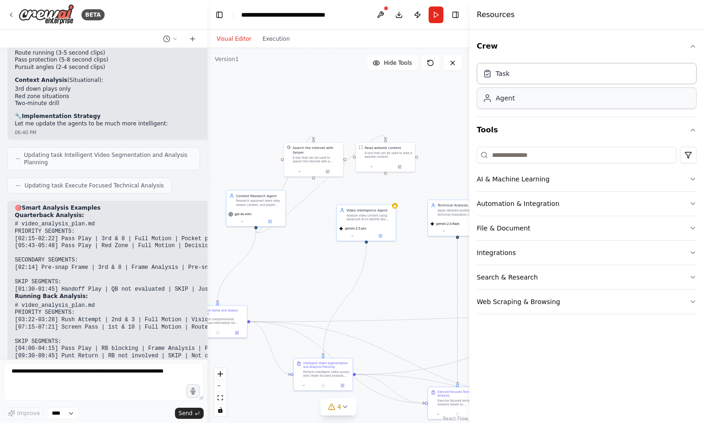
drag, startPoint x: 431, startPoint y: 108, endPoint x: 480, endPoint y: 107, distance: 48.1
click at [476, 107] on div "BETA can u see my github code? i want to add in this. Build an Agentic Sports V…" at bounding box center [352, 211] width 704 height 423
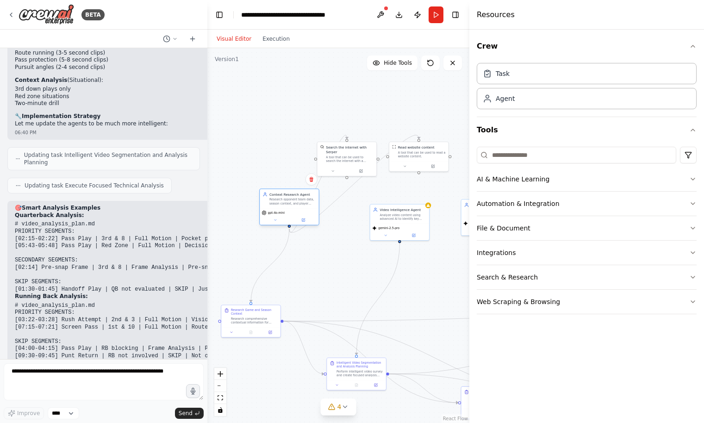
click at [293, 201] on div "Research opponent team data, season context, and player performance metrics for…" at bounding box center [292, 202] width 47 height 8
click at [291, 209] on div "gpt-4o-mini" at bounding box center [289, 216] width 59 height 17
click at [301, 221] on icon at bounding box center [303, 220] width 4 height 4
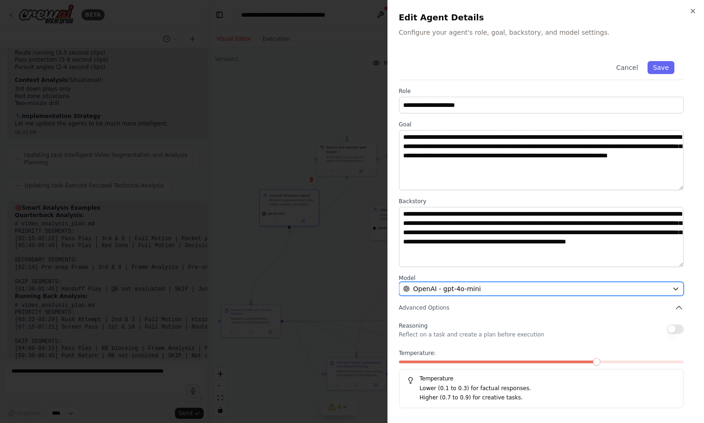
click at [447, 291] on span "OpenAI - gpt-4o-mini" at bounding box center [447, 288] width 68 height 9
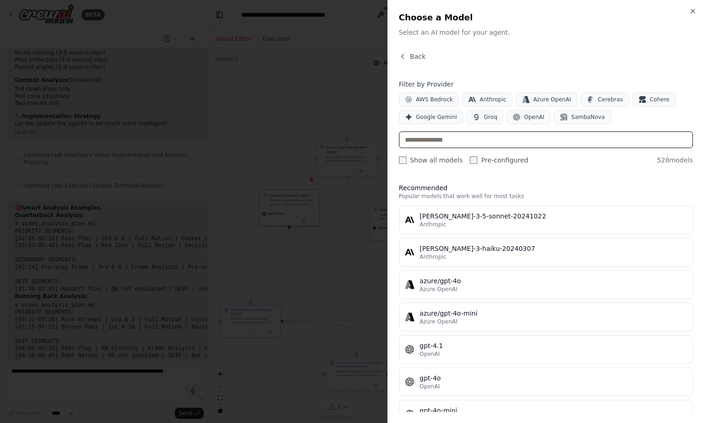
click at [465, 133] on input "text" at bounding box center [546, 139] width 294 height 17
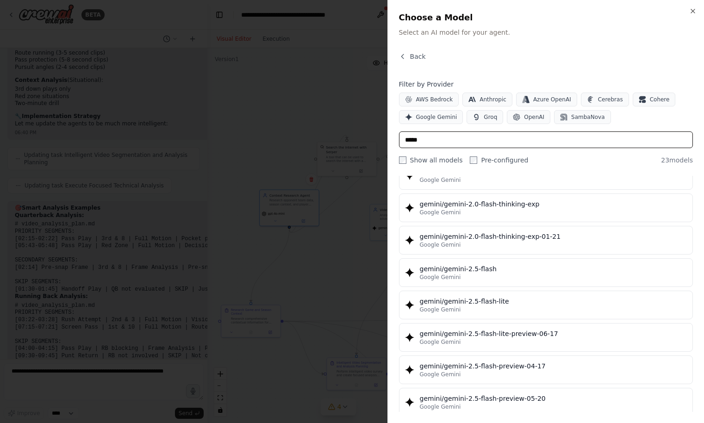
scroll to position [542, 0]
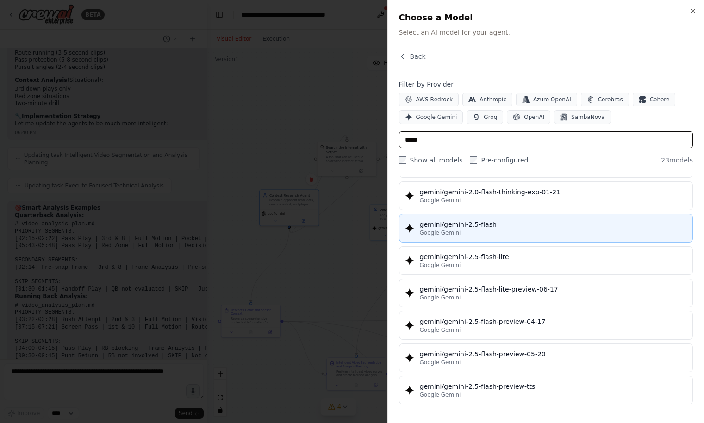
type input "*****"
click at [489, 221] on div "gemini/gemini-2.5-flash" at bounding box center [553, 224] width 267 height 9
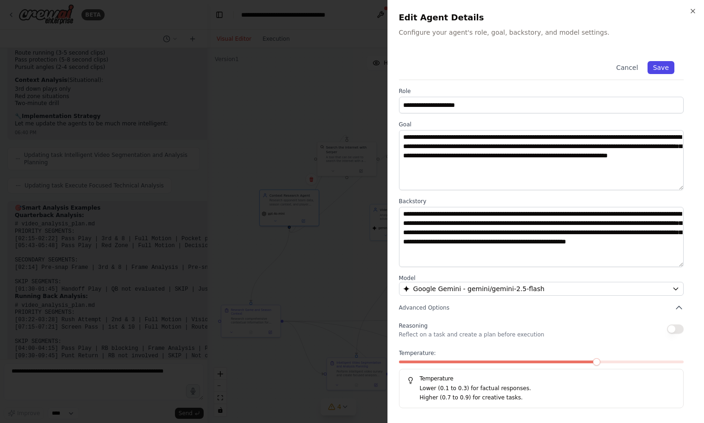
click at [663, 66] on button "Save" at bounding box center [661, 67] width 27 height 13
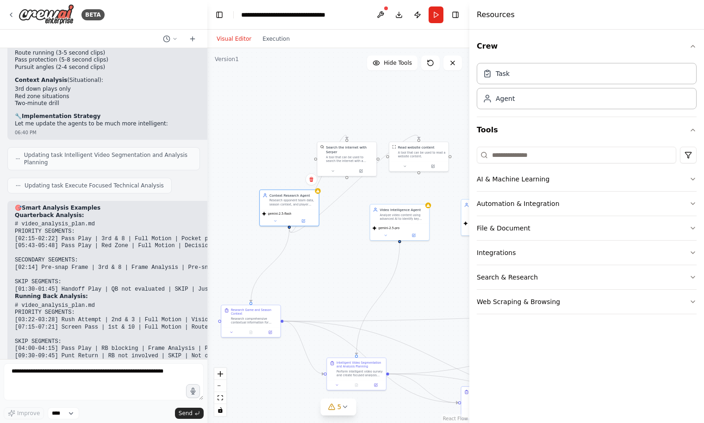
click at [323, 90] on div ".deletable-edge-delete-btn { width: 20px; height: 20px; border: 0px solid #ffff…" at bounding box center [338, 235] width 262 height 375
click at [294, 93] on div ".deletable-edge-delete-btn { width: 20px; height: 20px; border: 0px solid #ffff…" at bounding box center [338, 235] width 262 height 375
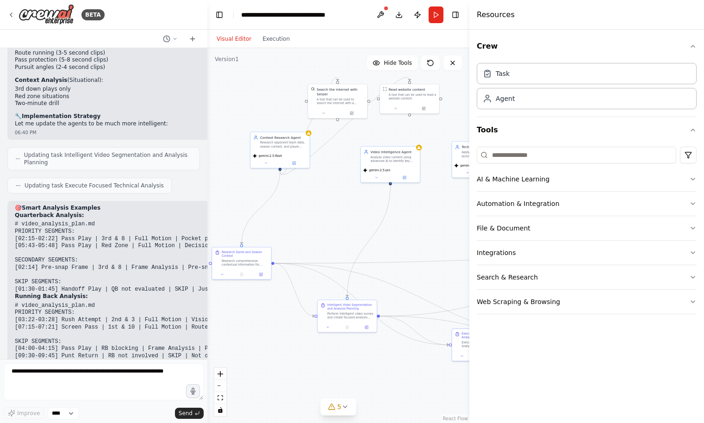
drag, startPoint x: 296, startPoint y: 105, endPoint x: 304, endPoint y: 47, distance: 58.4
click at [303, 46] on div "Visual Editor Execution Version 1 Hide Tools .deletable-edge-delete-btn { width…" at bounding box center [338, 226] width 262 height 393
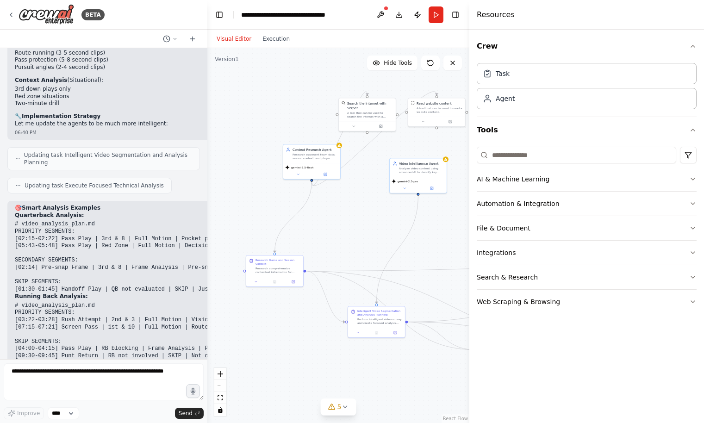
drag, startPoint x: 355, startPoint y: 233, endPoint x: 368, endPoint y: 242, distance: 16.7
click at [368, 243] on div ".deletable-edge-delete-btn { width: 20px; height: 20px; border: 0px solid #ffff…" at bounding box center [338, 235] width 262 height 375
click at [132, 369] on textarea at bounding box center [104, 381] width 200 height 37
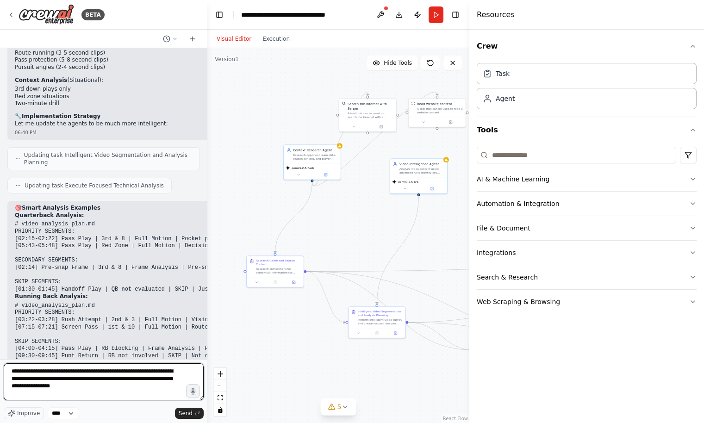
type textarea "**********"
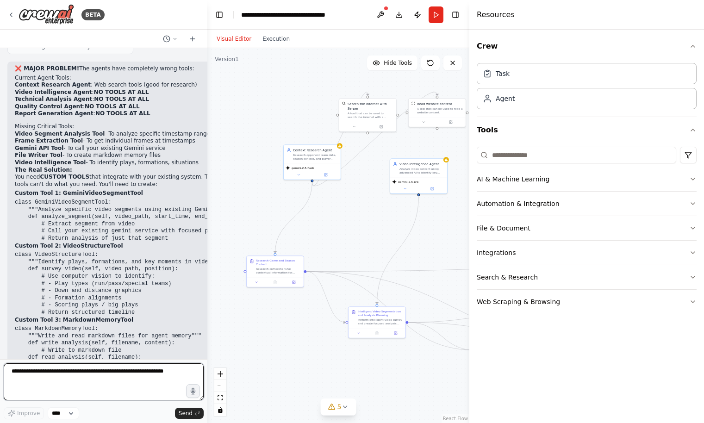
scroll to position [54972, 0]
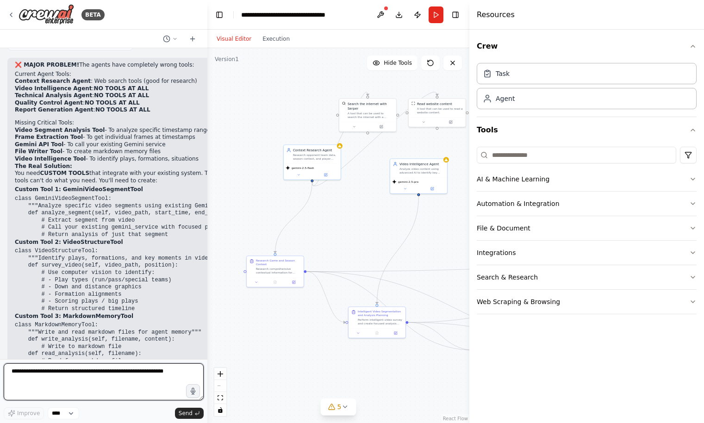
click at [59, 374] on textarea at bounding box center [104, 381] width 200 height 37
type textarea "**********"
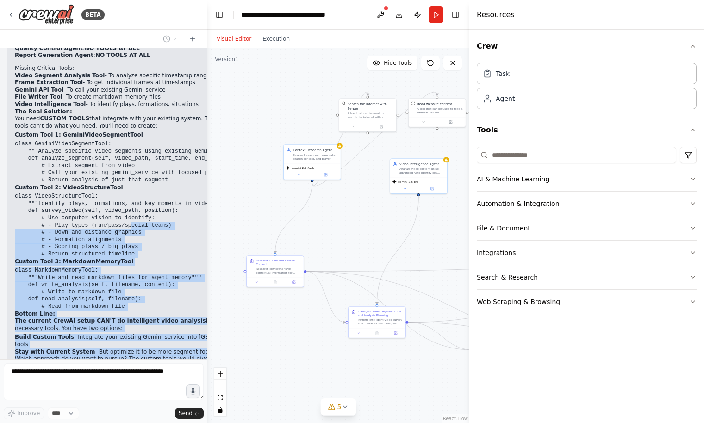
drag, startPoint x: 138, startPoint y: 281, endPoint x: 131, endPoint y: 146, distance: 135.3
click at [131, 146] on div "❌ MAJOR PROBLEM! The agents have completely wrong tools: Current Agent Tools: C…" at bounding box center [143, 188] width 257 height 363
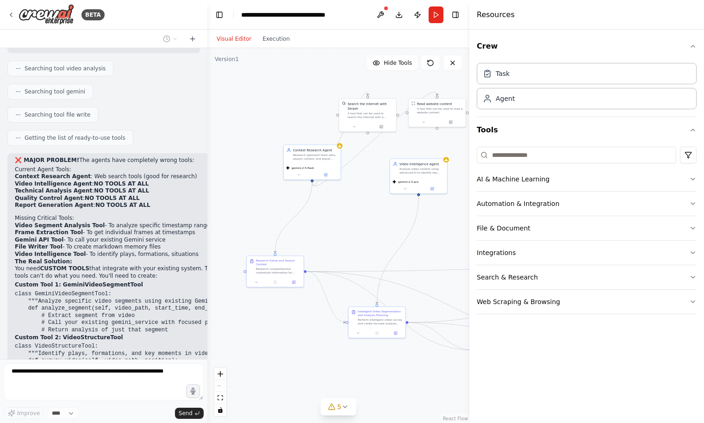
scroll to position [54696, 0]
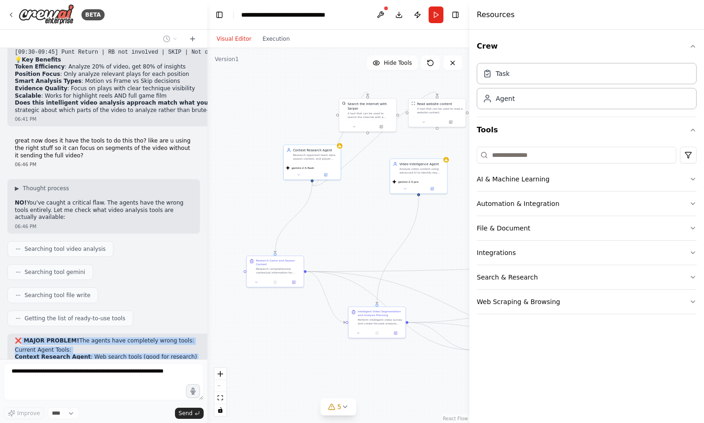
drag, startPoint x: 76, startPoint y: 270, endPoint x: 18, endPoint y: 262, distance: 58.9
click at [18, 337] on strong "❌ MAJOR PROBLEM!" at bounding box center [47, 340] width 64 height 6
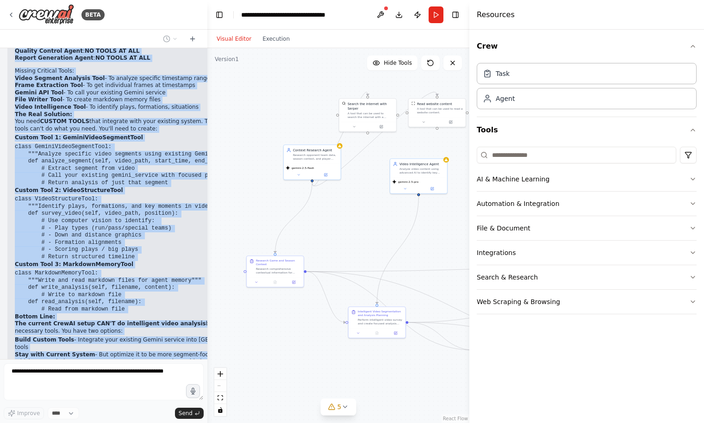
click at [37, 373] on div "BETA can u see my github code? i want to add in this. Build an Agentic Sports V…" at bounding box center [103, 211] width 207 height 423
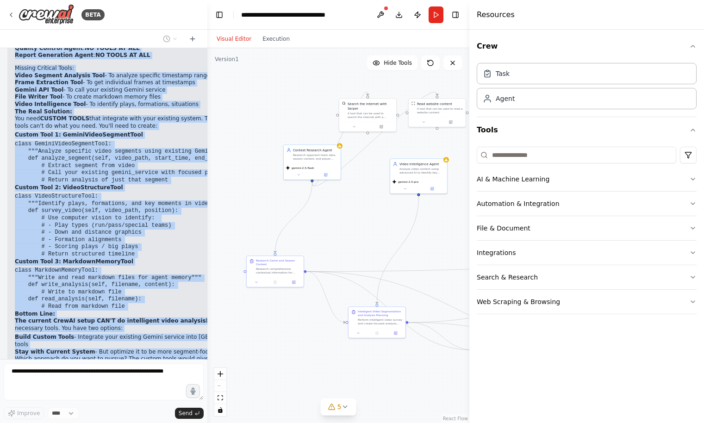
copy div "❌ MAJOR PROBLEM! The agents have completely wrong tools: Current Agent Tools: C…"
click at [192, 36] on icon at bounding box center [192, 38] width 7 height 7
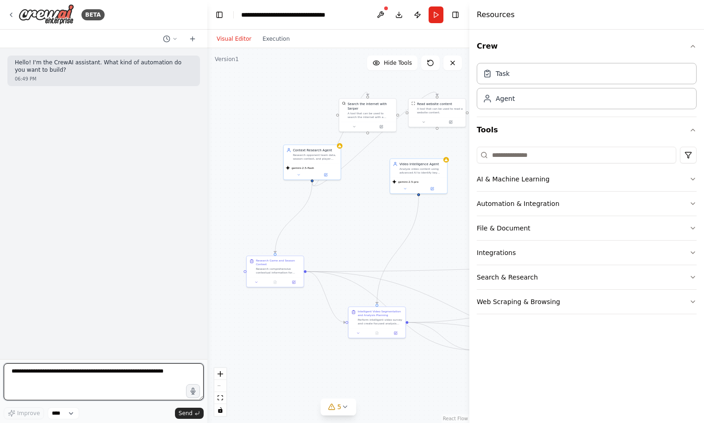
click at [100, 382] on textarea at bounding box center [104, 381] width 200 height 37
paste textarea "**********"
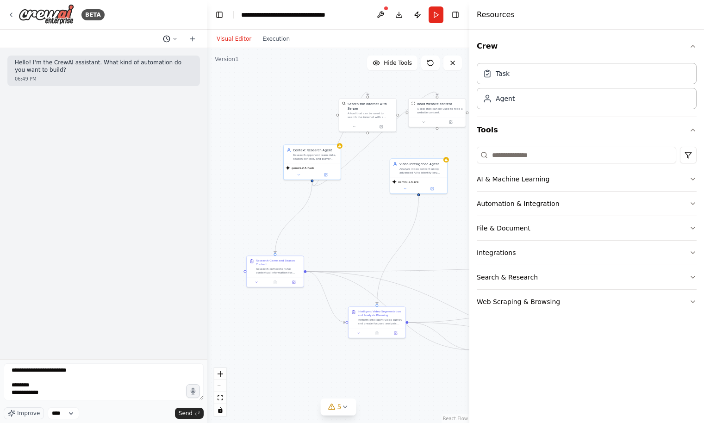
click at [167, 37] on polyline at bounding box center [167, 38] width 1 height 2
click at [86, 374] on div at bounding box center [103, 211] width 207 height 423
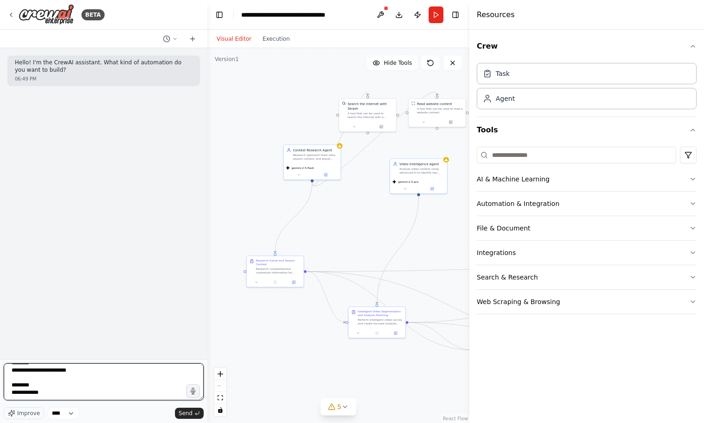
drag, startPoint x: 80, startPoint y: 377, endPoint x: 89, endPoint y: 423, distance: 46.7
click at [89, 423] on form "Improve **** Send" at bounding box center [103, 391] width 207 height 64
type textarea "**********"
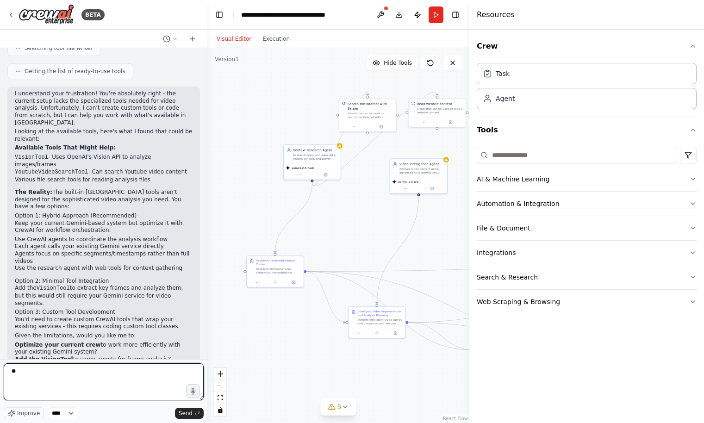
scroll to position [457, 0]
type textarea "*"
type textarea "**********"
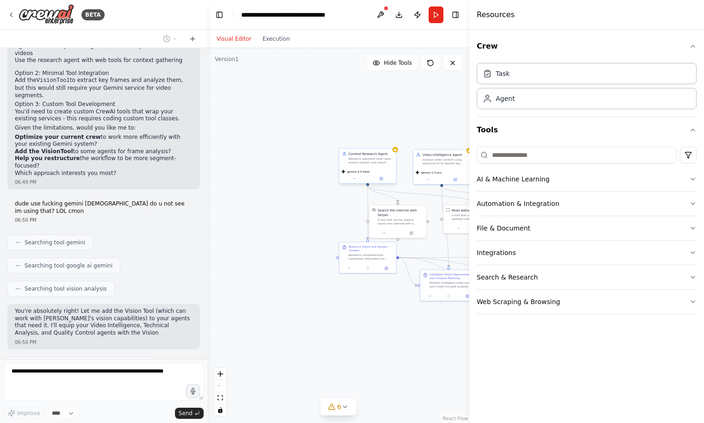
scroll to position [672, 0]
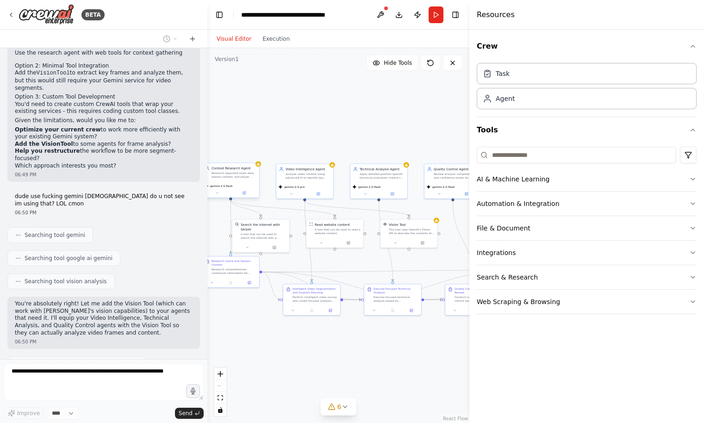
drag, startPoint x: 368, startPoint y: 118, endPoint x: 231, endPoint y: 132, distance: 137.8
click at [231, 132] on div ".deletable-edge-delete-btn { width: 20px; height: 20px; border: 0px solid #ffff…" at bounding box center [338, 235] width 262 height 375
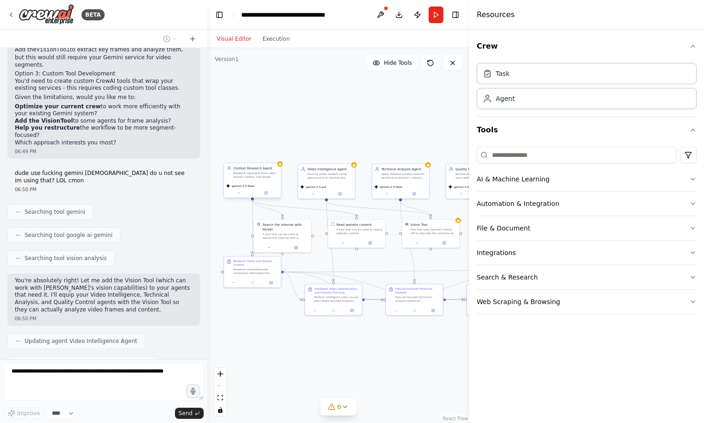
drag, startPoint x: 285, startPoint y: 124, endPoint x: 311, endPoint y: 124, distance: 25.9
click at [311, 124] on div ".deletable-edge-delete-btn { width: 20px; height: 20px; border: 0px solid #ffff…" at bounding box center [338, 235] width 262 height 375
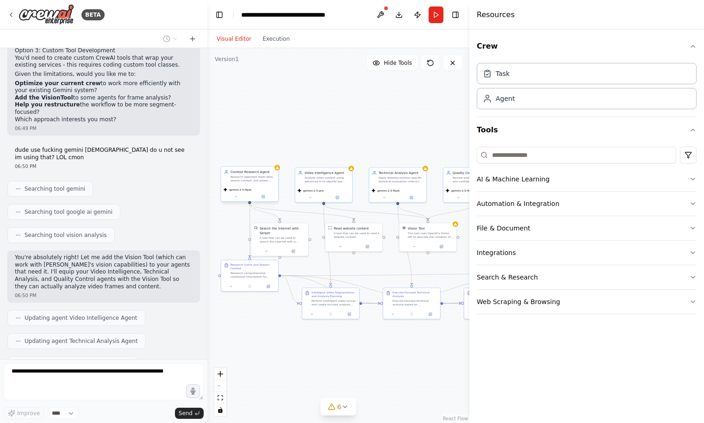
drag, startPoint x: 360, startPoint y: 97, endPoint x: 335, endPoint y: 110, distance: 27.9
click at [335, 110] on div ".deletable-edge-delete-btn { width: 20px; height: 20px; border: 0px solid #ffff…" at bounding box center [338, 235] width 262 height 375
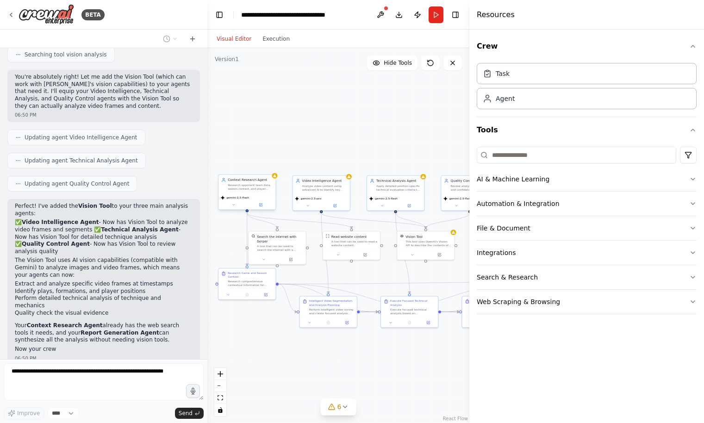
drag, startPoint x: 343, startPoint y: 109, endPoint x: 359, endPoint y: 108, distance: 15.8
click at [359, 108] on div ".deletable-edge-delete-btn { width: 20px; height: 20px; border: 0px solid #ffff…" at bounding box center [338, 235] width 262 height 375
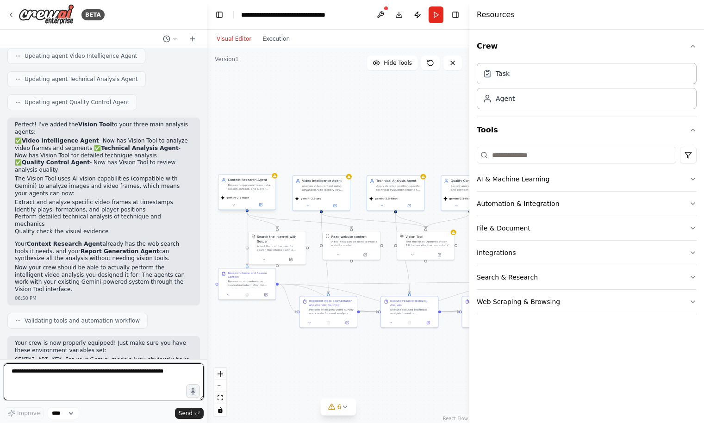
scroll to position [987, 0]
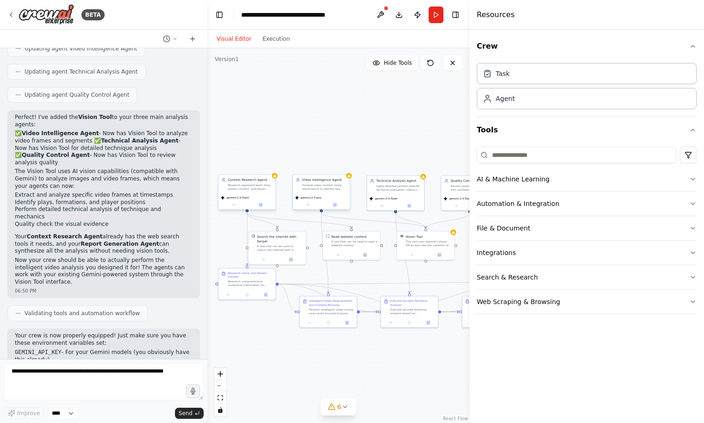
click at [318, 190] on div "Analyze video content using advanced AI to identify key plays, segments, and mo…" at bounding box center [324, 186] width 45 height 7
click at [337, 203] on button at bounding box center [335, 205] width 26 height 6
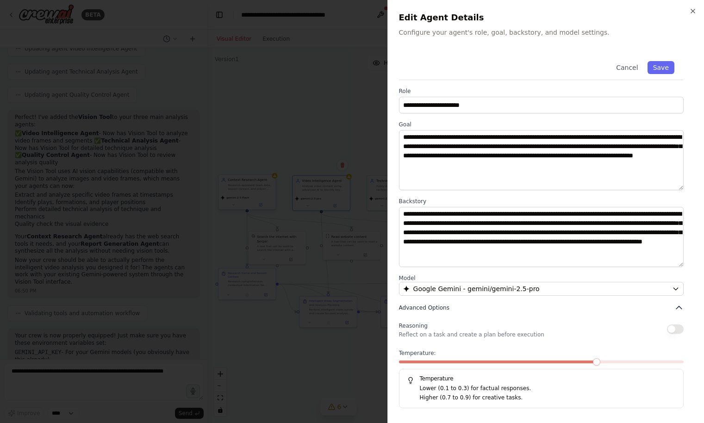
click at [442, 312] on button "Advanced Options" at bounding box center [541, 307] width 285 height 9
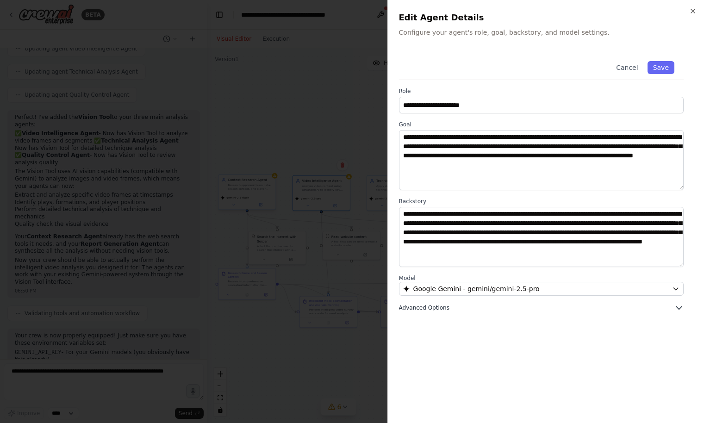
click at [449, 310] on button "Advanced Options" at bounding box center [541, 307] width 285 height 9
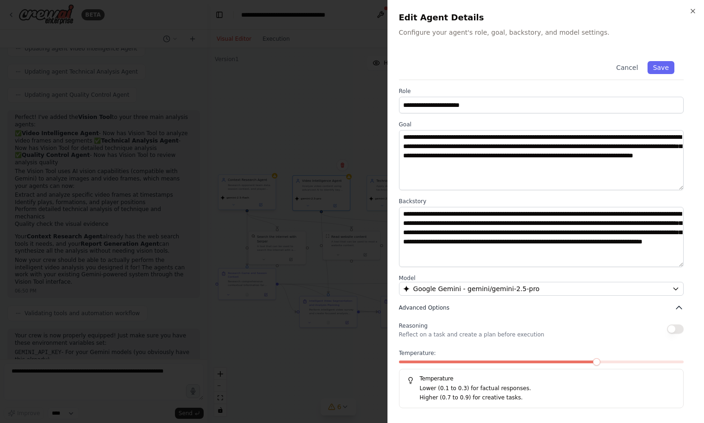
click at [449, 310] on button "Advanced Options" at bounding box center [541, 307] width 285 height 9
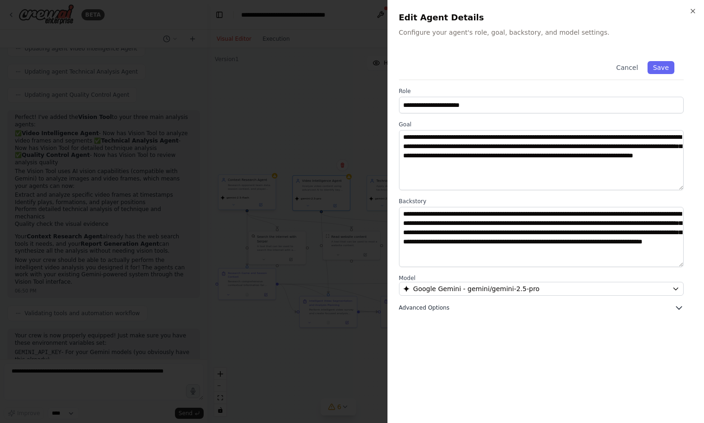
click at [449, 310] on button "Advanced Options" at bounding box center [541, 307] width 285 height 9
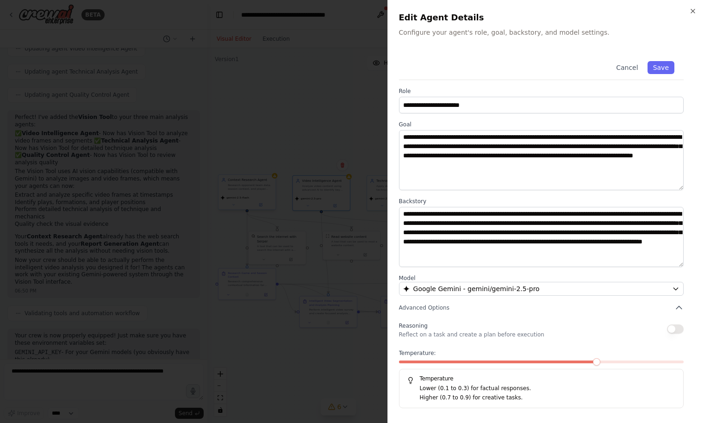
click at [435, 362] on span at bounding box center [498, 362] width 199 height 3
click at [662, 66] on button "Save" at bounding box center [661, 67] width 27 height 13
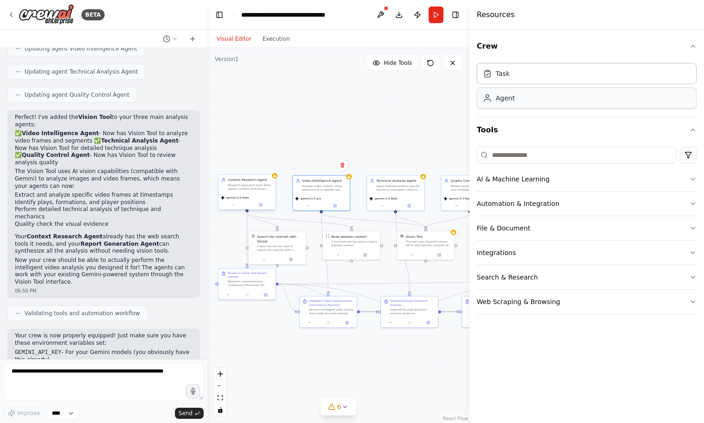
click at [546, 99] on div "Agent" at bounding box center [587, 97] width 220 height 21
click at [553, 81] on div "Task" at bounding box center [587, 72] width 220 height 21
click at [544, 100] on div "Agent" at bounding box center [587, 97] width 220 height 21
click at [326, 190] on div "Video Intelligence Agent Analyze video content using advanced AI to identify ke…" at bounding box center [321, 184] width 57 height 19
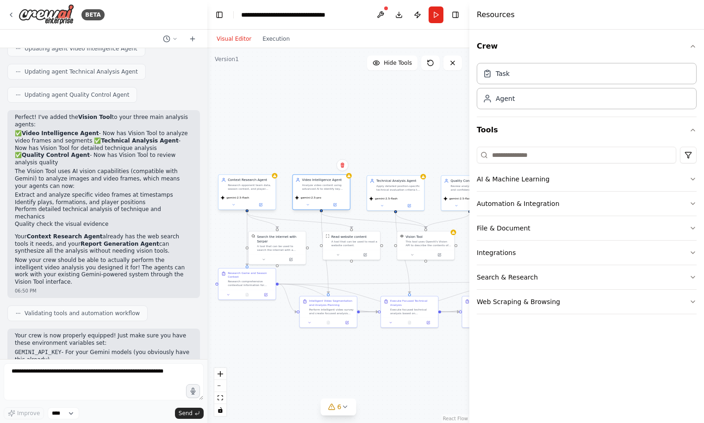
click at [326, 190] on div "Video Intelligence Agent Analyze video content using advanced AI to identify ke…" at bounding box center [321, 184] width 57 height 19
click at [307, 204] on icon at bounding box center [308, 205] width 4 height 4
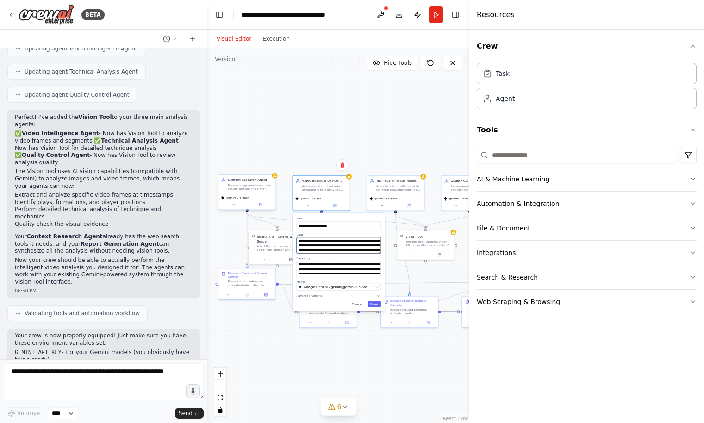
scroll to position [37, 0]
drag, startPoint x: 324, startPoint y: 243, endPoint x: 324, endPoint y: 267, distance: 23.1
click at [324, 267] on div "**********" at bounding box center [339, 262] width 92 height 98
click at [327, 268] on textarea "**********" at bounding box center [339, 269] width 85 height 16
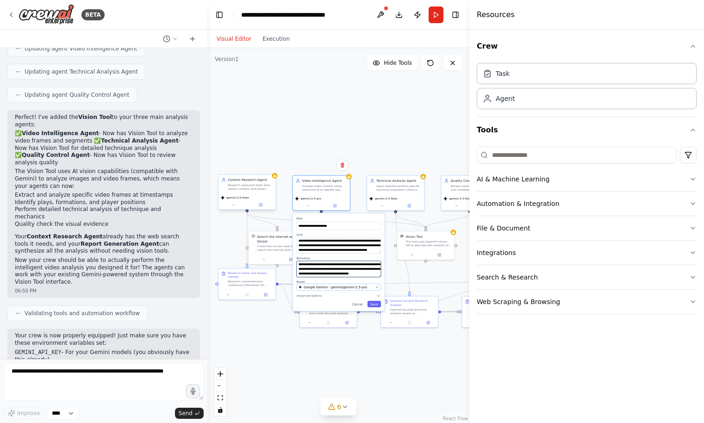
drag, startPoint x: 331, startPoint y: 268, endPoint x: 331, endPoint y: 286, distance: 18.5
click at [331, 286] on div "**********" at bounding box center [339, 262] width 92 height 98
click at [334, 272] on textarea "**********" at bounding box center [339, 269] width 85 height 16
click at [335, 271] on textarea "**********" at bounding box center [339, 269] width 85 height 16
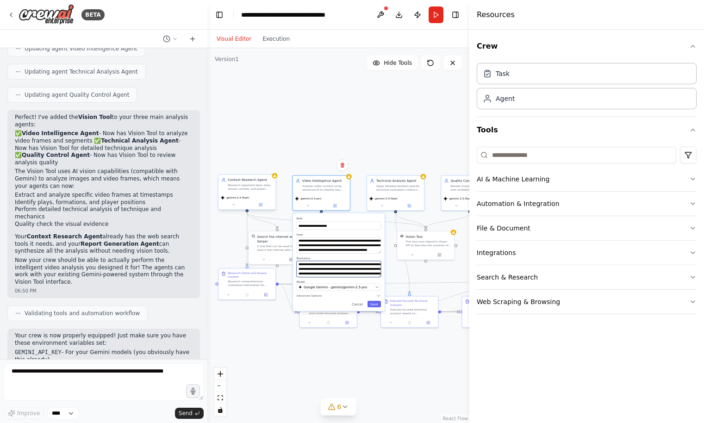
click at [335, 271] on textarea "**********" at bounding box center [339, 269] width 85 height 16
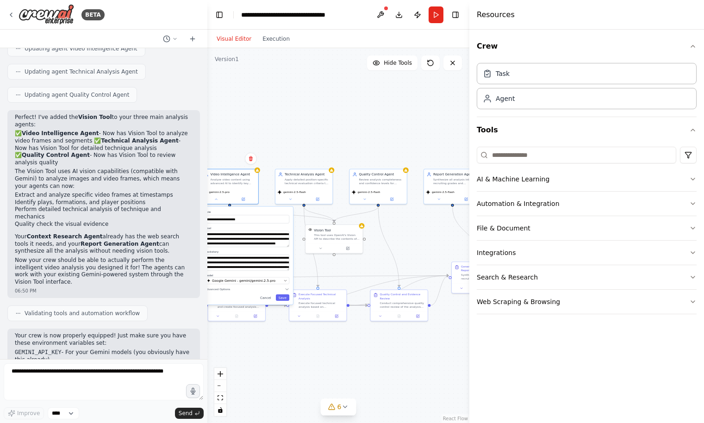
drag, startPoint x: 346, startPoint y: 92, endPoint x: 225, endPoint y: 85, distance: 121.0
click at [225, 85] on div ".deletable-edge-delete-btn { width: 20px; height: 20px; border: 0px solid #ffff…" at bounding box center [338, 235] width 262 height 375
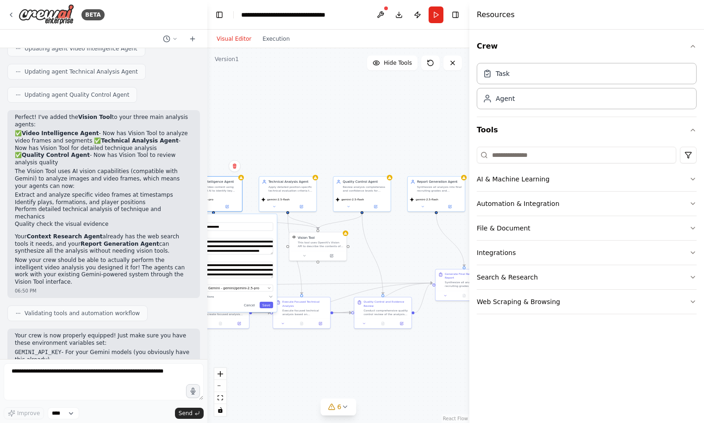
drag, startPoint x: 308, startPoint y: 97, endPoint x: 321, endPoint y: 104, distance: 14.9
click at [321, 104] on div ".deletable-edge-delete-btn { width: 20px; height: 20px; border: 0px solid #ffff…" at bounding box center [338, 235] width 262 height 375
click at [325, 241] on div "This tool uses OpenAI's Vision API to describe the contents of an image." at bounding box center [321, 243] width 46 height 7
click at [308, 255] on button at bounding box center [304, 255] width 26 height 6
click at [306, 296] on span "Advanced Options" at bounding box center [305, 296] width 25 height 4
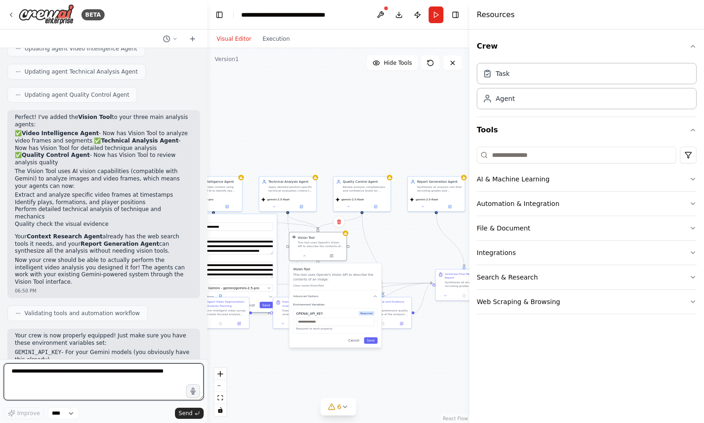
click at [136, 374] on textarea at bounding box center [104, 381] width 200 height 37
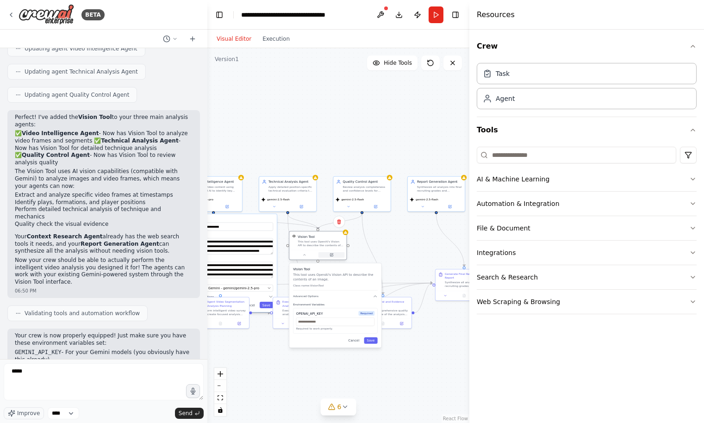
click at [331, 252] on button at bounding box center [331, 255] width 26 height 6
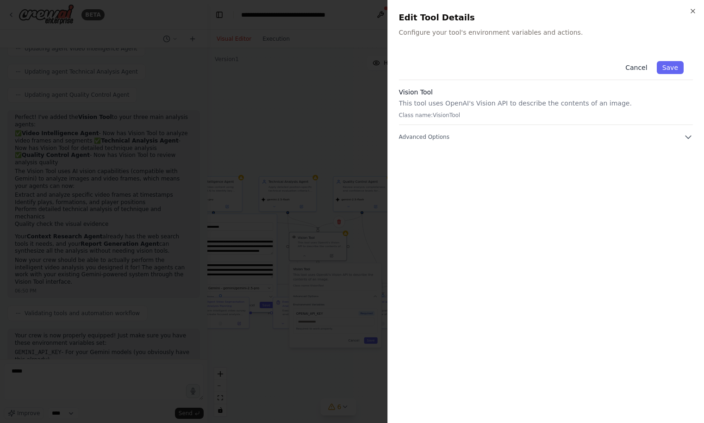
click at [635, 69] on button "Cancel" at bounding box center [636, 67] width 33 height 13
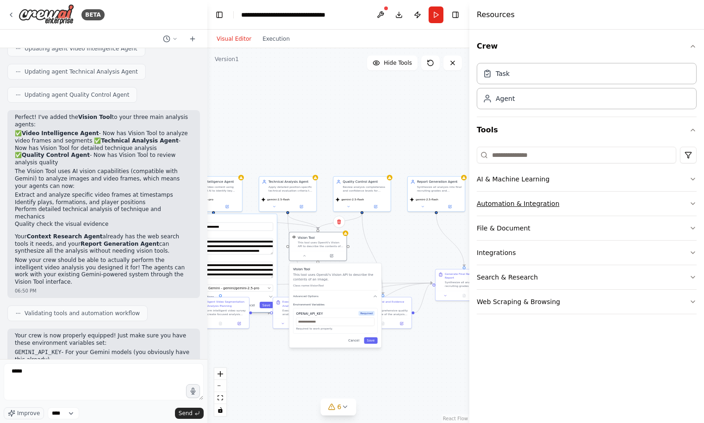
click at [571, 206] on button "Automation & Integration" at bounding box center [587, 204] width 220 height 24
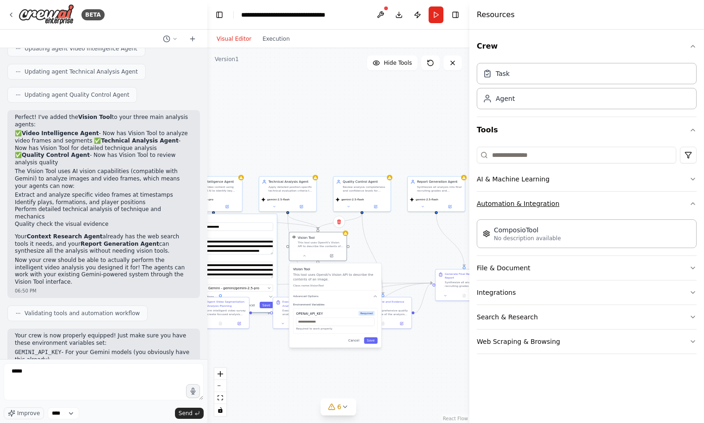
click at [572, 205] on button "Automation & Integration" at bounding box center [587, 204] width 220 height 24
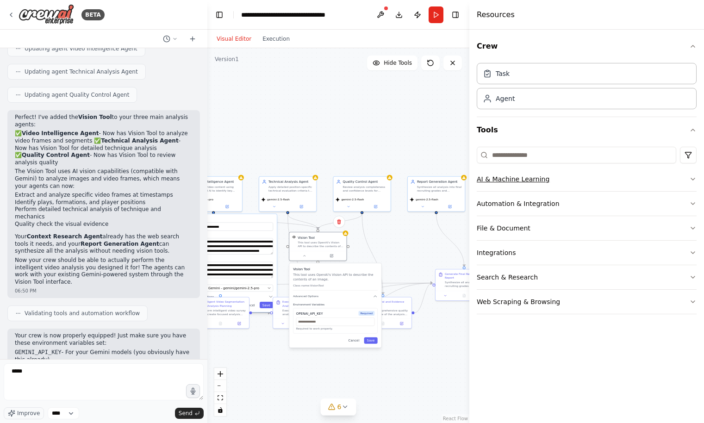
click at [580, 189] on button "AI & Machine Learning" at bounding box center [587, 179] width 220 height 24
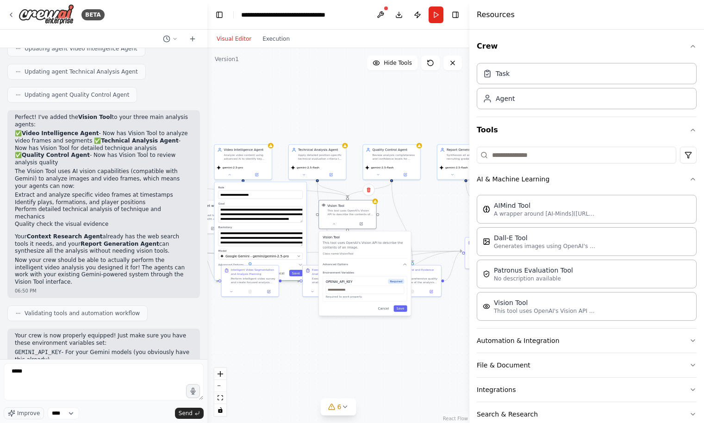
drag, startPoint x: 411, startPoint y: 241, endPoint x: 441, endPoint y: 209, distance: 43.6
click at [441, 209] on div ".deletable-edge-delete-btn { width: 20px; height: 20px; border: 0px solid #ffff…" at bounding box center [338, 235] width 262 height 375
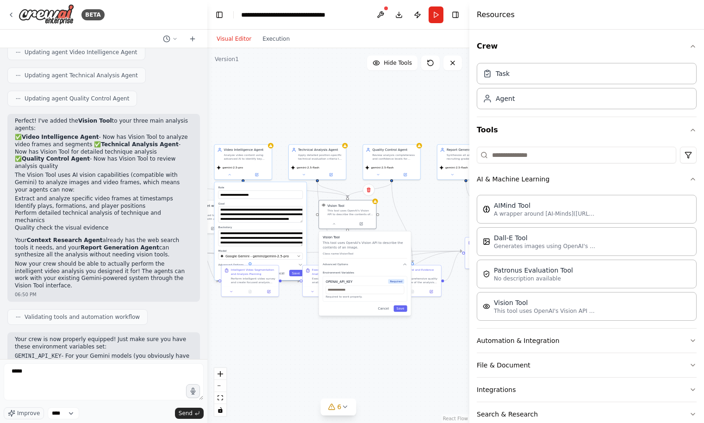
scroll to position [987, 0]
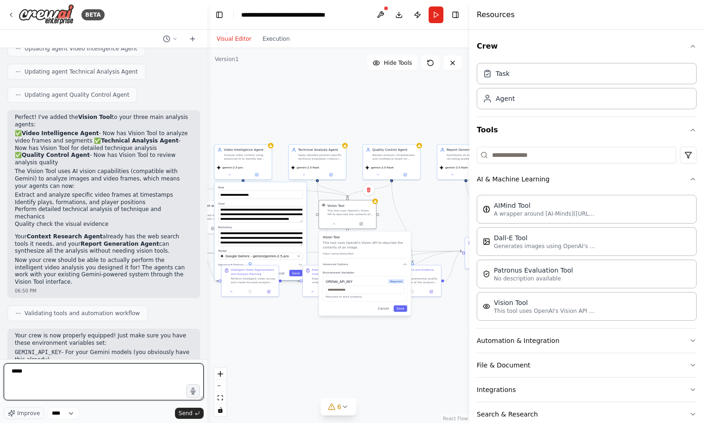
click at [102, 382] on textarea "****" at bounding box center [104, 381] width 200 height 37
type textarea "**********"
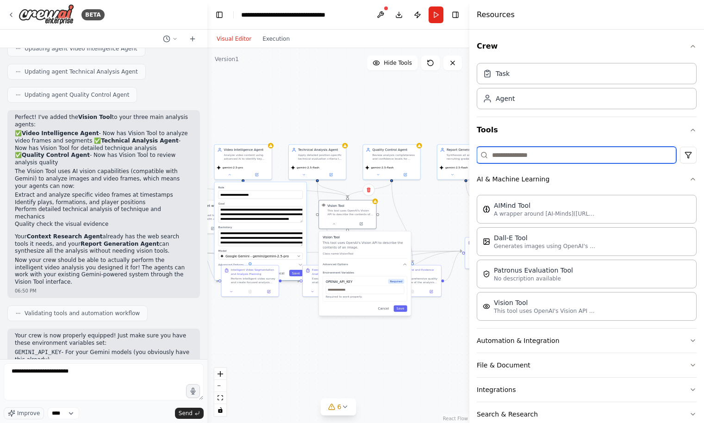
click at [644, 151] on input at bounding box center [576, 155] width 199 height 17
click at [692, 181] on icon "button" at bounding box center [692, 178] width 7 height 7
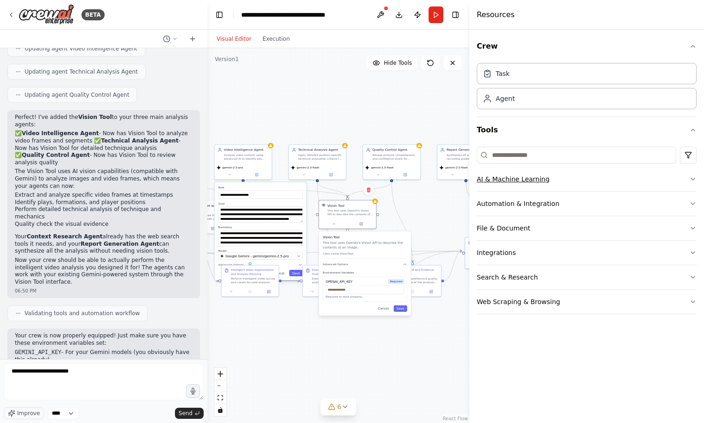
click at [692, 181] on icon "button" at bounding box center [692, 178] width 7 height 7
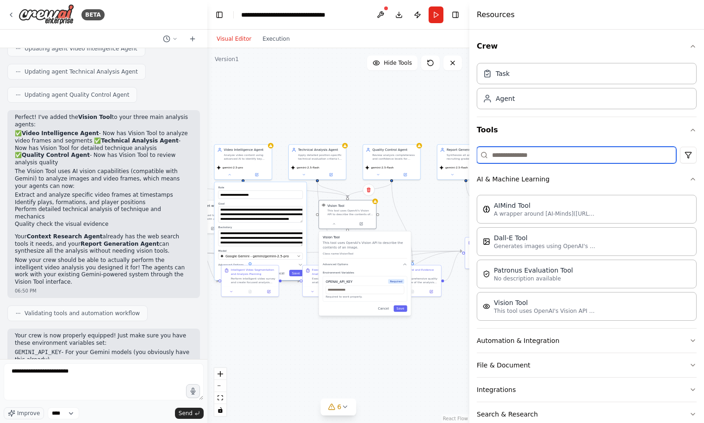
click at [618, 157] on input at bounding box center [576, 155] width 199 height 17
type input "*"
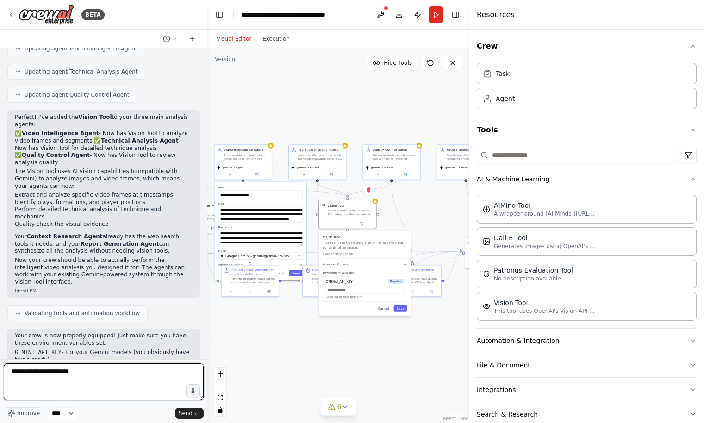
click at [123, 375] on textarea "**********" at bounding box center [104, 381] width 200 height 37
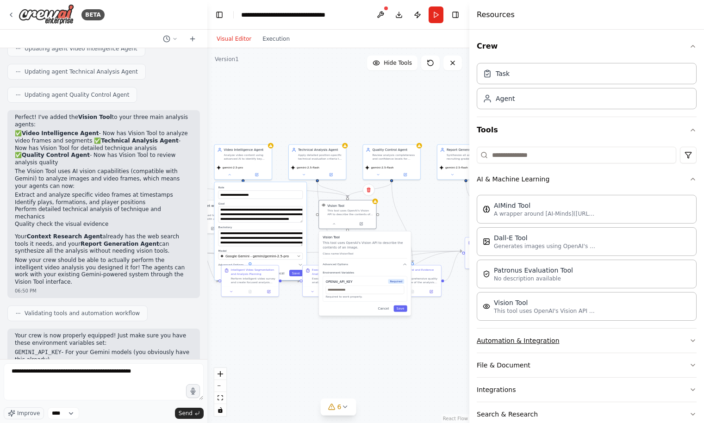
click at [558, 337] on button "Automation & Integration" at bounding box center [587, 341] width 220 height 24
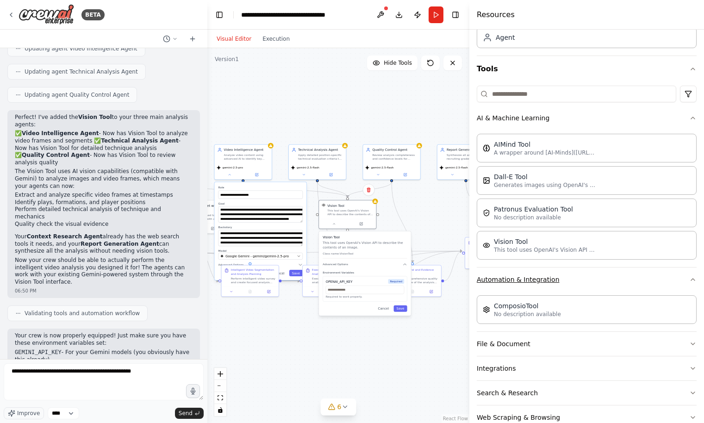
scroll to position [83, 0]
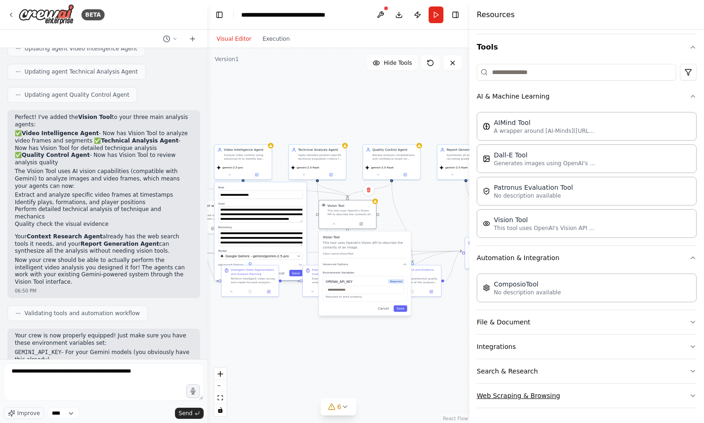
click at [554, 398] on button "Web Scraping & Browsing" at bounding box center [587, 396] width 220 height 24
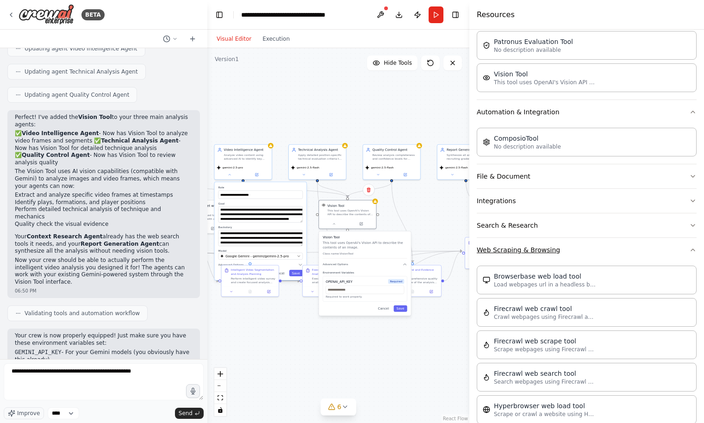
scroll to position [231, 0]
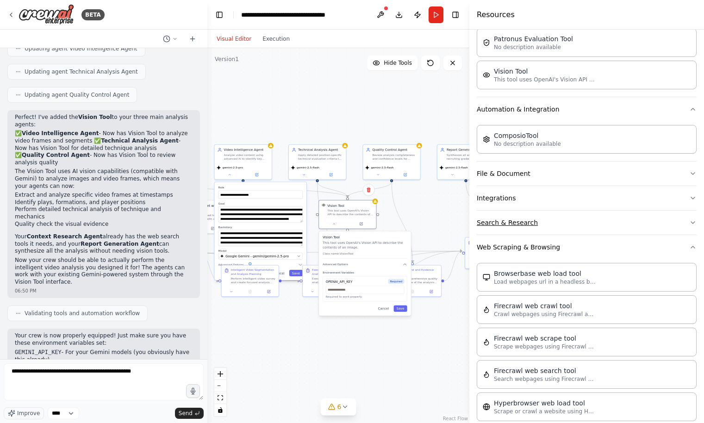
click at [581, 218] on button "Search & Research" at bounding box center [587, 223] width 220 height 24
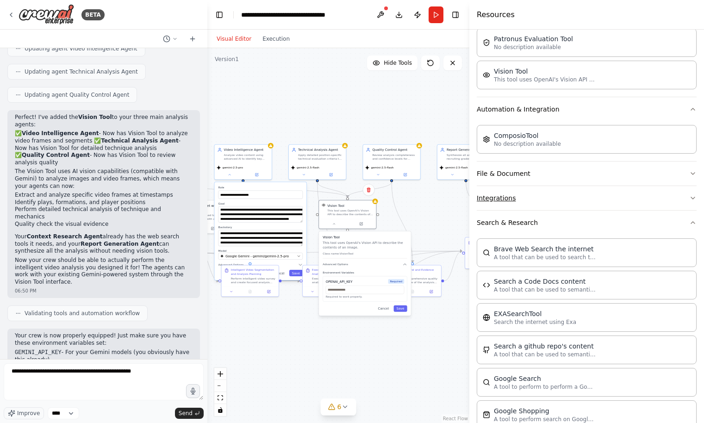
click at [588, 196] on button "Integrations" at bounding box center [587, 198] width 220 height 24
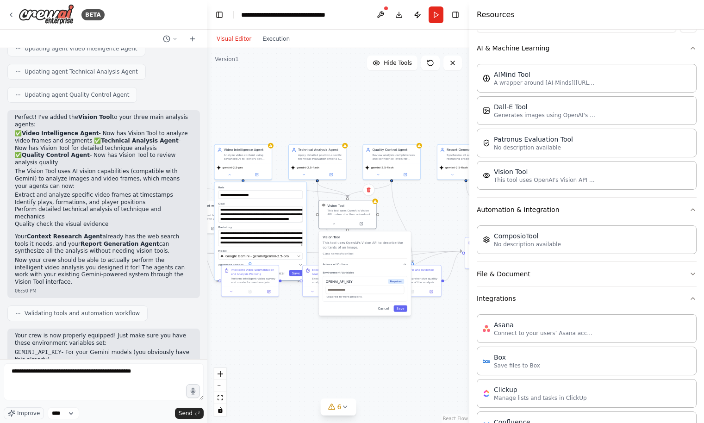
scroll to position [131, 0]
click at [550, 274] on button "File & Document" at bounding box center [587, 274] width 220 height 24
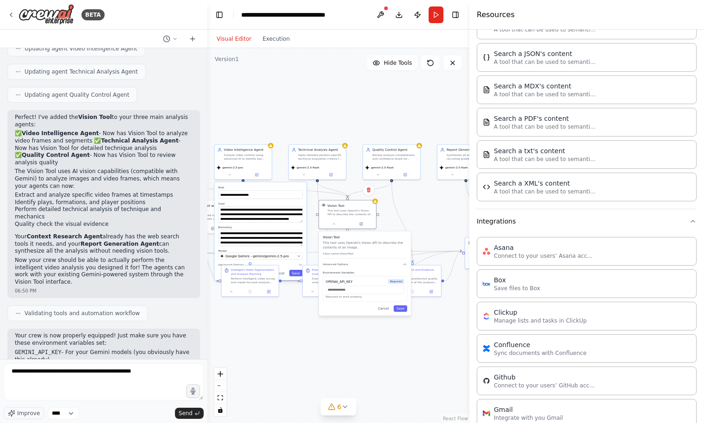
scroll to position [0, 0]
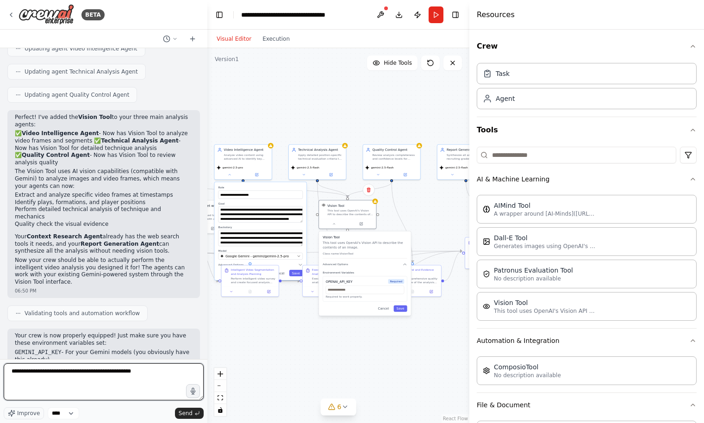
click at [170, 374] on textarea "**********" at bounding box center [104, 381] width 200 height 37
drag, startPoint x: 167, startPoint y: 372, endPoint x: 111, endPoint y: 373, distance: 56.0
click at [111, 373] on textarea "**********" at bounding box center [104, 381] width 200 height 37
type textarea "**********"
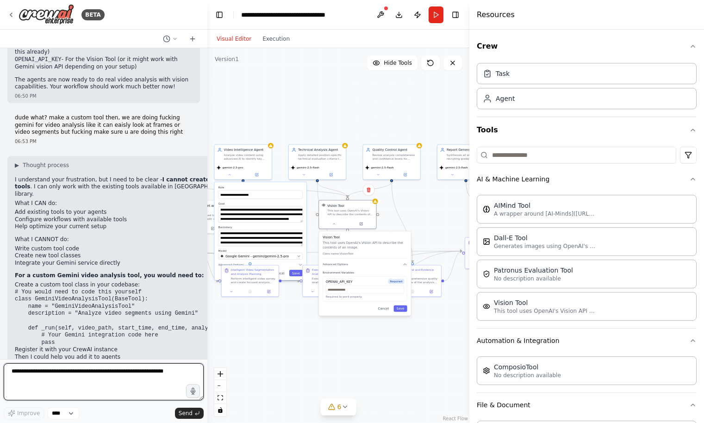
scroll to position [1302, 0]
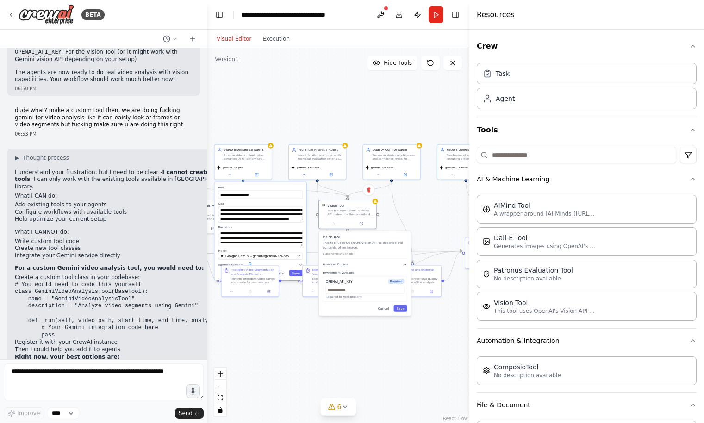
click at [73, 201] on li "Add existing tools to your agents" at bounding box center [131, 204] width 233 height 7
click at [65, 162] on div "▶ Thought process I understand your frustration, but I need to be clear - I can…" at bounding box center [131, 283] width 233 height 259
click at [50, 383] on textarea at bounding box center [104, 381] width 200 height 37
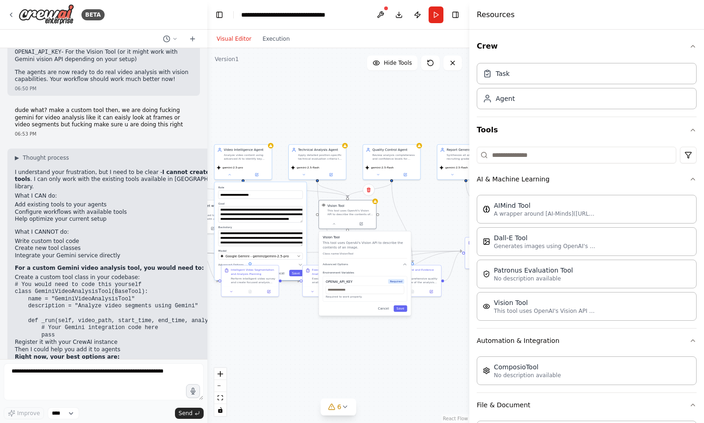
click at [106, 377] on strong "Keep your current Gemini system" at bounding box center [67, 380] width 105 height 6
click at [122, 346] on li "Then I could help you add it to agents" at bounding box center [131, 349] width 233 height 7
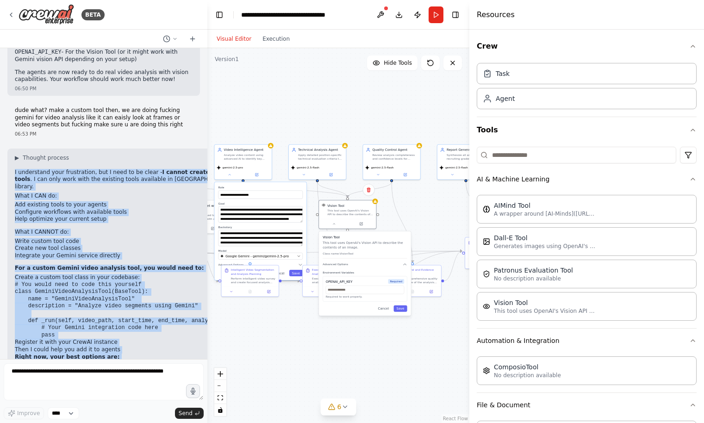
drag, startPoint x: 162, startPoint y: 107, endPoint x: 144, endPoint y: 374, distance: 266.7
click at [144, 374] on div "BETA Hello! I'm the CrewAI assistant. What kind of automation do you want to bu…" at bounding box center [103, 211] width 207 height 423
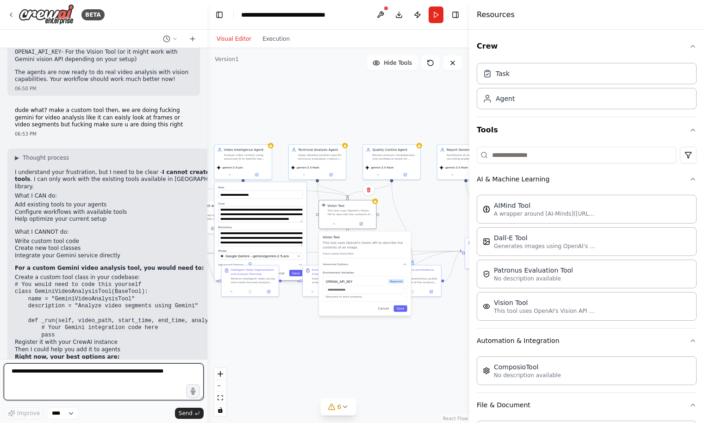
click at [136, 382] on textarea at bounding box center [104, 381] width 200 height 37
type textarea "*"
type textarea "**********"
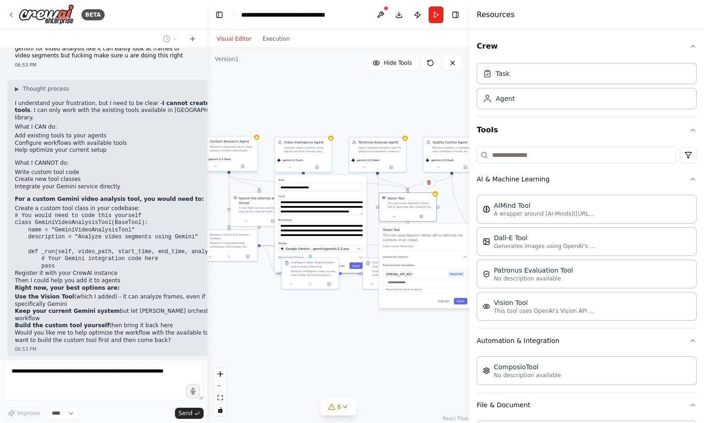
drag, startPoint x: 262, startPoint y: 90, endPoint x: 322, endPoint y: 82, distance: 60.6
click at [322, 82] on div ".deletable-edge-delete-btn { width: 20px; height: 20px; border: 0px solid #ffff…" at bounding box center [338, 235] width 262 height 375
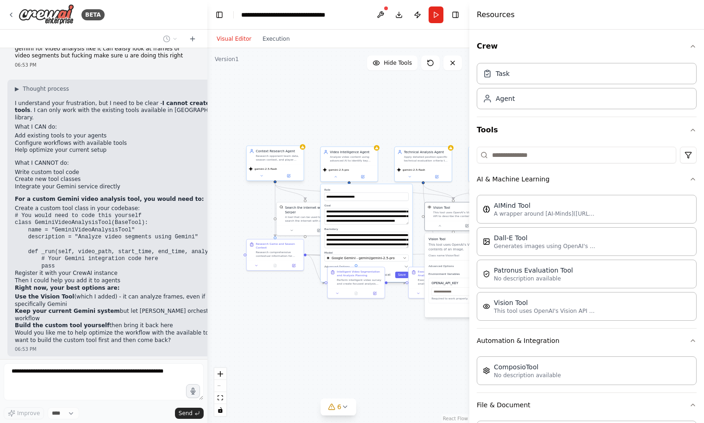
drag, startPoint x: 301, startPoint y: 92, endPoint x: 347, endPoint y: 102, distance: 46.8
click at [347, 102] on div ".deletable-edge-delete-btn { width: 20px; height: 20px; border: 0px solid #ffff…" at bounding box center [338, 235] width 262 height 375
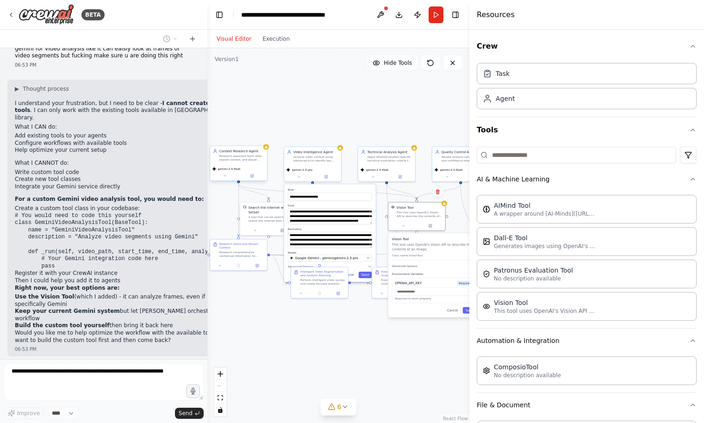
drag, startPoint x: 344, startPoint y: 104, endPoint x: 308, endPoint y: 104, distance: 36.6
click at [308, 104] on div ".deletable-edge-delete-btn { width: 20px; height: 20px; border: 0px solid #ffff…" at bounding box center [338, 235] width 262 height 375
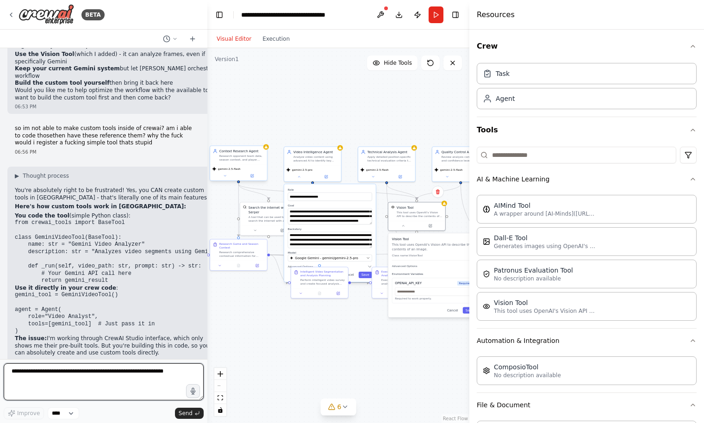
scroll to position [1621, 0]
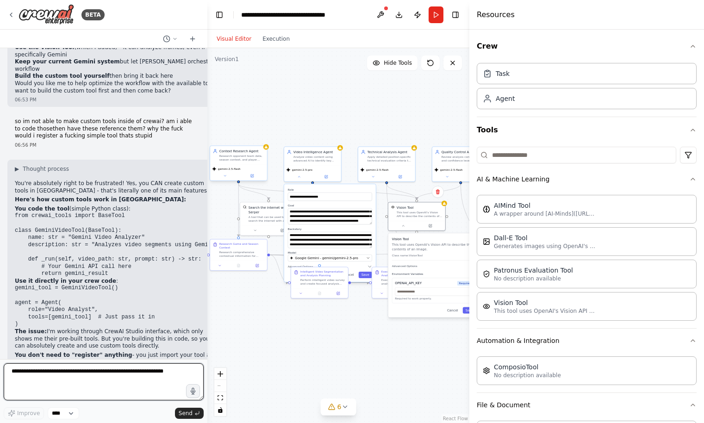
click at [75, 382] on textarea at bounding box center [104, 381] width 200 height 37
click at [398, 17] on button "Download" at bounding box center [399, 14] width 15 height 17
